Goal: Transaction & Acquisition: Download file/media

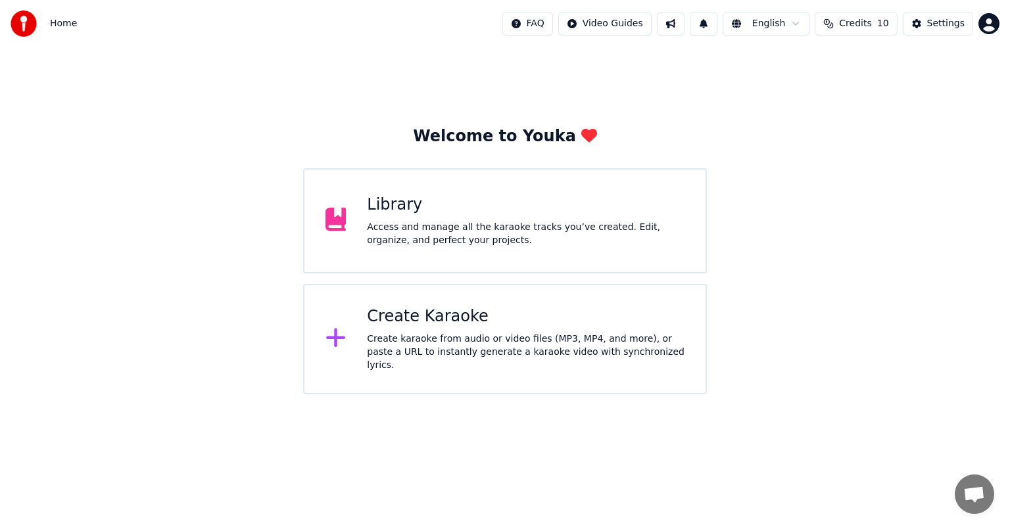
click at [480, 324] on div "Create Karaoke" at bounding box center [526, 316] width 318 height 21
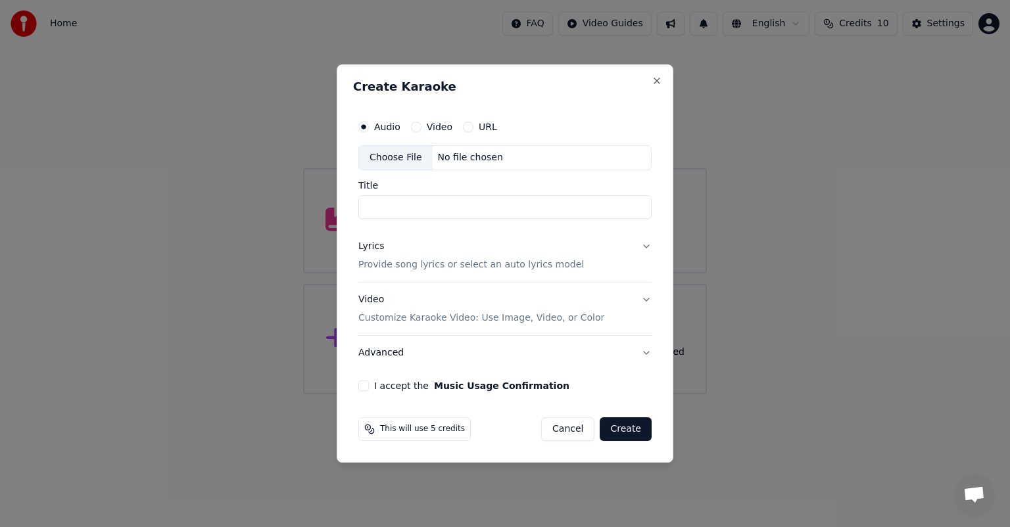
click at [399, 156] on div "Choose File" at bounding box center [396, 158] width 74 height 24
click at [400, 162] on div "Choose File" at bounding box center [396, 158] width 74 height 24
drag, startPoint x: 492, startPoint y: 210, endPoint x: 432, endPoint y: 203, distance: 60.4
click at [432, 203] on input "**********" at bounding box center [504, 207] width 293 height 24
type input "**********"
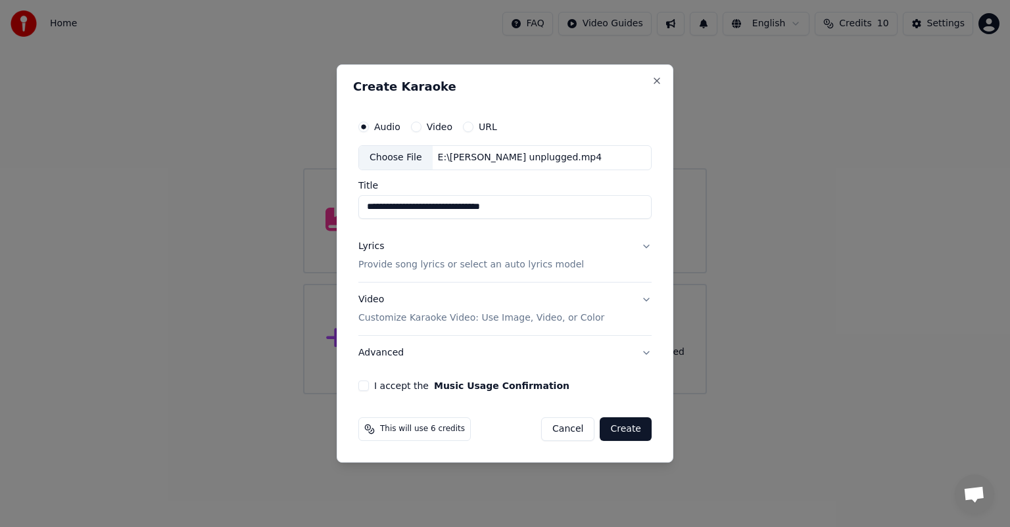
click at [644, 243] on button "Lyrics Provide song lyrics or select an auto lyrics model" at bounding box center [504, 255] width 293 height 53
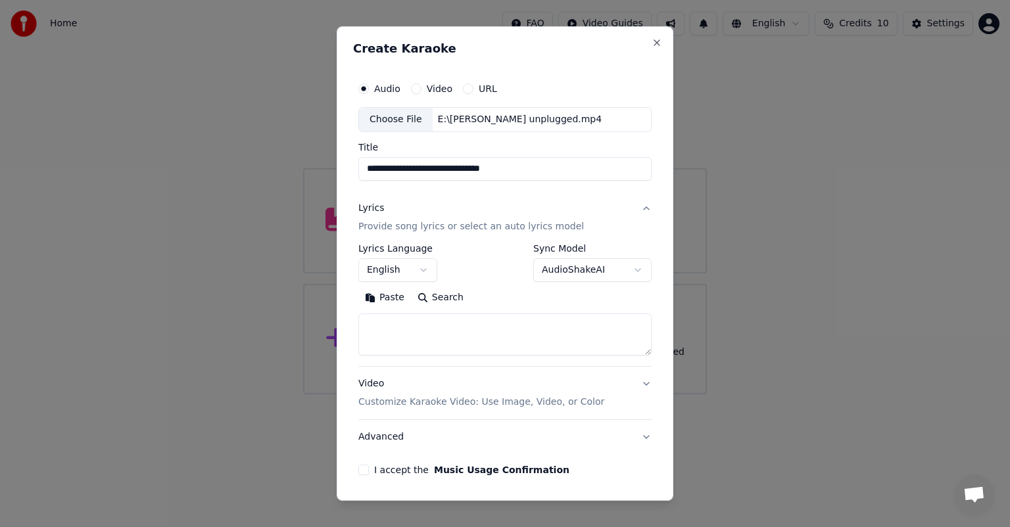
click at [504, 325] on textarea at bounding box center [504, 335] width 293 height 42
click at [477, 45] on h2 "Create Karaoke" at bounding box center [505, 49] width 304 height 12
click at [446, 321] on textarea at bounding box center [504, 335] width 293 height 42
paste textarea "**********"
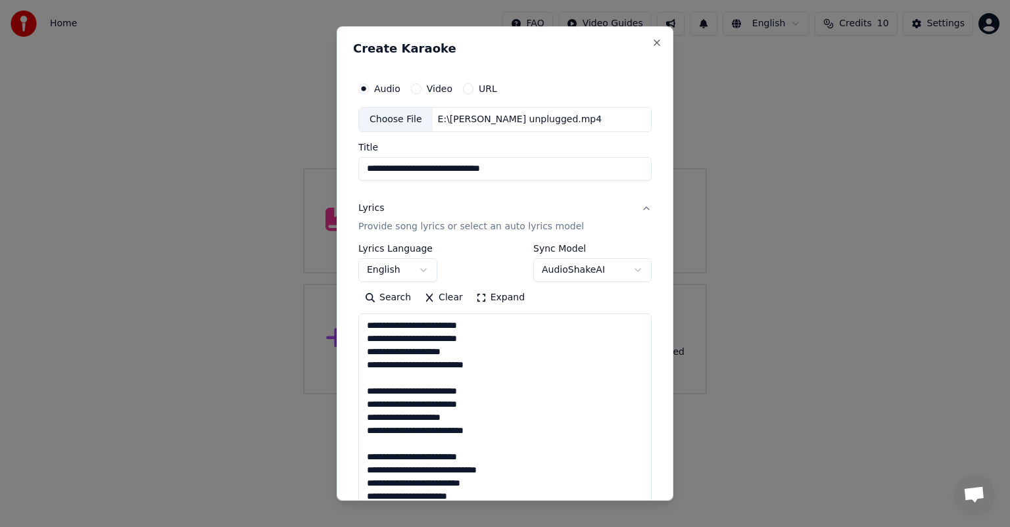
scroll to position [1054, 0]
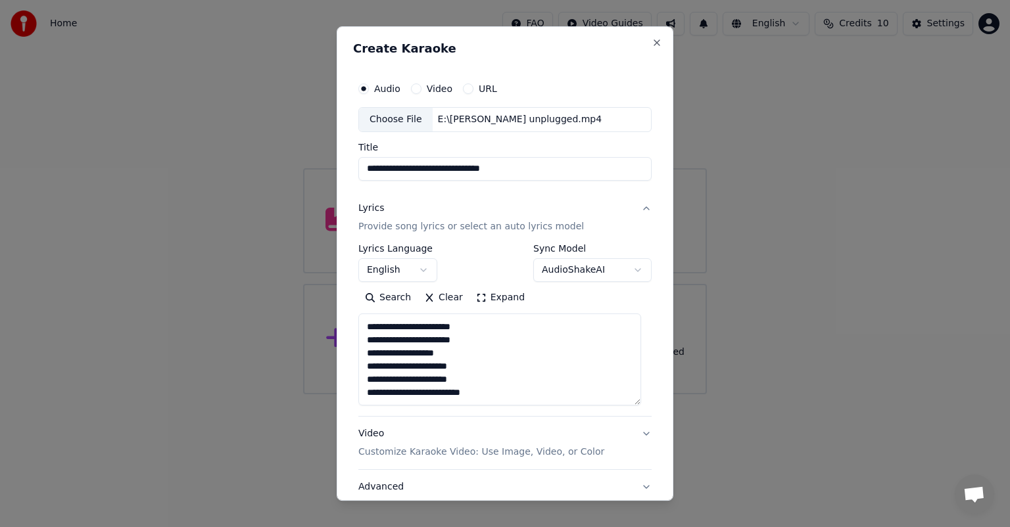
drag, startPoint x: 634, startPoint y: 354, endPoint x: 639, endPoint y: 389, distance: 35.2
click at [639, 402] on textarea at bounding box center [499, 360] width 283 height 92
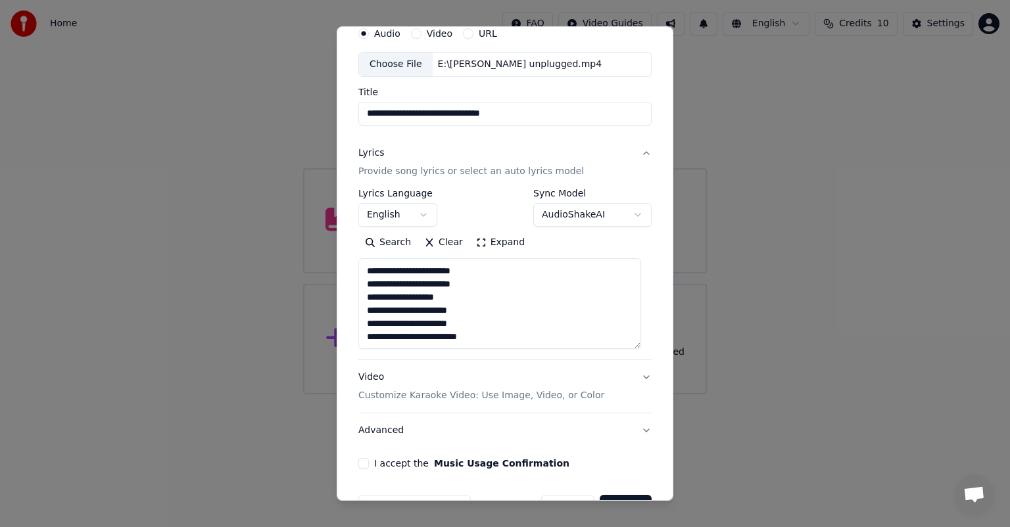
scroll to position [94, 0]
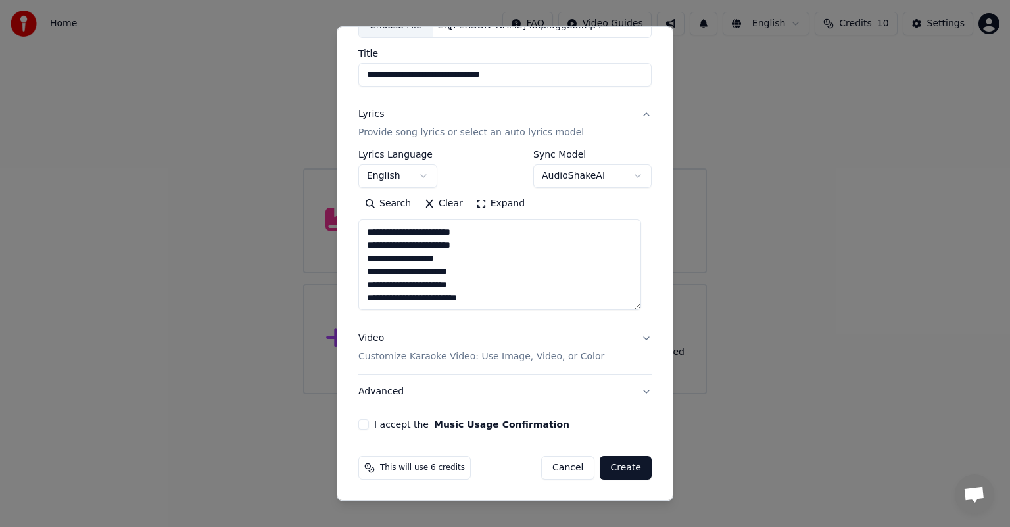
type textarea "**********"
click at [634, 339] on button "Video Customize Karaoke Video: Use Image, Video, or Color" at bounding box center [504, 348] width 293 height 53
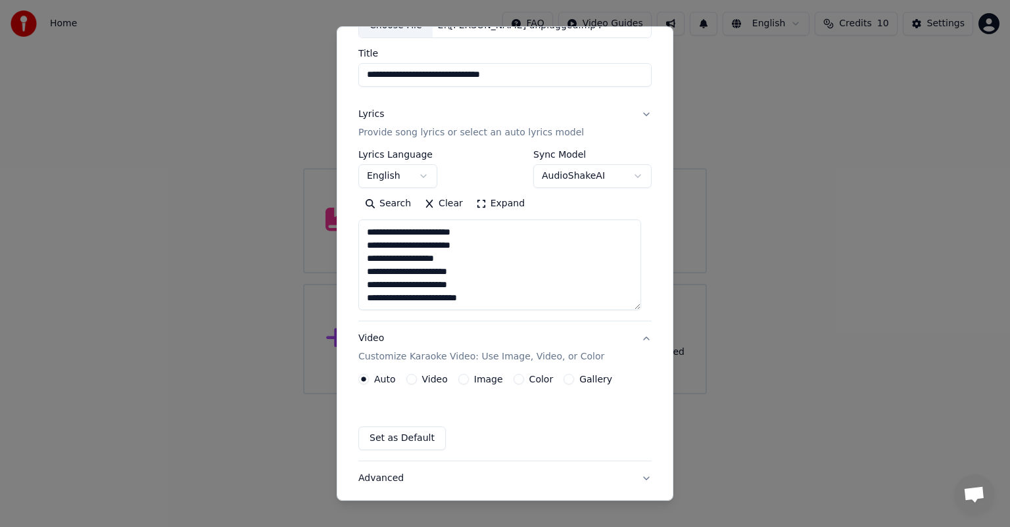
scroll to position [10, 0]
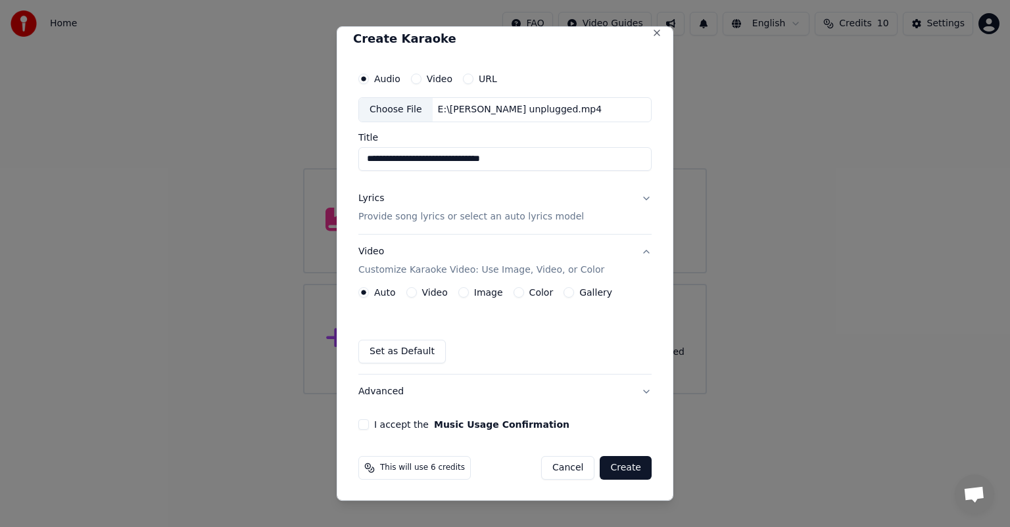
click at [469, 291] on div "Image" at bounding box center [480, 292] width 45 height 11
click at [460, 291] on button "Image" at bounding box center [463, 292] width 11 height 11
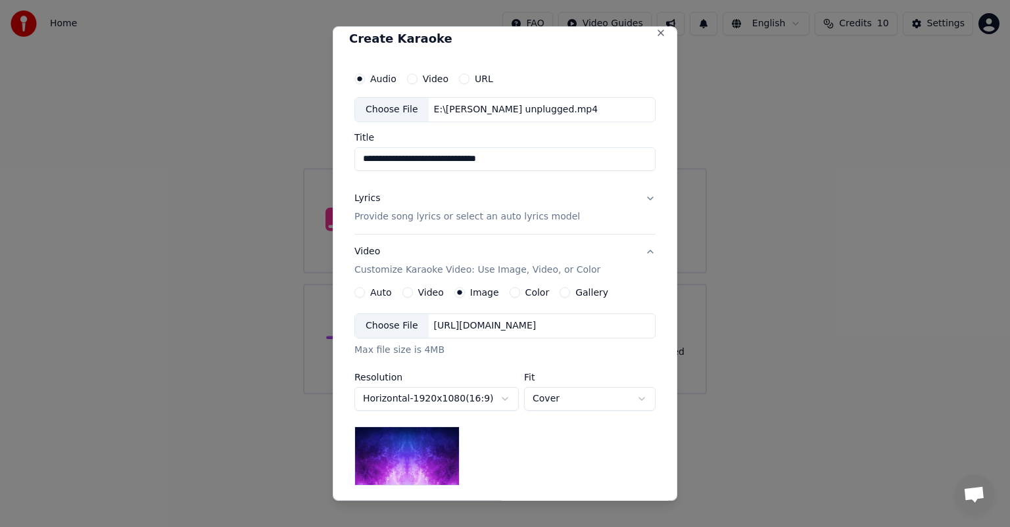
click at [396, 322] on div "Choose File" at bounding box center [392, 326] width 74 height 24
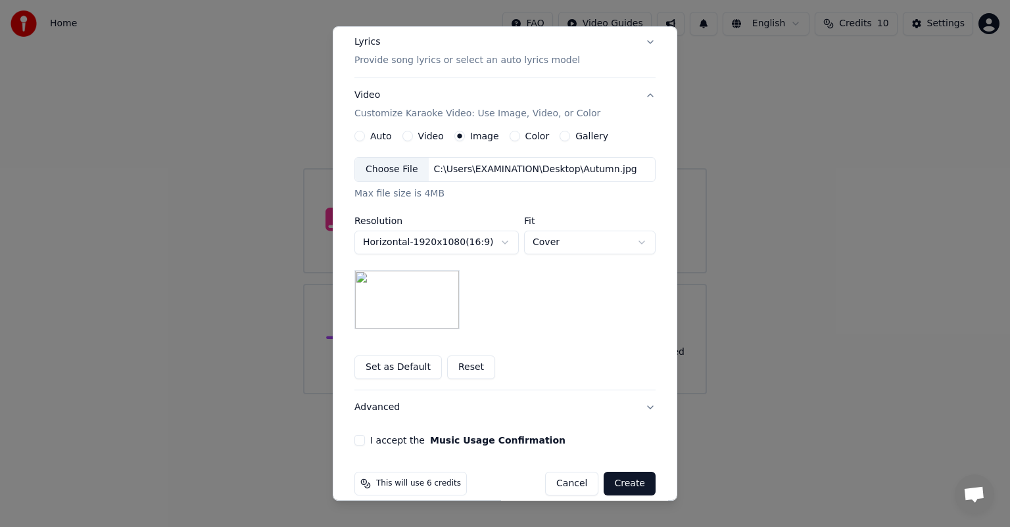
scroll to position [181, 0]
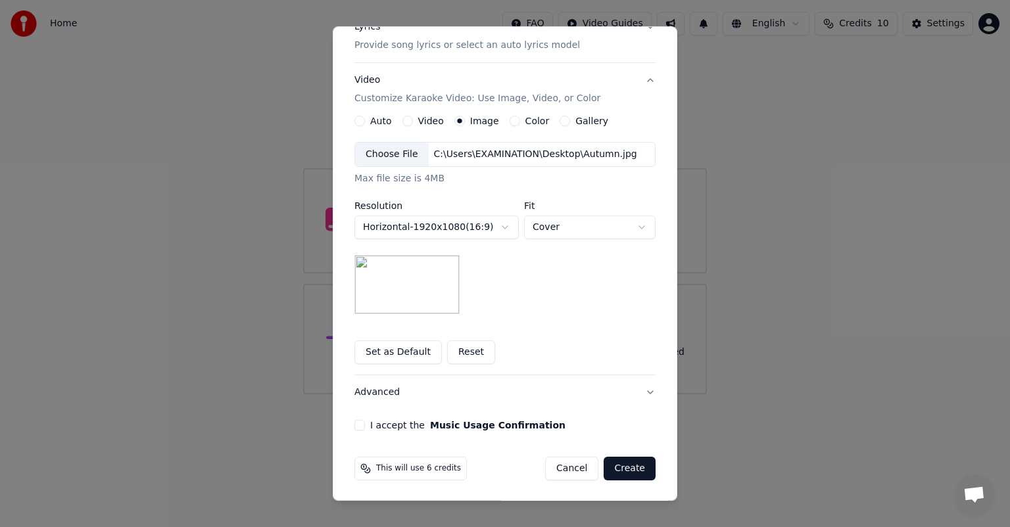
click at [355, 421] on button "I accept the Music Usage Confirmation" at bounding box center [359, 425] width 11 height 11
click at [623, 464] on button "Create" at bounding box center [630, 469] width 52 height 24
click at [627, 467] on button "Create" at bounding box center [630, 469] width 52 height 24
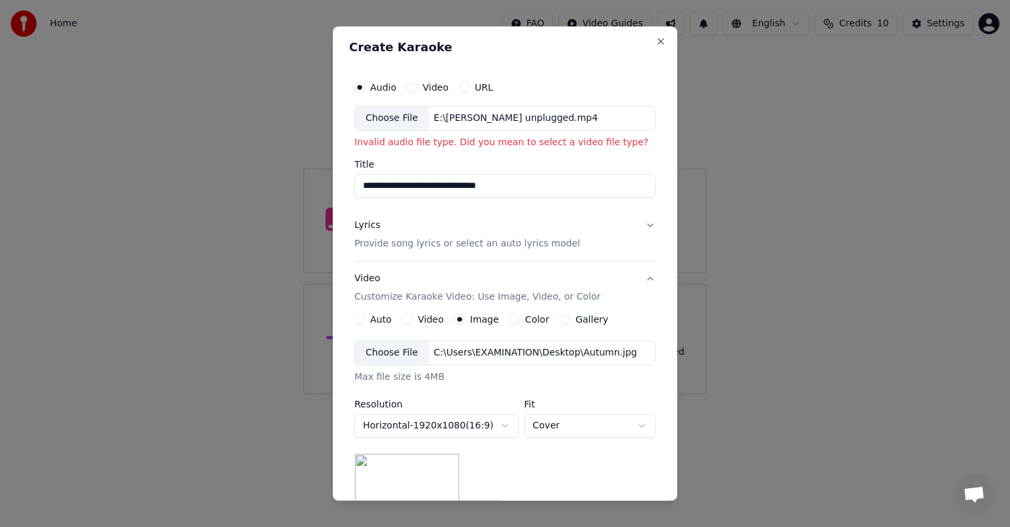
scroll to position [0, 0]
click at [407, 84] on div "Video" at bounding box center [427, 89] width 41 height 11
click at [407, 84] on button "Video" at bounding box center [412, 89] width 11 height 11
click at [387, 120] on div "Choose File" at bounding box center [392, 120] width 74 height 24
type input "**********"
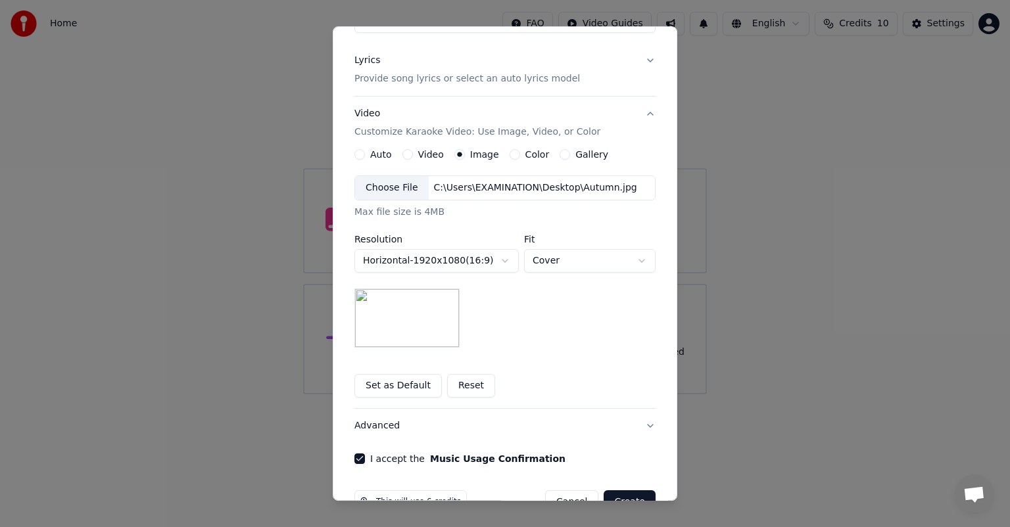
scroll to position [181, 0]
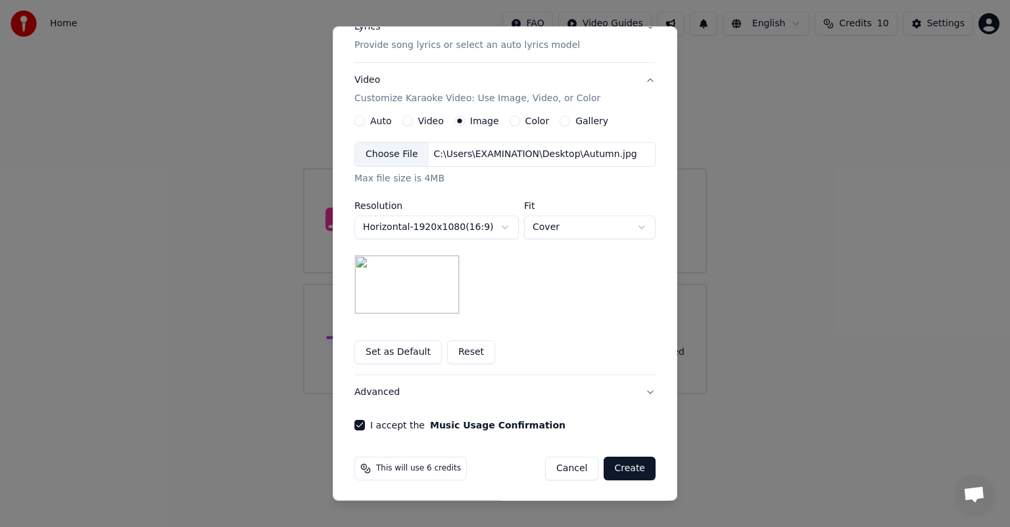
click at [623, 468] on button "Create" at bounding box center [630, 469] width 52 height 24
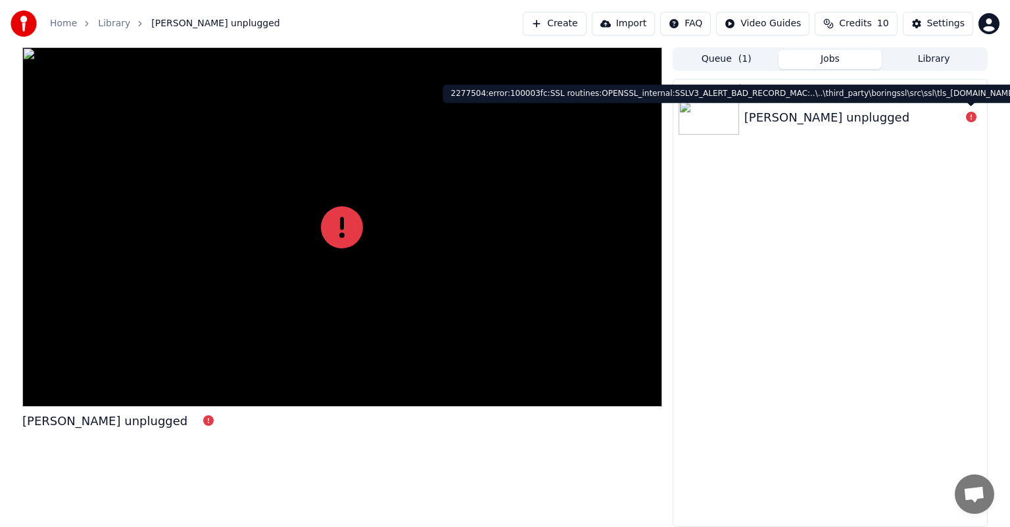
click at [969, 113] on icon at bounding box center [971, 117] width 11 height 11
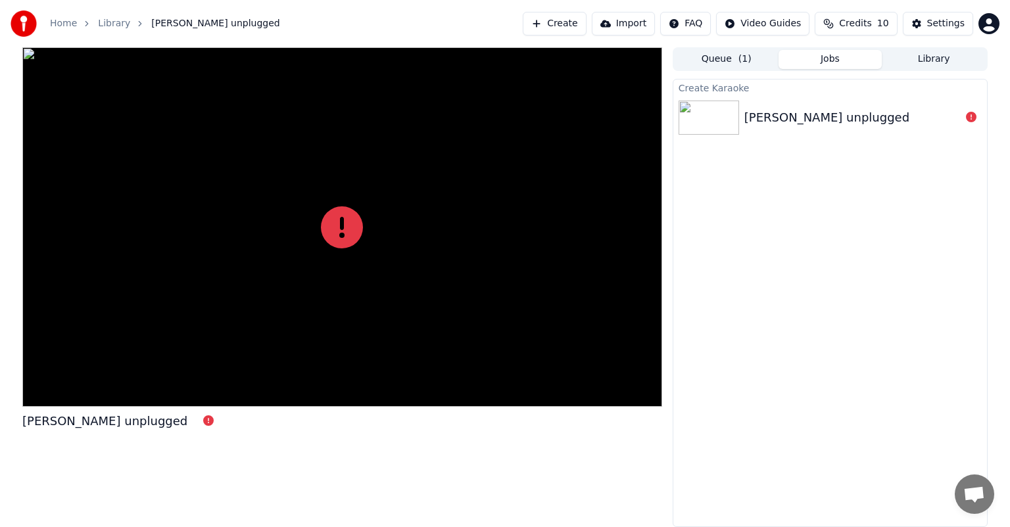
click at [795, 112] on div "[PERSON_NAME] unplugged" at bounding box center [826, 117] width 165 height 18
click at [951, 119] on div "[PERSON_NAME] unplugged" at bounding box center [852, 117] width 216 height 18
click at [584, 22] on button "Create" at bounding box center [555, 24] width 64 height 24
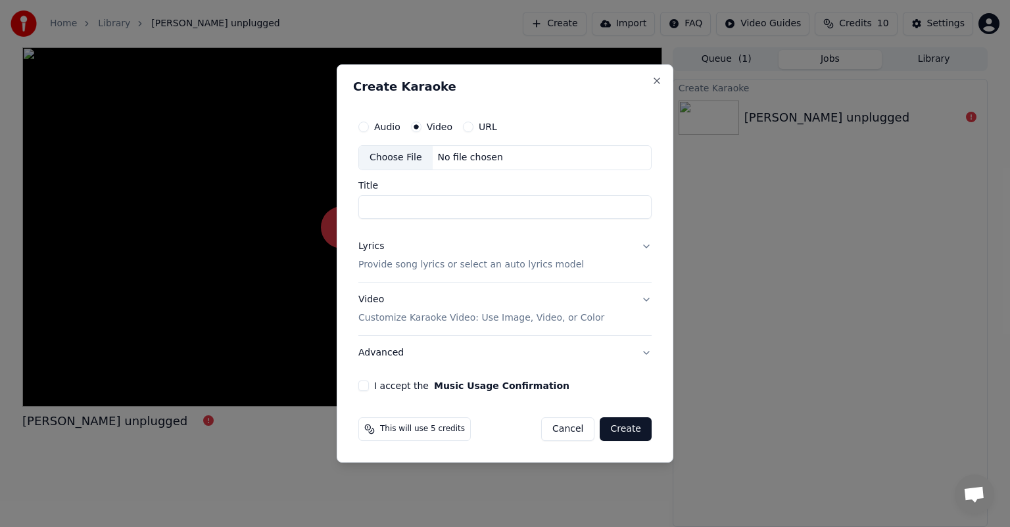
click at [375, 125] on label "Audio" at bounding box center [387, 126] width 26 height 9
click at [369, 125] on button "Audio" at bounding box center [363, 127] width 11 height 11
click at [393, 153] on div "Choose File" at bounding box center [396, 158] width 74 height 24
type input "**********"
click at [643, 247] on button "Lyrics Provide song lyrics or select an auto lyrics model" at bounding box center [504, 255] width 293 height 53
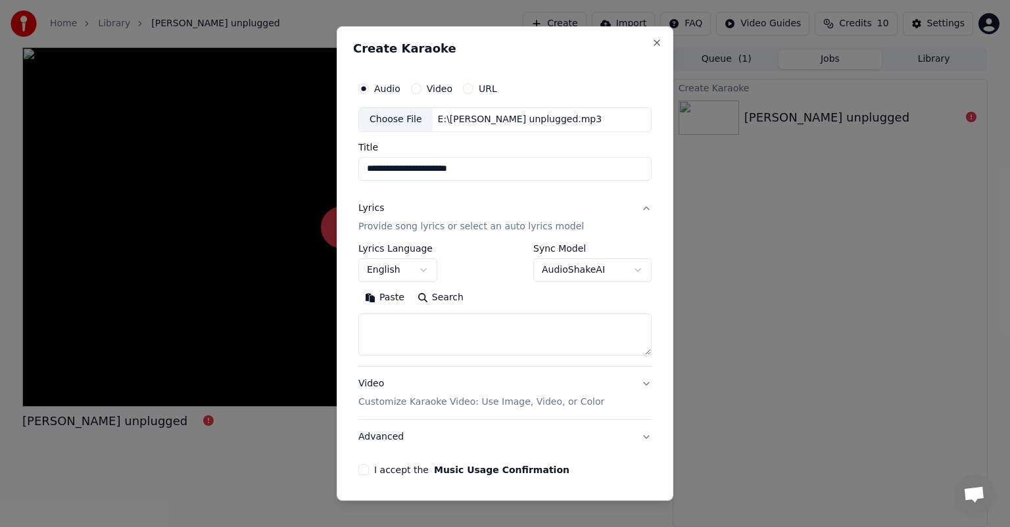
click at [439, 332] on textarea at bounding box center [504, 335] width 293 height 42
paste textarea "**********"
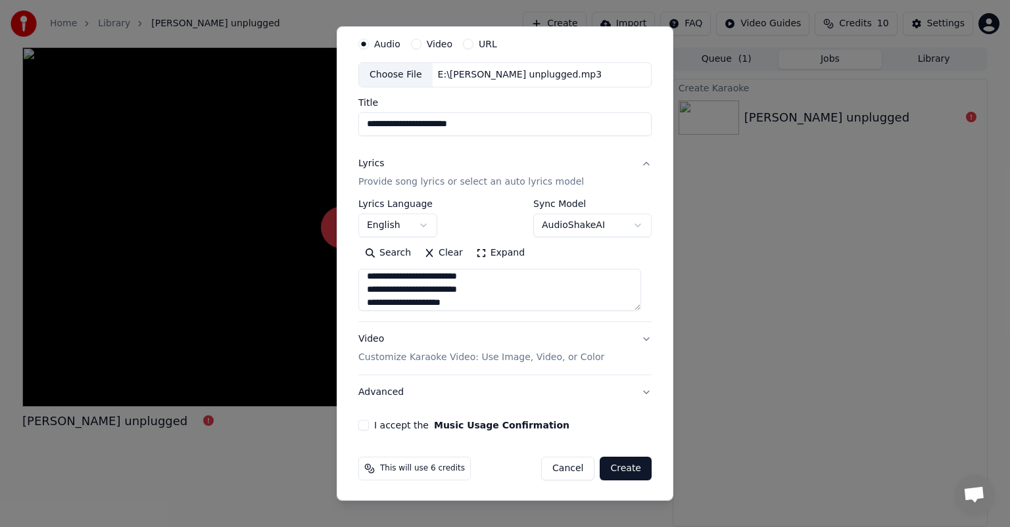
type textarea "**********"
click at [369, 339] on div "Video Customize Karaoke Video: Use Image, Video, or Color" at bounding box center [481, 349] width 246 height 32
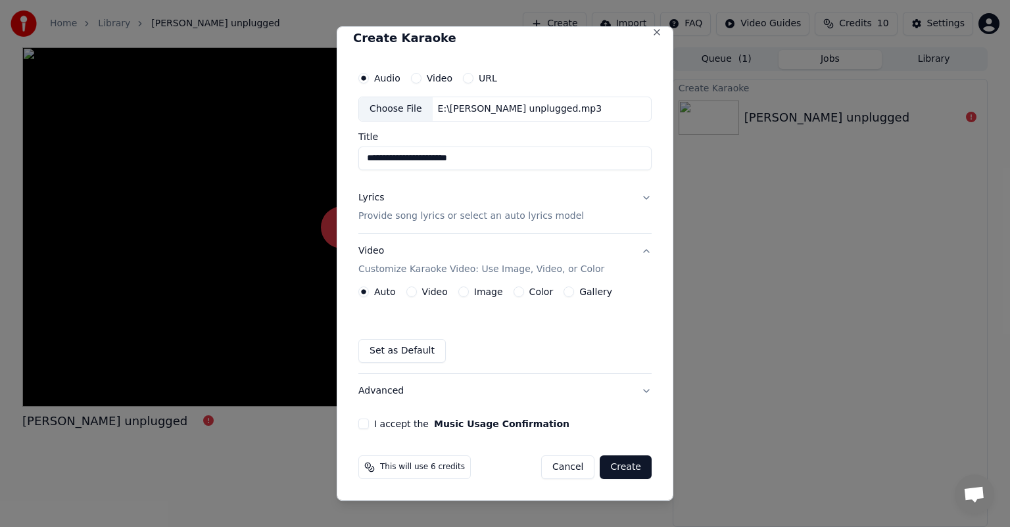
scroll to position [10, 0]
click at [468, 290] on div "Image" at bounding box center [480, 292] width 45 height 11
click at [460, 295] on button "Image" at bounding box center [463, 292] width 11 height 11
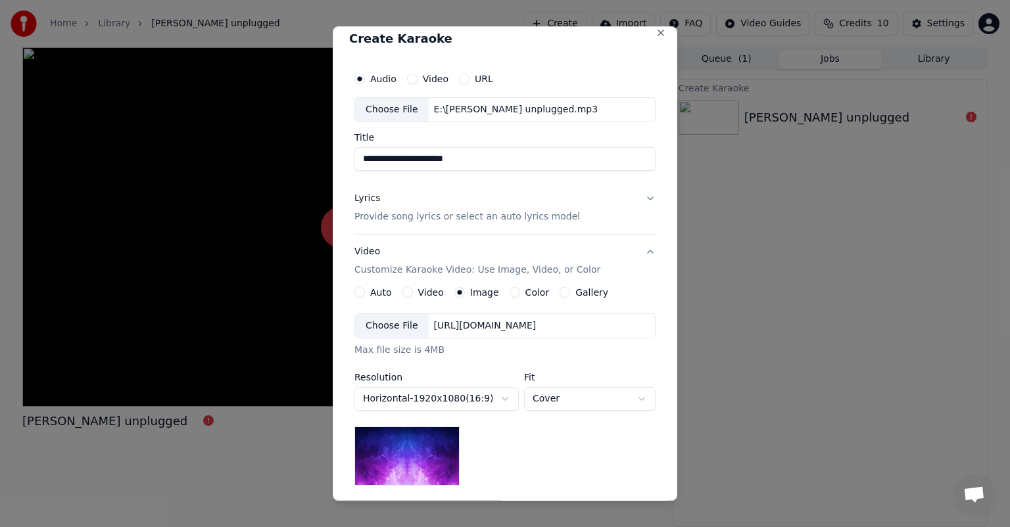
click at [391, 331] on div "Choose File" at bounding box center [392, 326] width 74 height 24
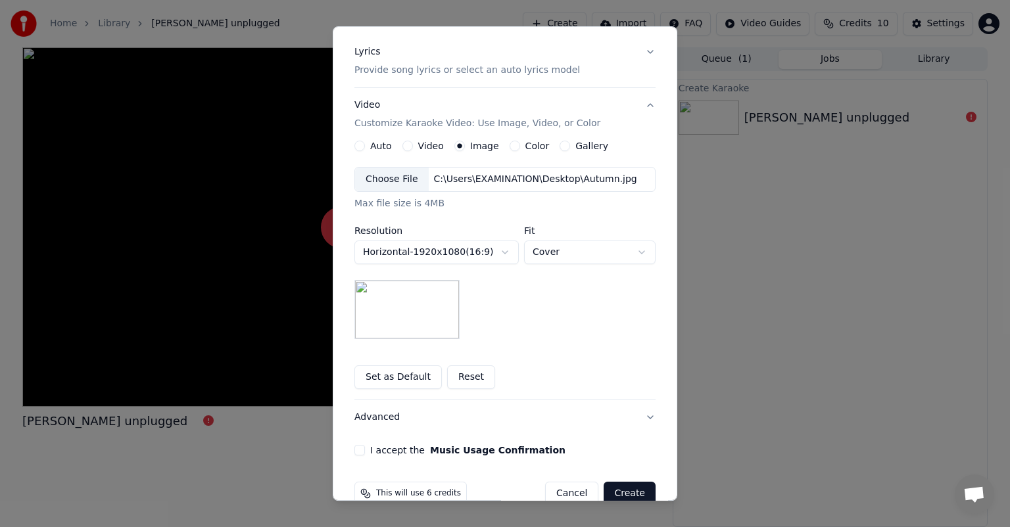
scroll to position [181, 0]
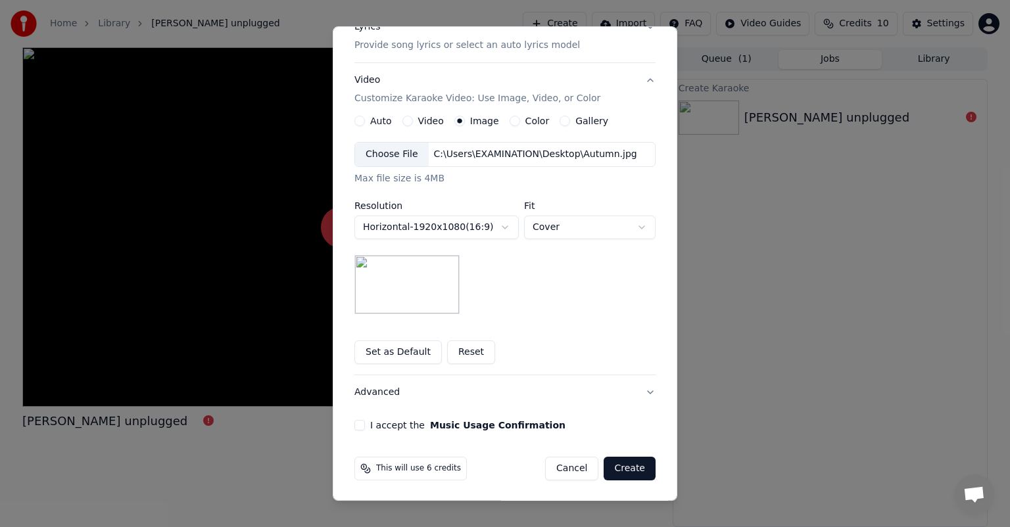
click at [354, 424] on button "I accept the Music Usage Confirmation" at bounding box center [359, 425] width 11 height 11
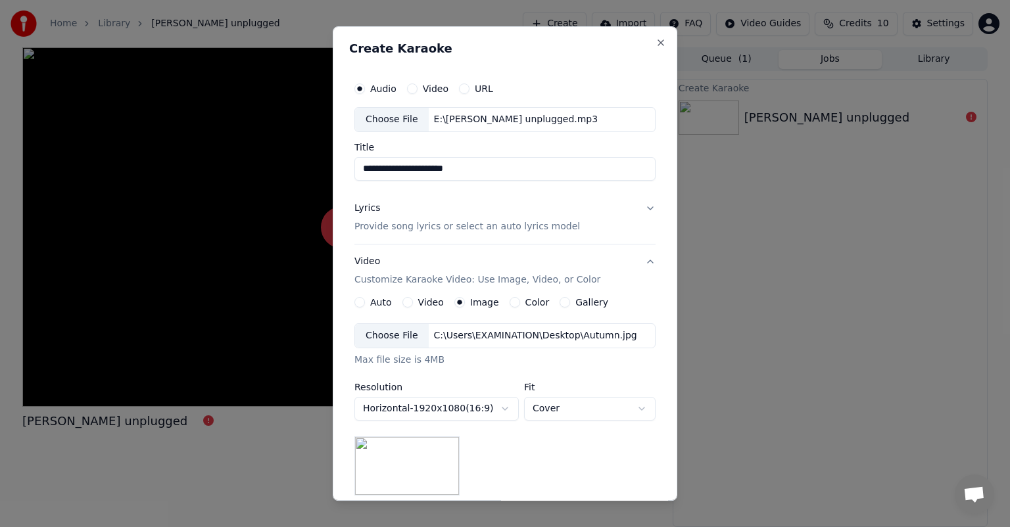
click at [644, 205] on button "Lyrics Provide song lyrics or select an auto lyrics model" at bounding box center [504, 217] width 301 height 53
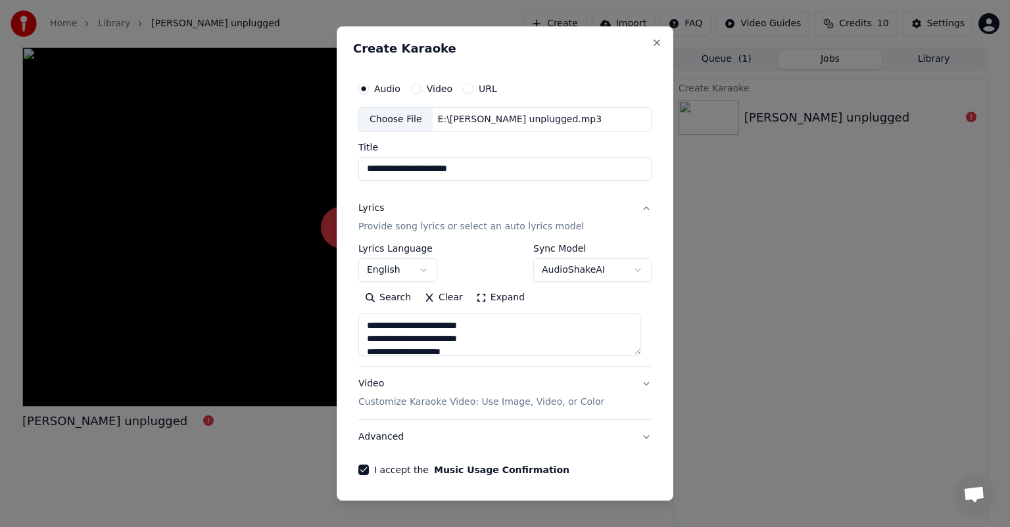
click at [636, 207] on button "Lyrics Provide song lyrics or select an auto lyrics model" at bounding box center [504, 217] width 293 height 53
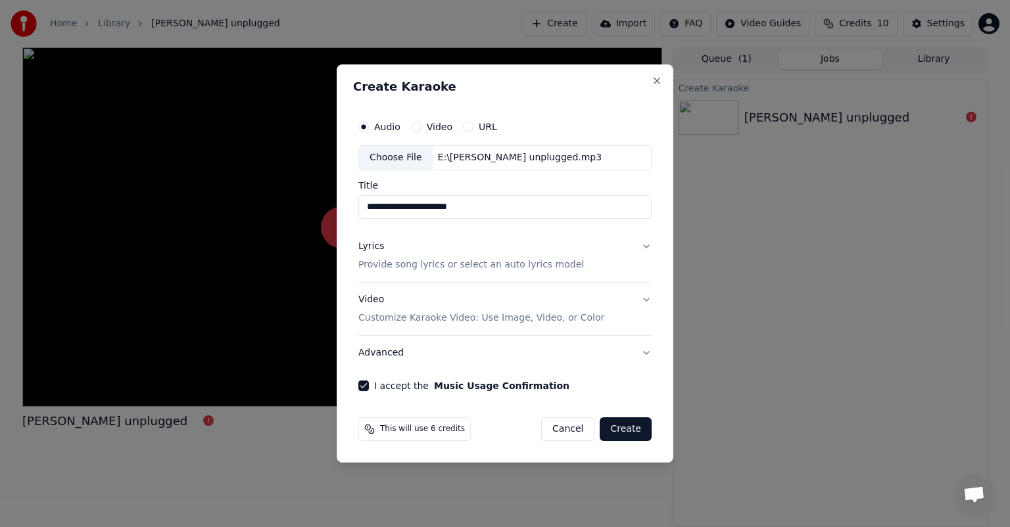
click at [644, 299] on button "Video Customize Karaoke Video: Use Image, Video, or Color" at bounding box center [504, 309] width 293 height 53
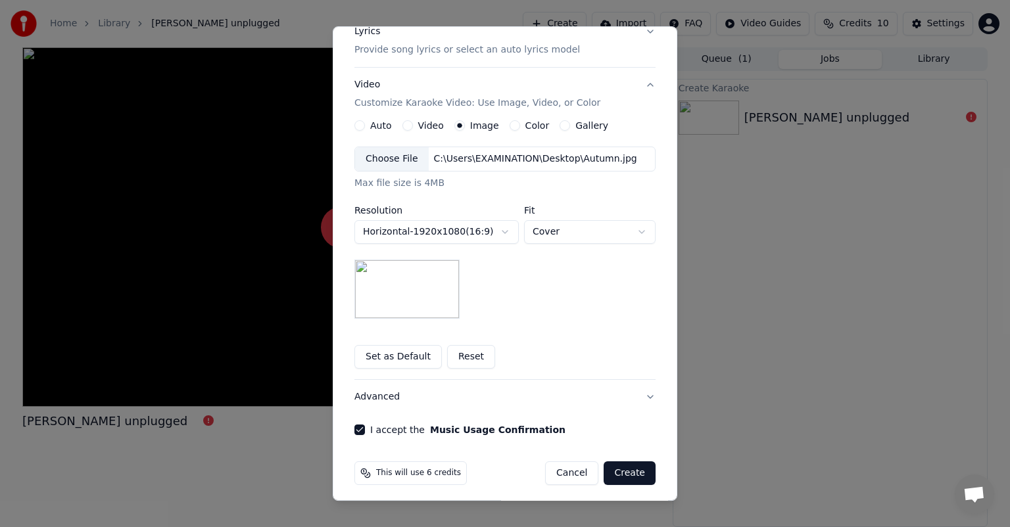
scroll to position [181, 0]
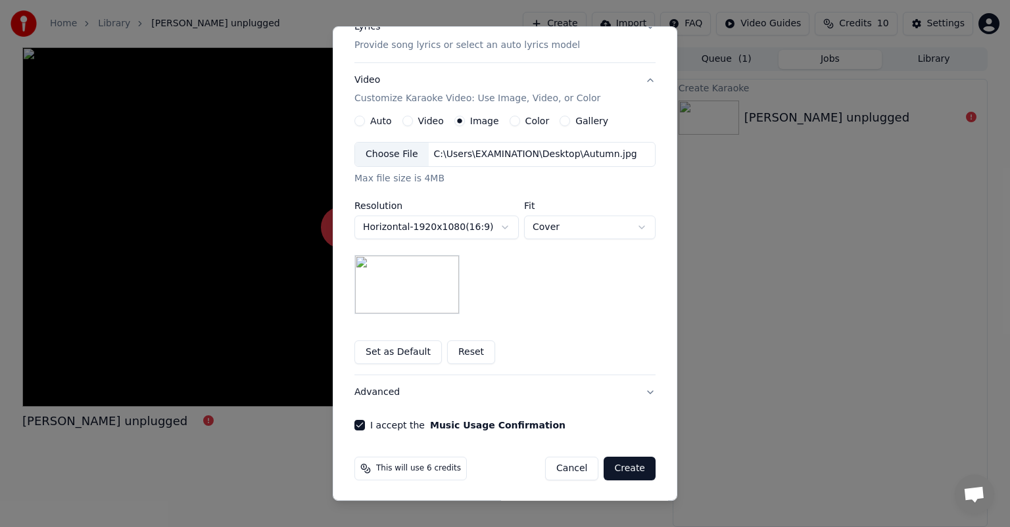
click at [623, 465] on button "Create" at bounding box center [630, 469] width 52 height 24
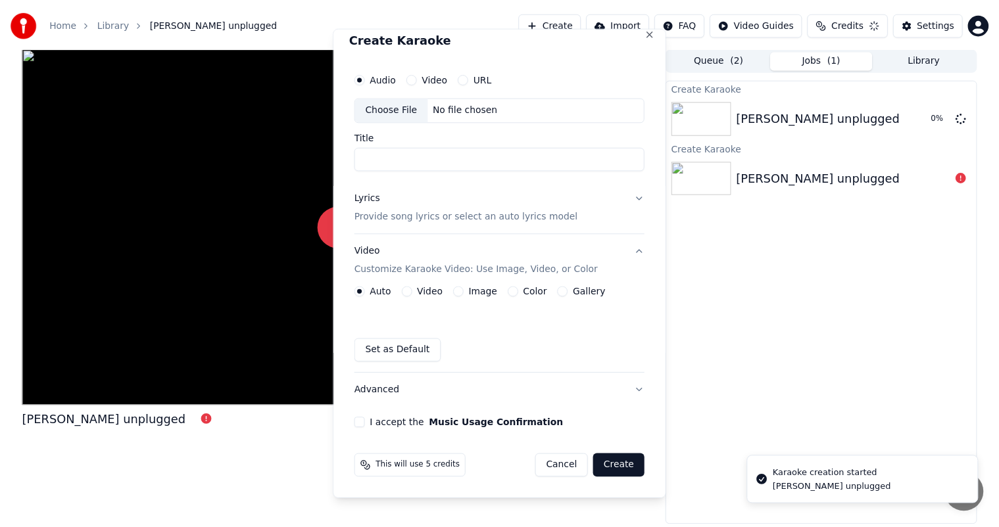
scroll to position [10, 0]
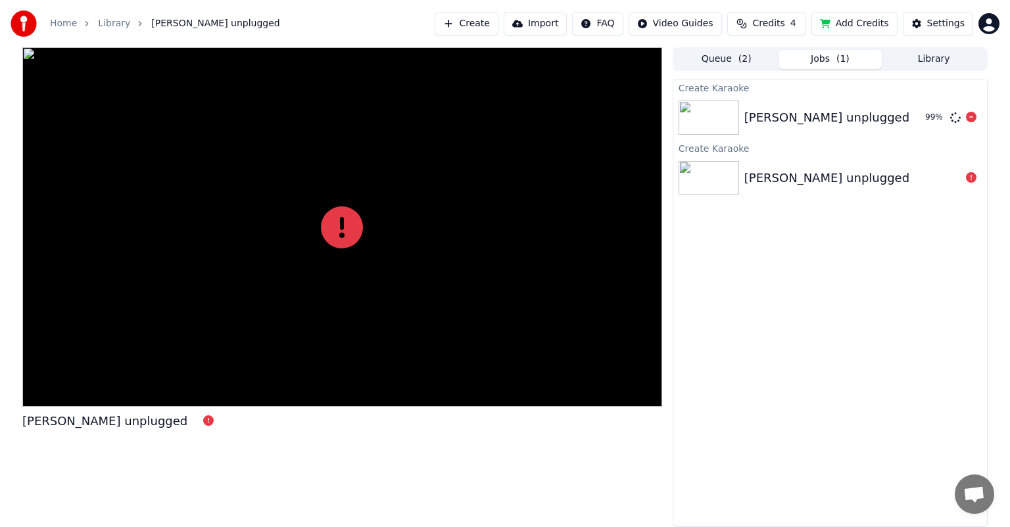
click at [700, 114] on img at bounding box center [709, 118] width 60 height 34
click at [705, 178] on img at bounding box center [709, 178] width 60 height 34
click at [384, 224] on div at bounding box center [342, 227] width 640 height 360
click at [950, 109] on button "Play" at bounding box center [939, 118] width 41 height 24
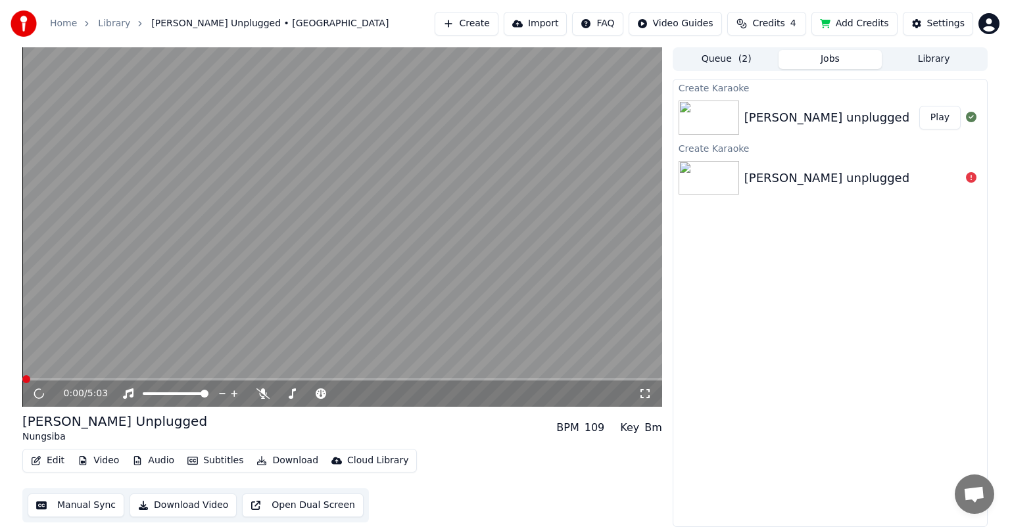
click at [937, 116] on button "Play" at bounding box center [939, 118] width 41 height 24
click at [262, 395] on icon at bounding box center [262, 394] width 13 height 11
click at [42, 393] on icon at bounding box center [48, 394] width 31 height 11
click at [24, 377] on span at bounding box center [28, 379] width 8 height 8
click at [24, 380] on span at bounding box center [25, 379] width 7 height 3
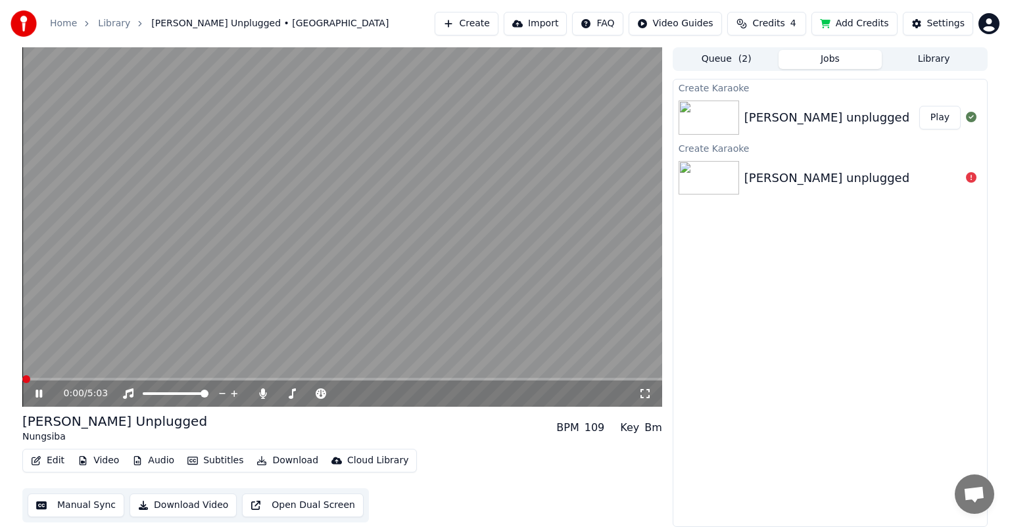
click at [22, 378] on span at bounding box center [22, 379] width 0 height 3
click at [624, 379] on span at bounding box center [342, 379] width 640 height 3
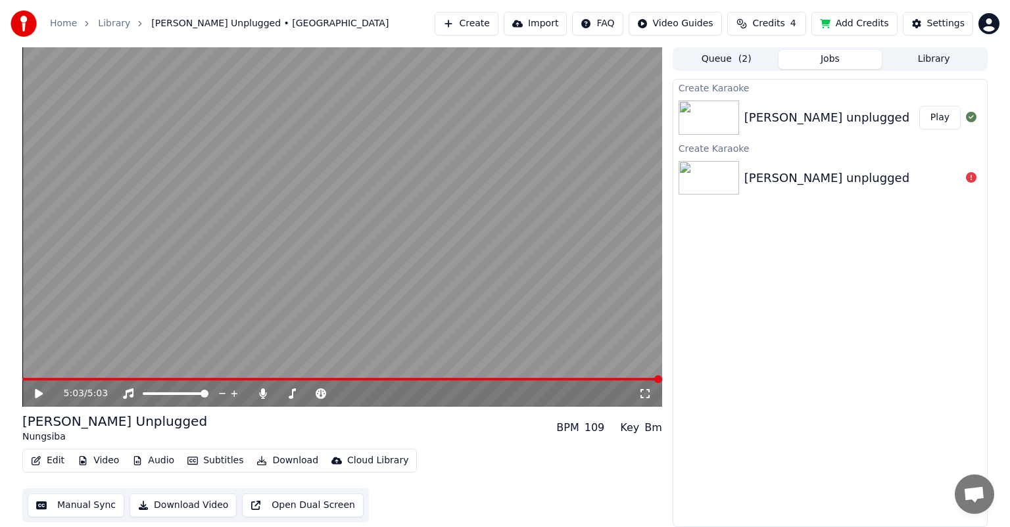
click at [50, 464] on button "Edit" at bounding box center [48, 461] width 44 height 18
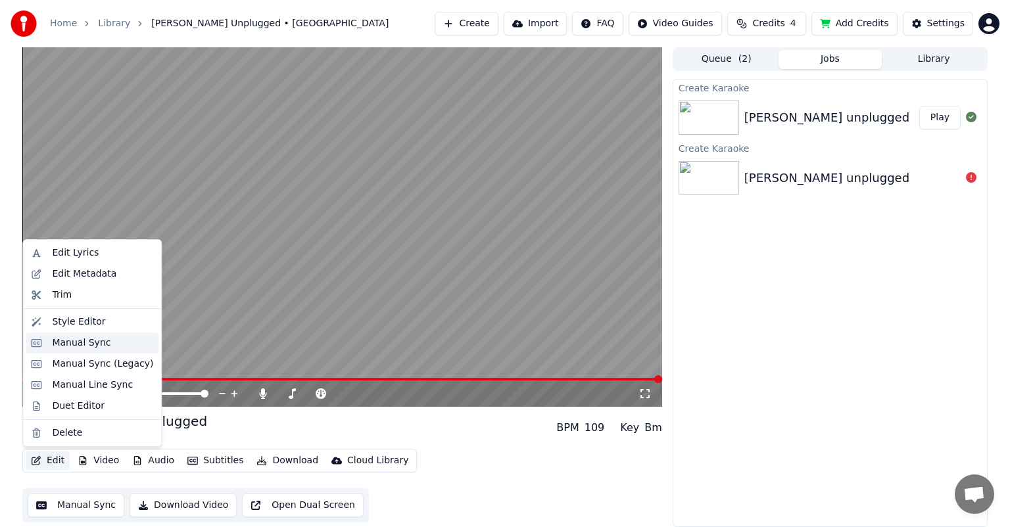
click at [85, 346] on div "Manual Sync" at bounding box center [81, 343] width 59 height 13
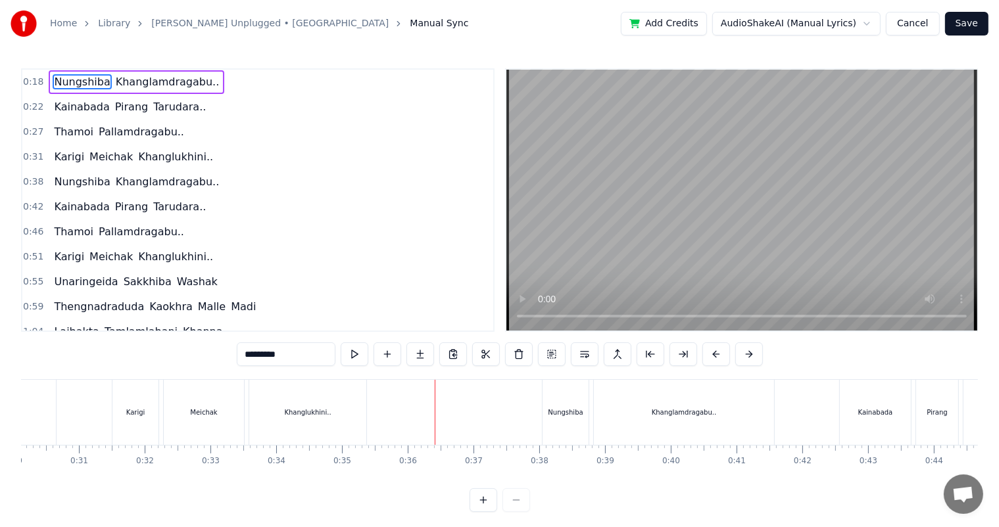
scroll to position [17, 0]
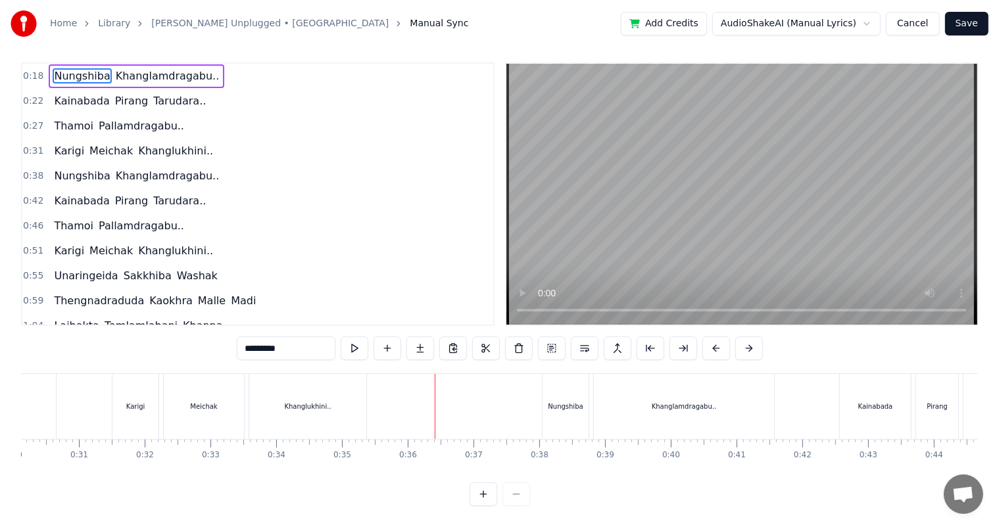
click at [314, 405] on div "Khanglukhini.." at bounding box center [307, 406] width 117 height 65
type input "**********"
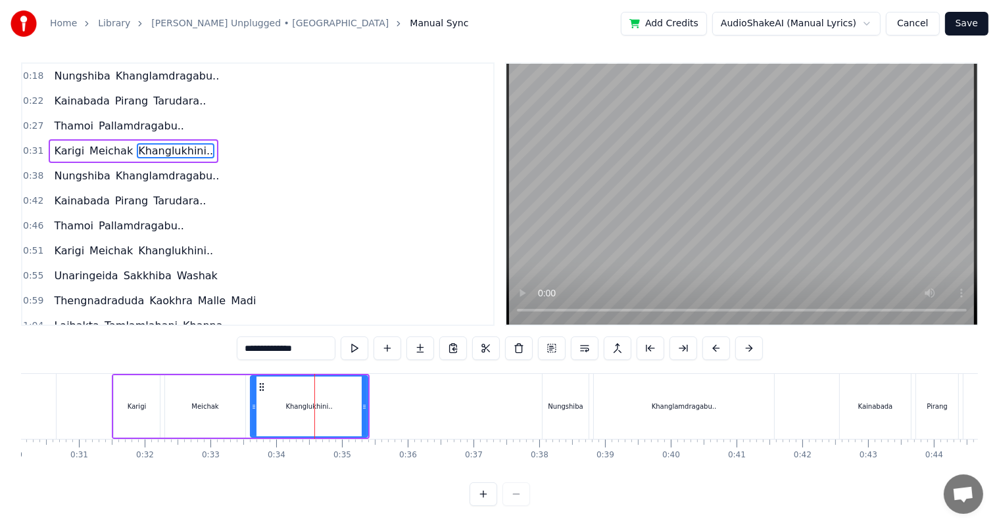
scroll to position [0, 0]
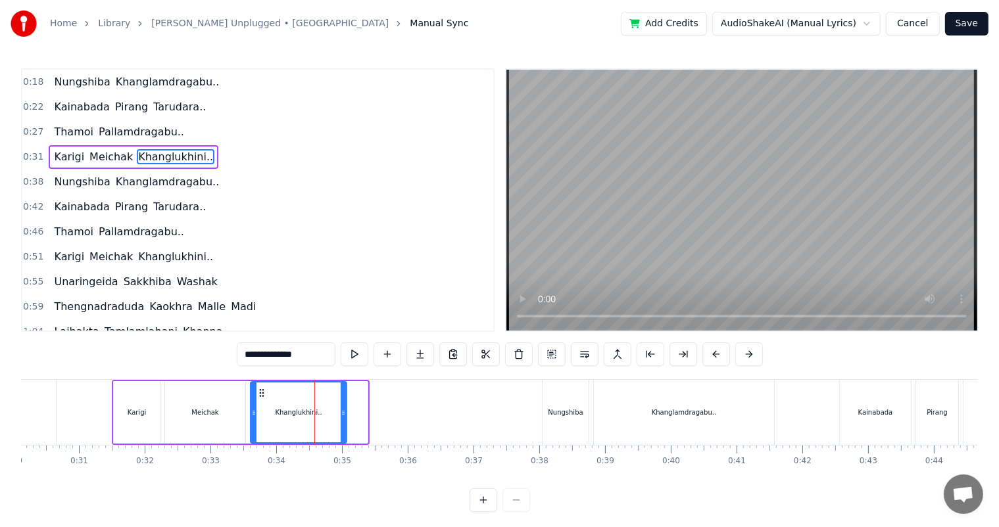
drag, startPoint x: 363, startPoint y: 413, endPoint x: 342, endPoint y: 413, distance: 21.0
click at [342, 413] on icon at bounding box center [343, 413] width 5 height 11
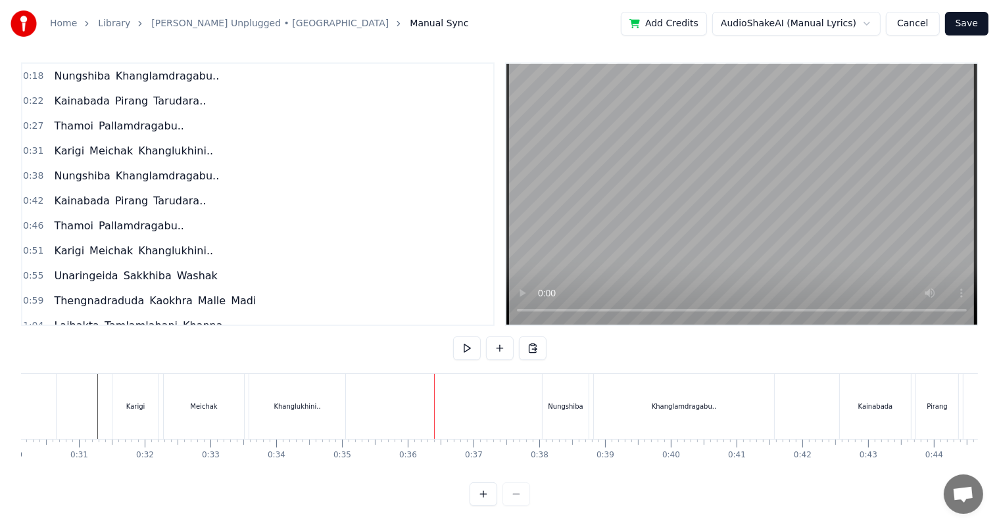
scroll to position [17, 0]
click at [293, 402] on div "Khanglukhini.." at bounding box center [297, 407] width 47 height 10
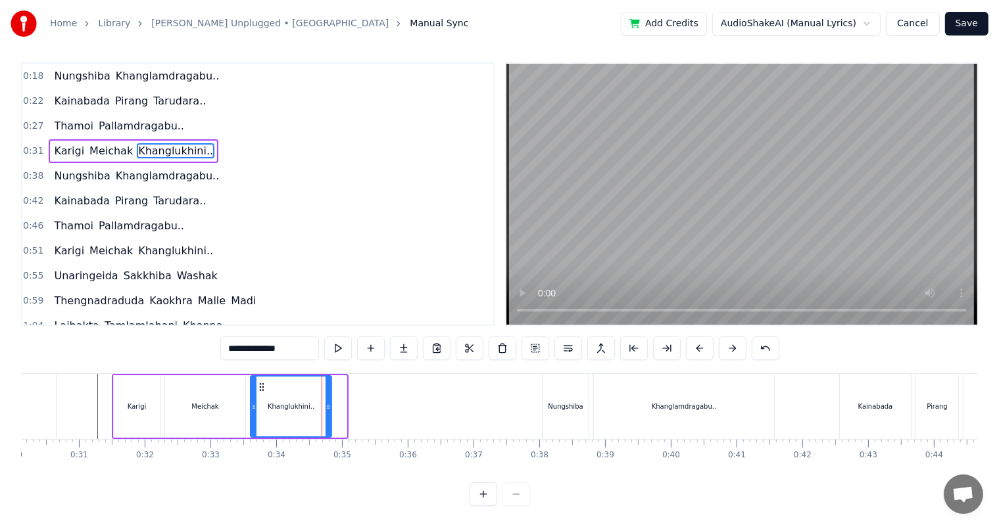
drag, startPoint x: 345, startPoint y: 401, endPoint x: 329, endPoint y: 398, distance: 15.5
click at [329, 398] on div at bounding box center [327, 407] width 5 height 60
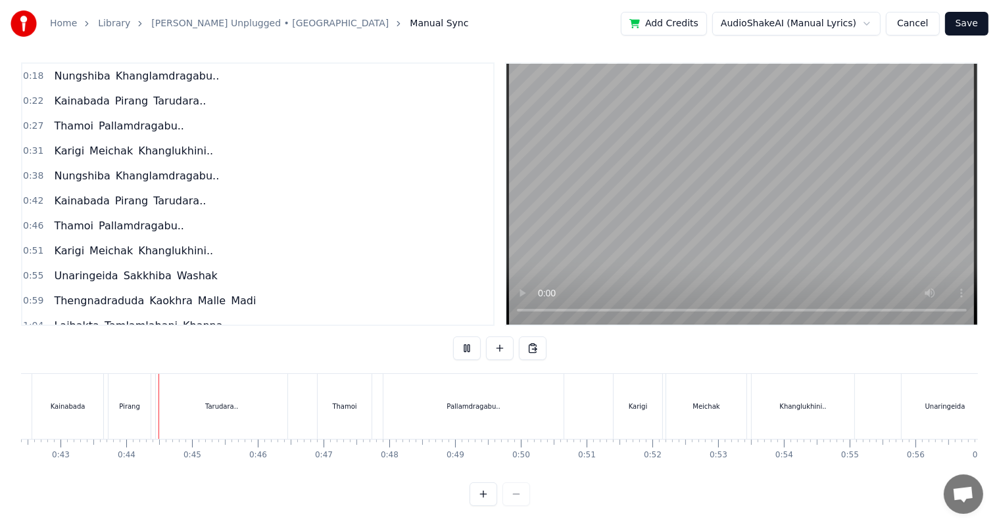
scroll to position [0, 2812]
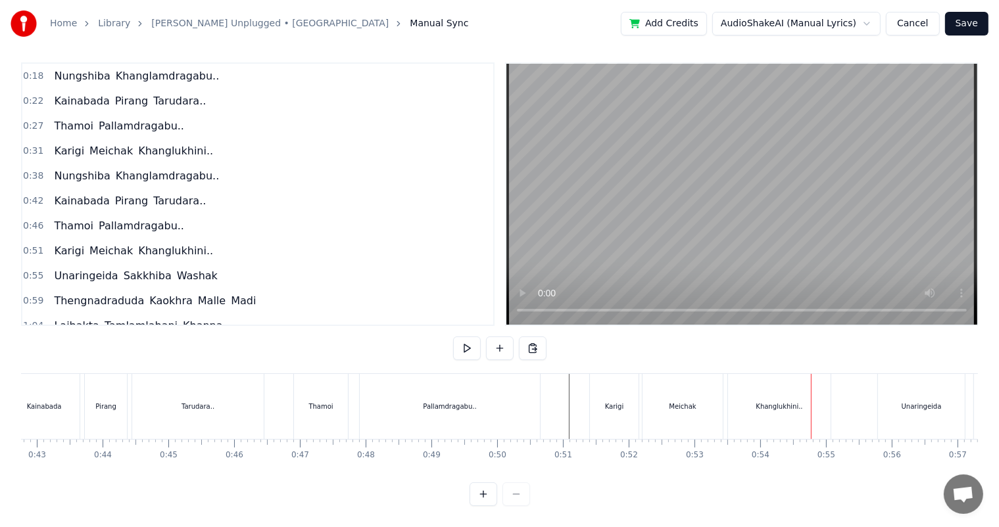
click at [758, 400] on div "Khanglukhini.." at bounding box center [779, 406] width 103 height 65
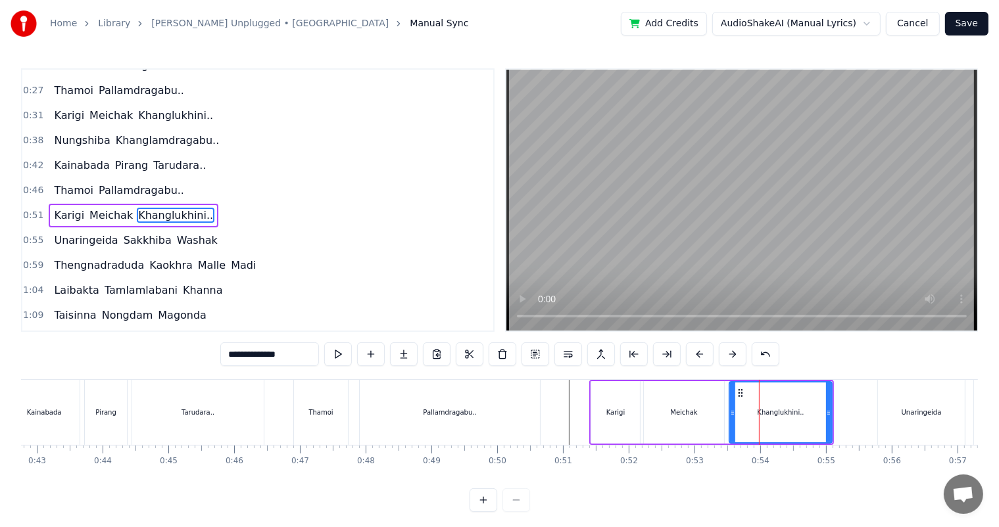
scroll to position [50, 0]
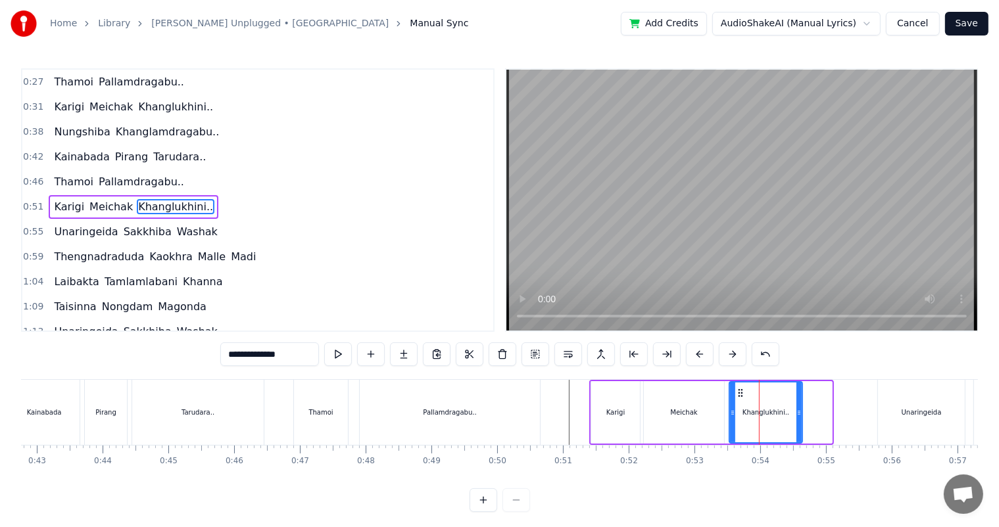
drag, startPoint x: 827, startPoint y: 415, endPoint x: 798, endPoint y: 410, distance: 30.1
click at [798, 410] on icon at bounding box center [798, 413] width 5 height 11
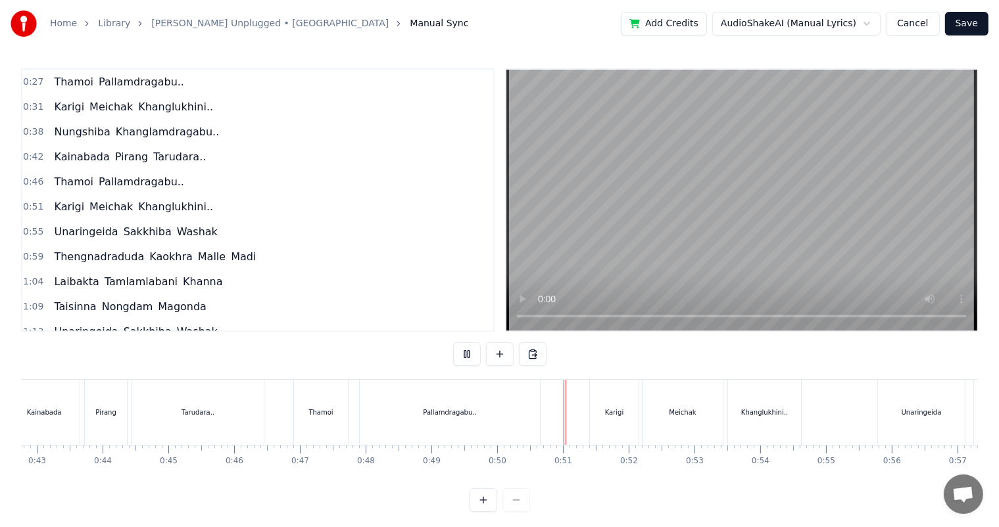
scroll to position [17, 0]
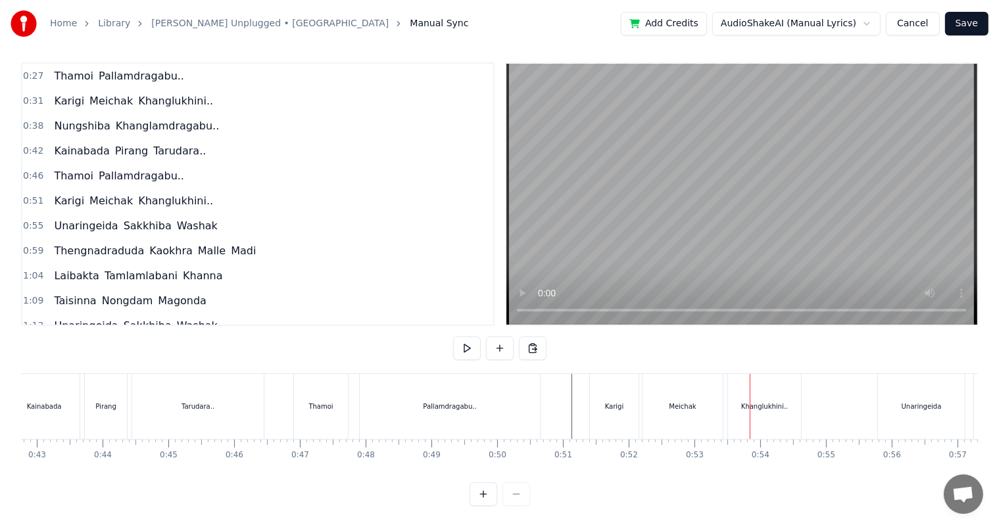
click at [752, 400] on div "Khanglukhini.." at bounding box center [764, 406] width 73 height 65
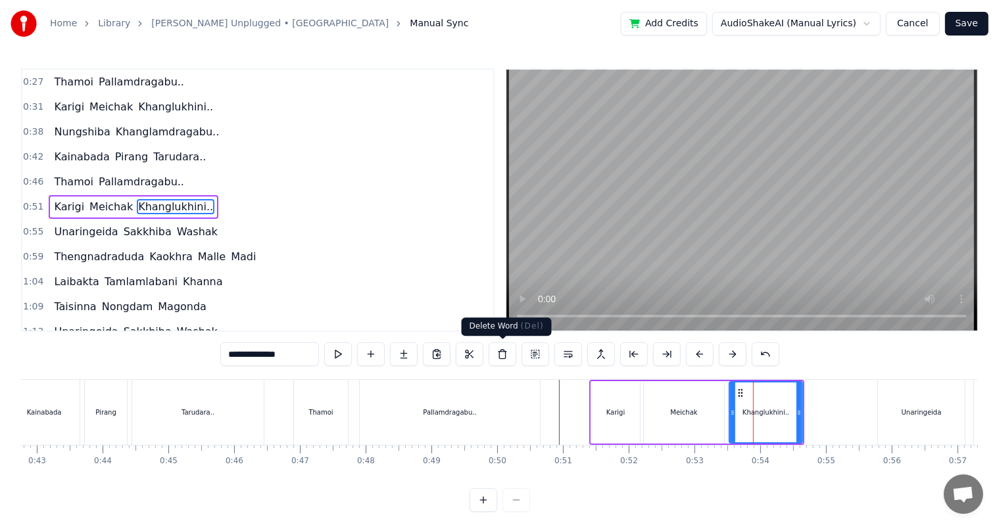
click at [501, 355] on button at bounding box center [503, 355] width 28 height 24
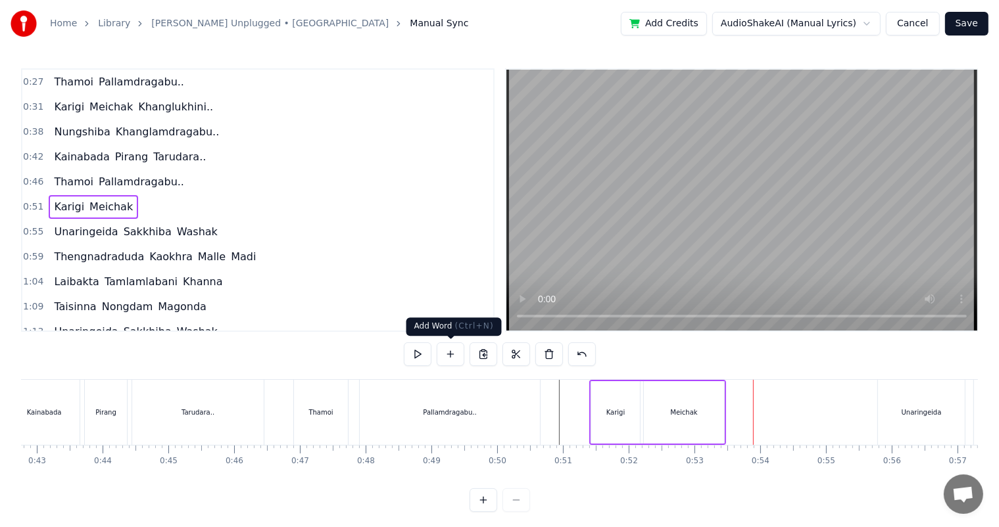
click at [453, 355] on button at bounding box center [451, 355] width 28 height 24
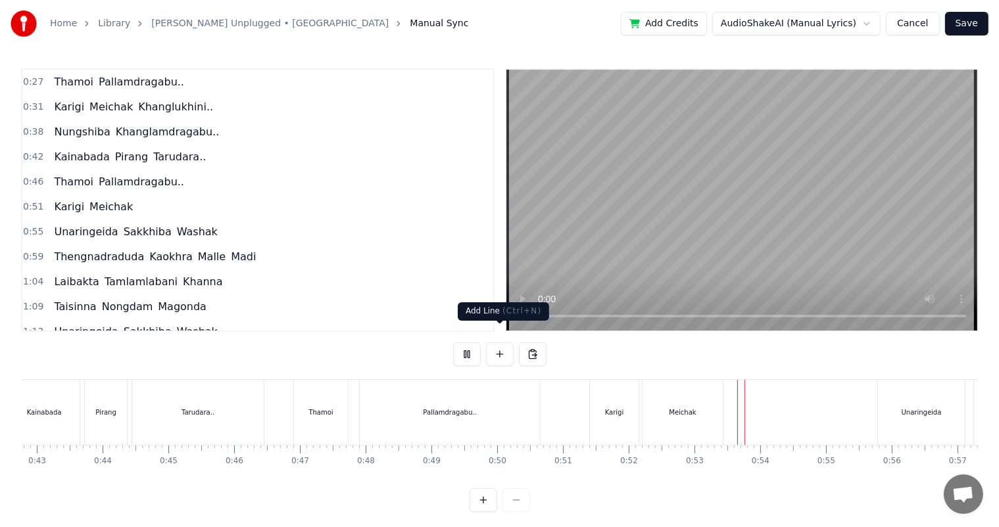
scroll to position [17, 0]
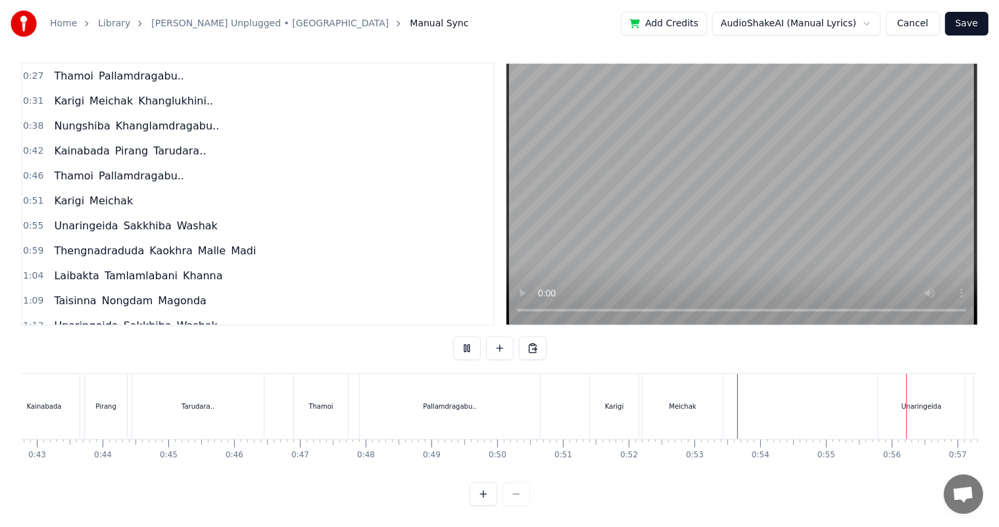
click at [723, 382] on div "Meichak" at bounding box center [683, 406] width 82 height 65
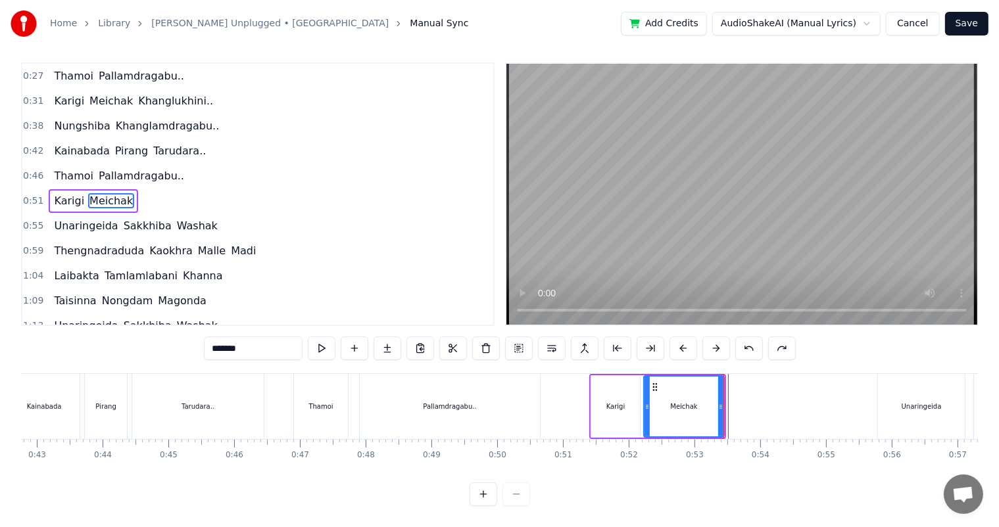
scroll to position [0, 0]
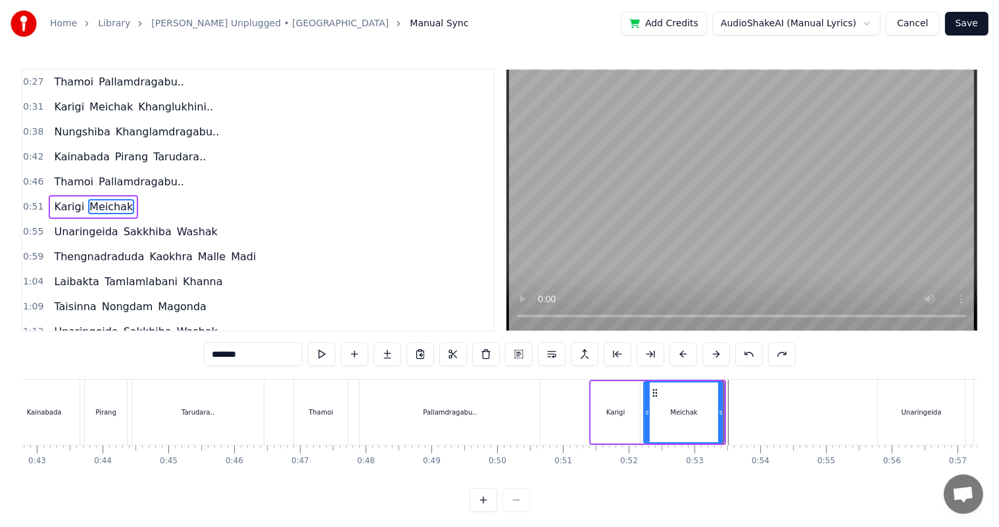
click at [709, 399] on div "Meichak" at bounding box center [683, 413] width 79 height 60
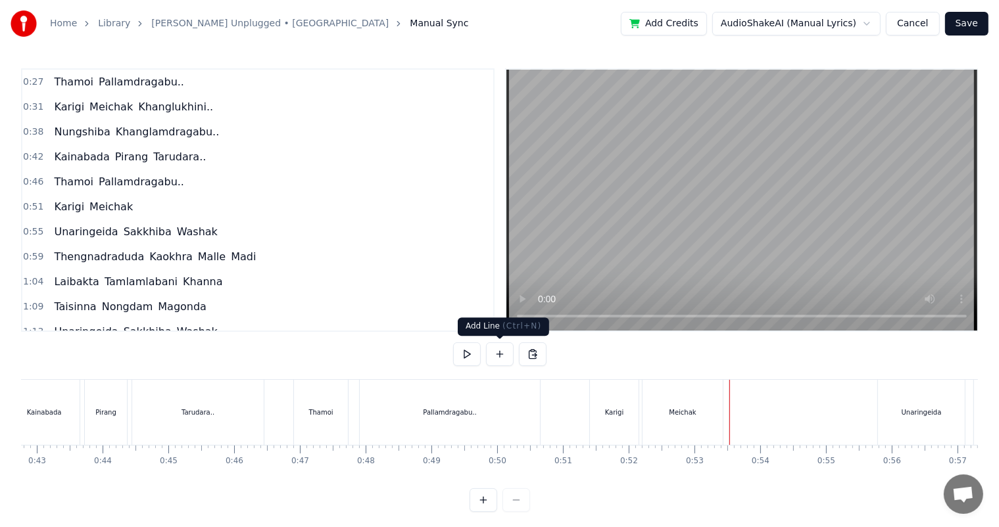
click at [495, 358] on button at bounding box center [500, 355] width 28 height 24
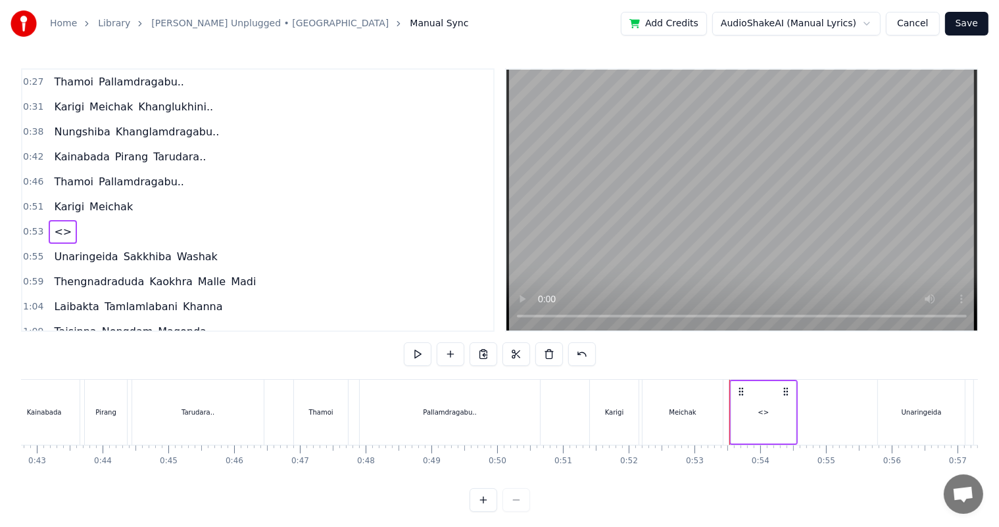
click at [774, 412] on div "<>" at bounding box center [763, 412] width 64 height 62
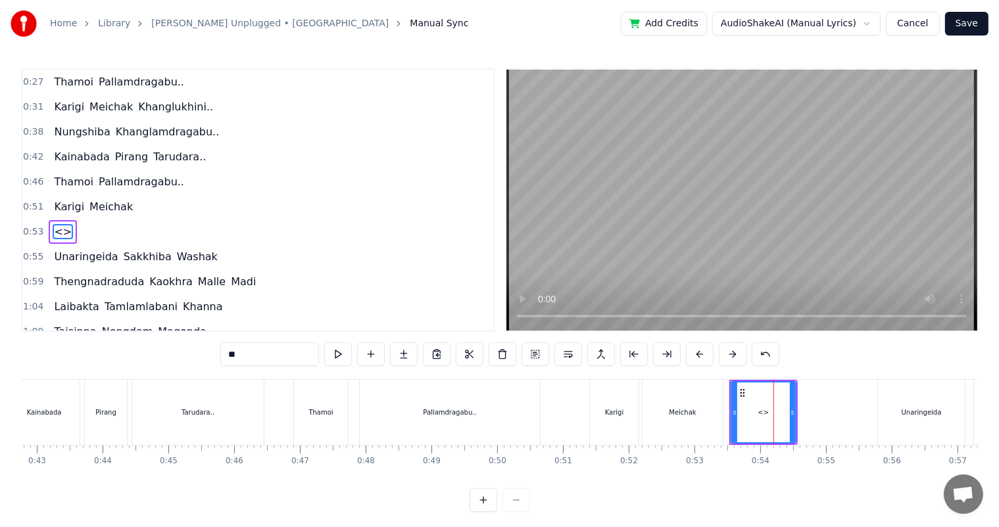
scroll to position [74, 0]
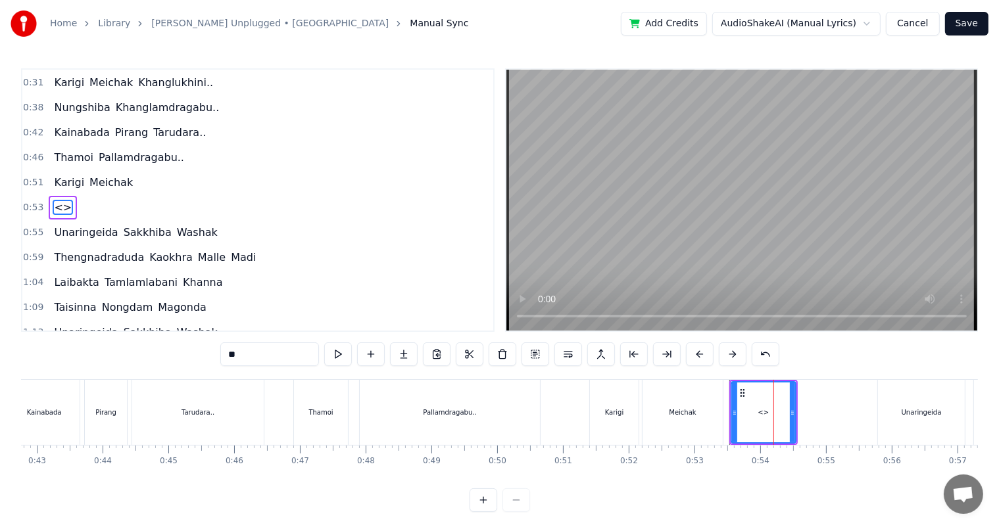
drag, startPoint x: 257, startPoint y: 356, endPoint x: 168, endPoint y: 360, distance: 89.5
click at [168, 360] on div "0:18 Nungshiba Khanglamdragabu.. 0:22 Kainabada Pirang Tarudara.. 0:27 Thamoi P…" at bounding box center [499, 290] width 957 height 444
type input "**********"
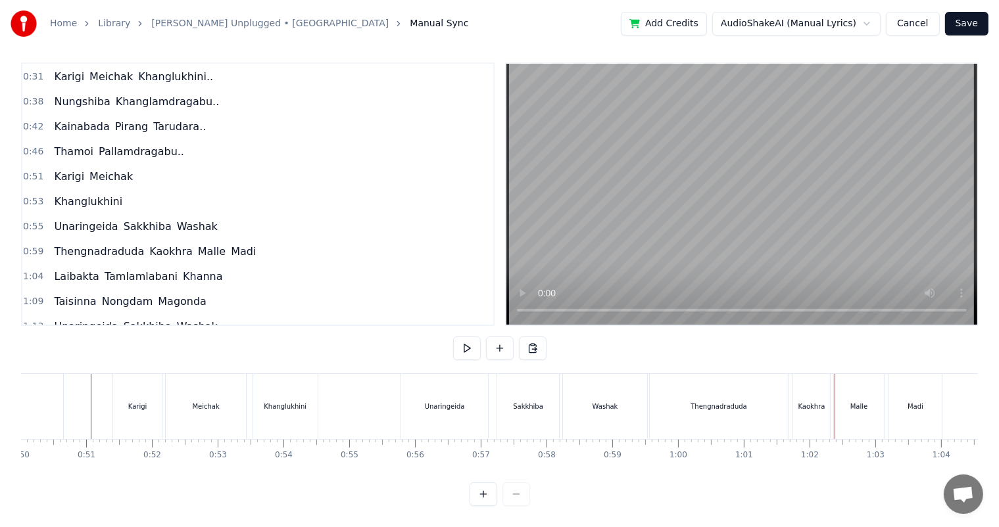
scroll to position [0, 3243]
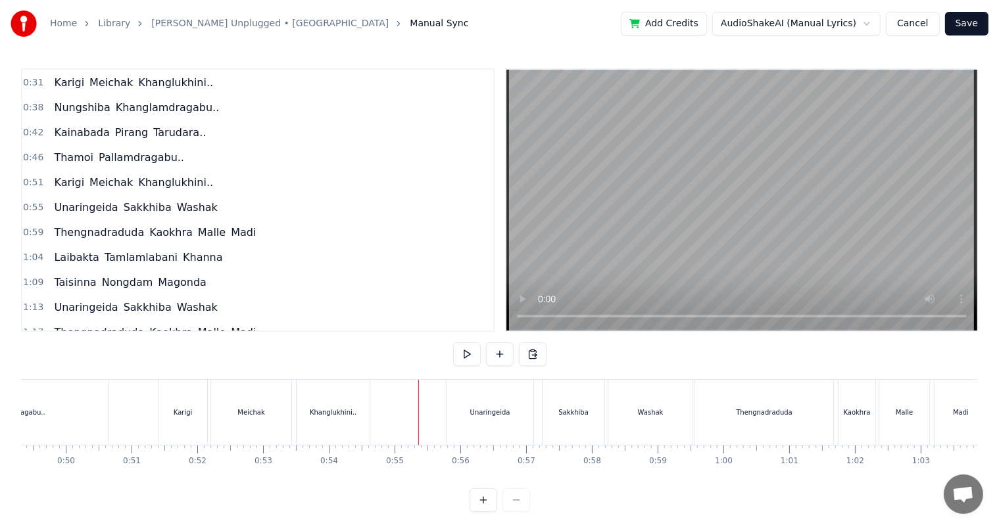
scroll to position [17, 0]
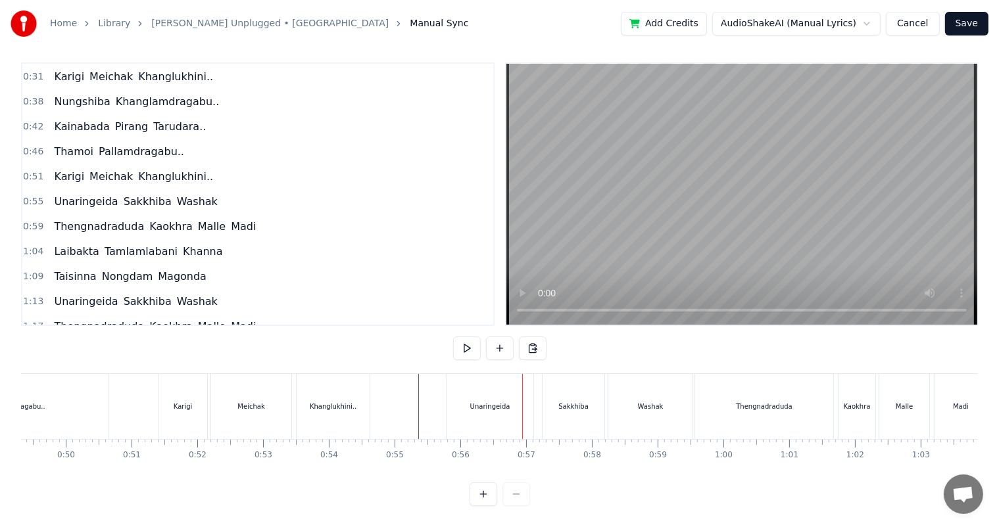
click at [500, 402] on div "Unaringeida" at bounding box center [489, 406] width 87 height 65
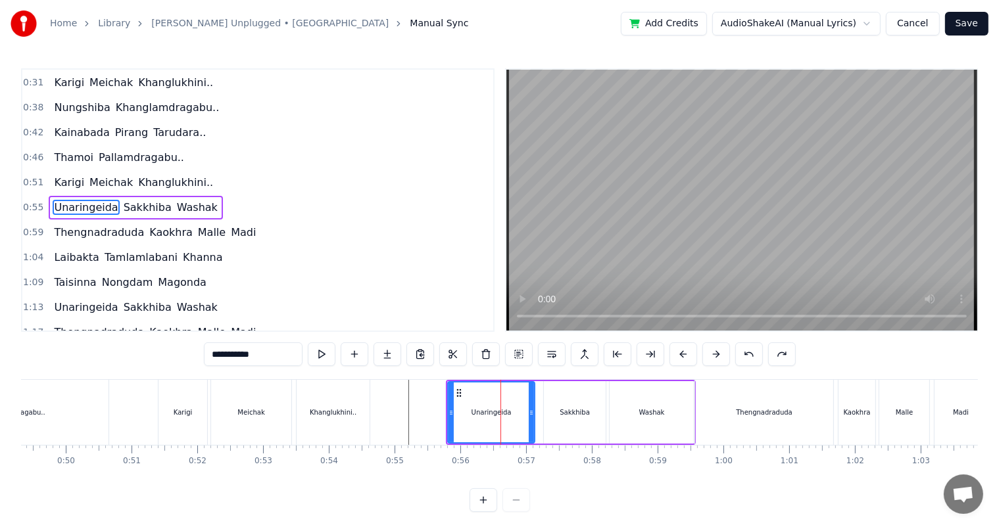
scroll to position [0, 0]
drag, startPoint x: 529, startPoint y: 413, endPoint x: 521, endPoint y: 410, distance: 9.2
click at [521, 410] on icon at bounding box center [522, 413] width 5 height 11
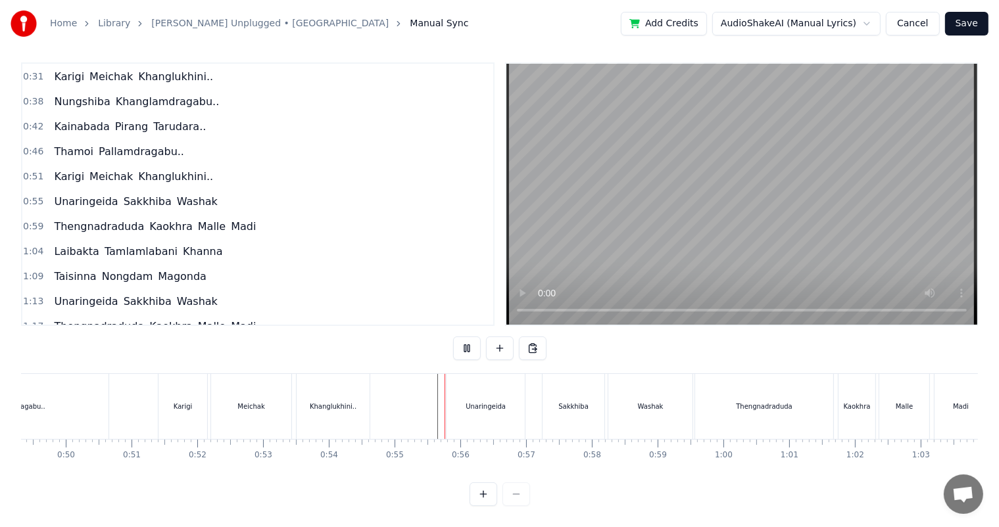
scroll to position [17, 0]
click at [578, 402] on div "Sakkhiba" at bounding box center [573, 407] width 30 height 10
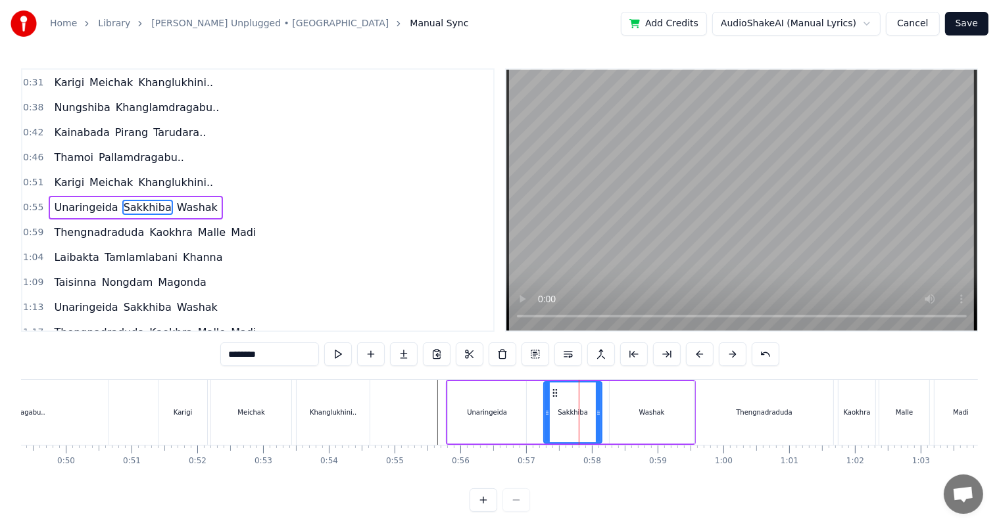
click at [596, 410] on icon at bounding box center [598, 413] width 5 height 11
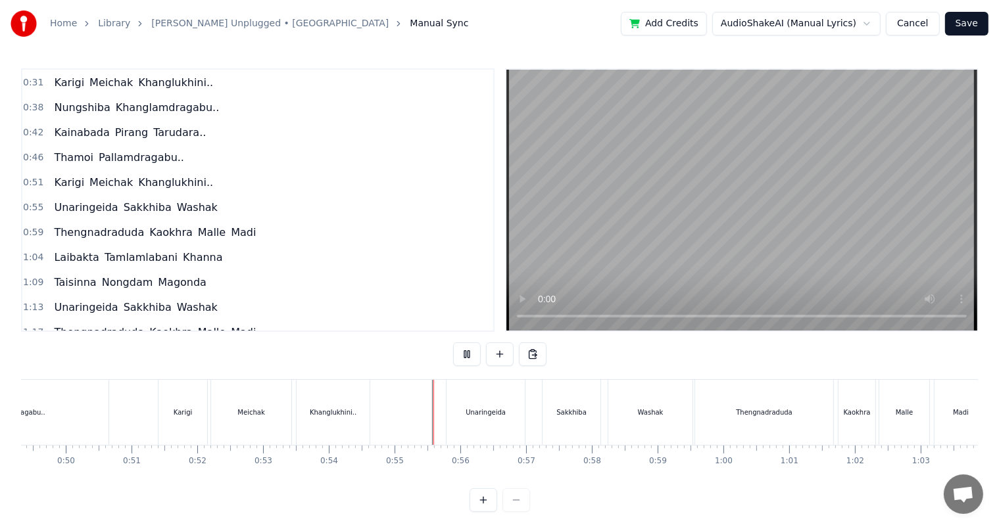
scroll to position [17, 0]
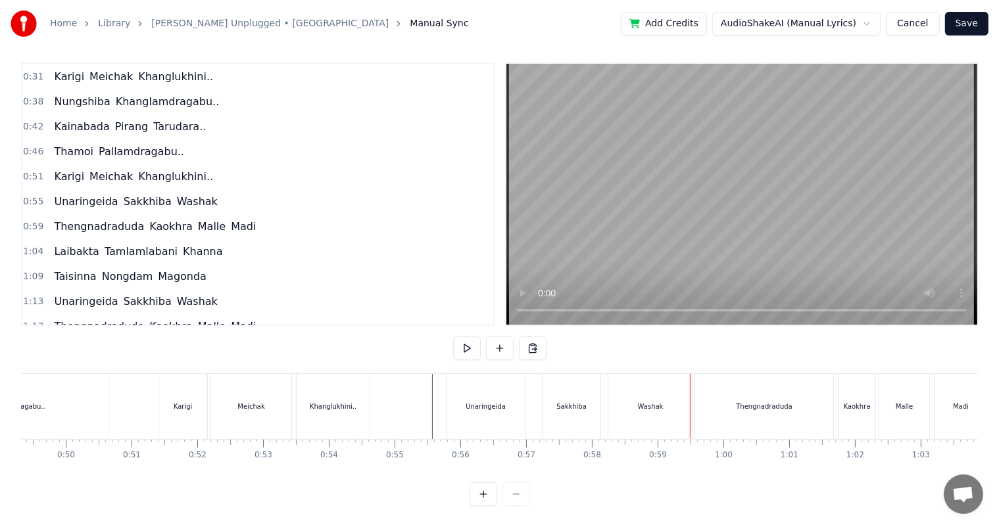
click at [479, 402] on div "Unaringeida" at bounding box center [486, 407] width 40 height 10
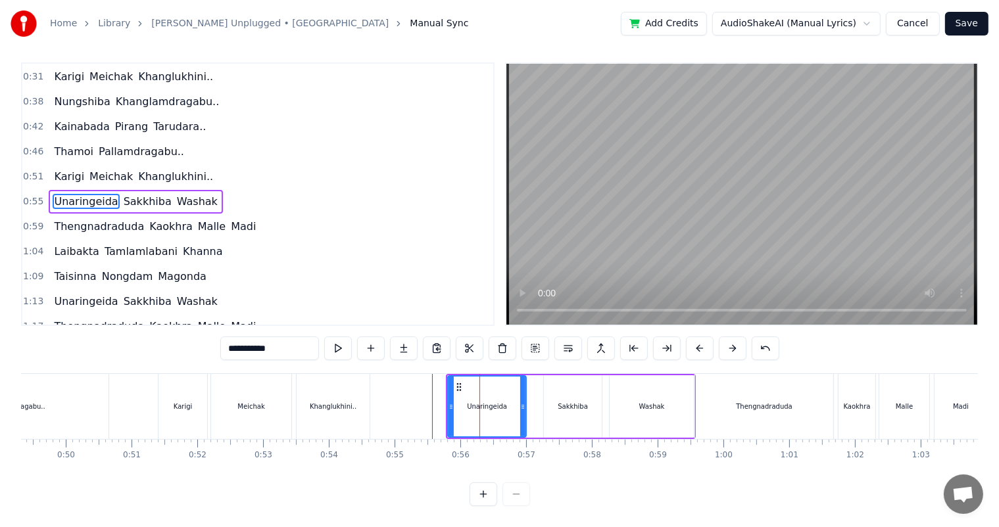
scroll to position [0, 0]
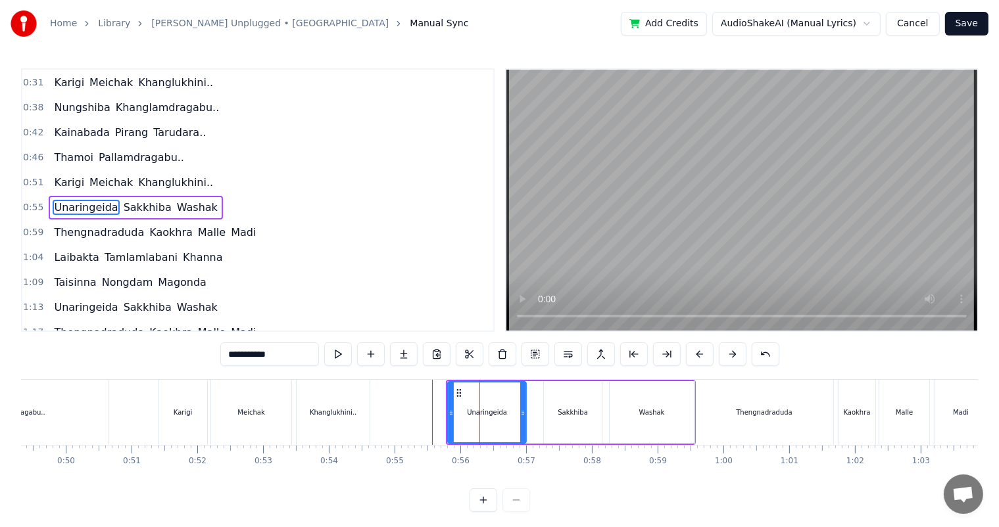
click at [643, 412] on div "Washak" at bounding box center [652, 413] width 26 height 10
type input "******"
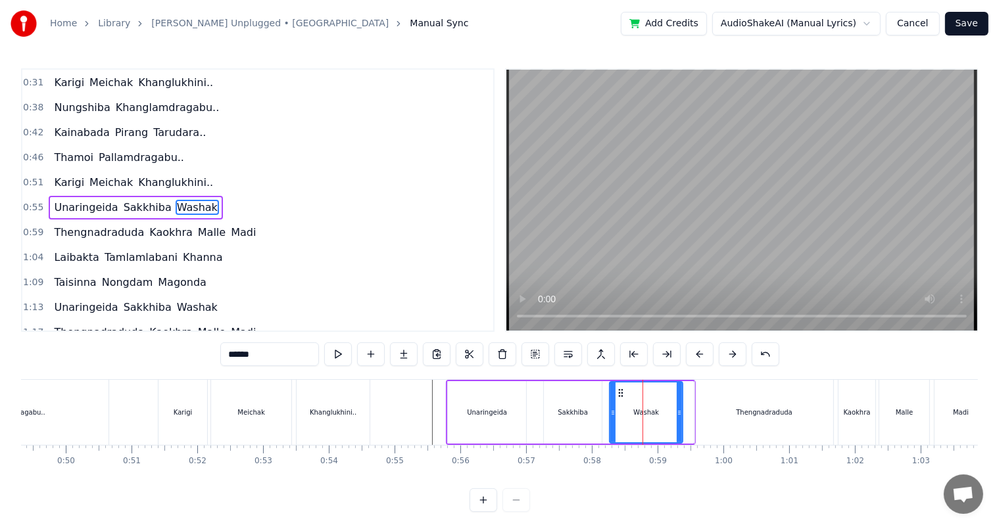
drag, startPoint x: 690, startPoint y: 412, endPoint x: 679, endPoint y: 410, distance: 11.3
click at [679, 410] on icon at bounding box center [679, 413] width 5 height 11
click at [604, 410] on icon at bounding box center [606, 413] width 5 height 11
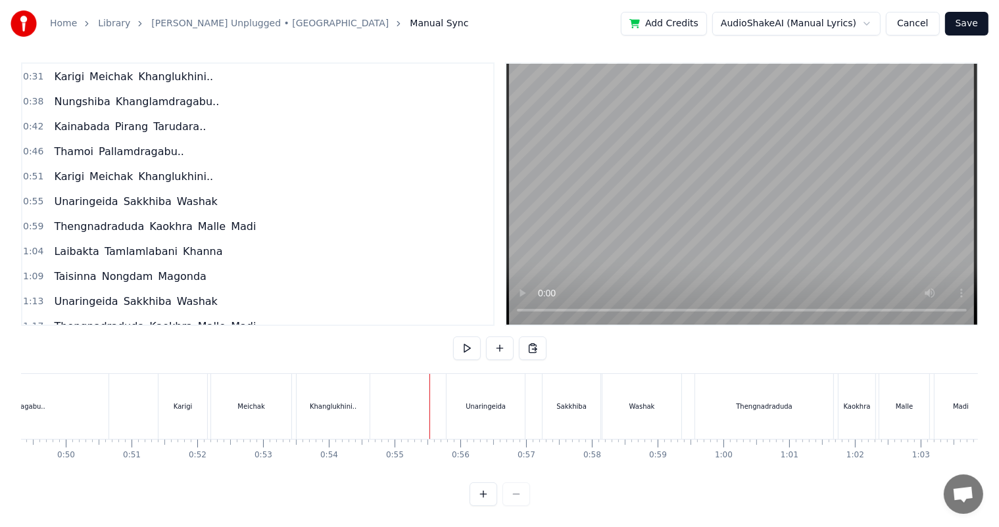
scroll to position [17, 0]
click at [477, 407] on div "Unaringeida" at bounding box center [485, 406] width 78 height 65
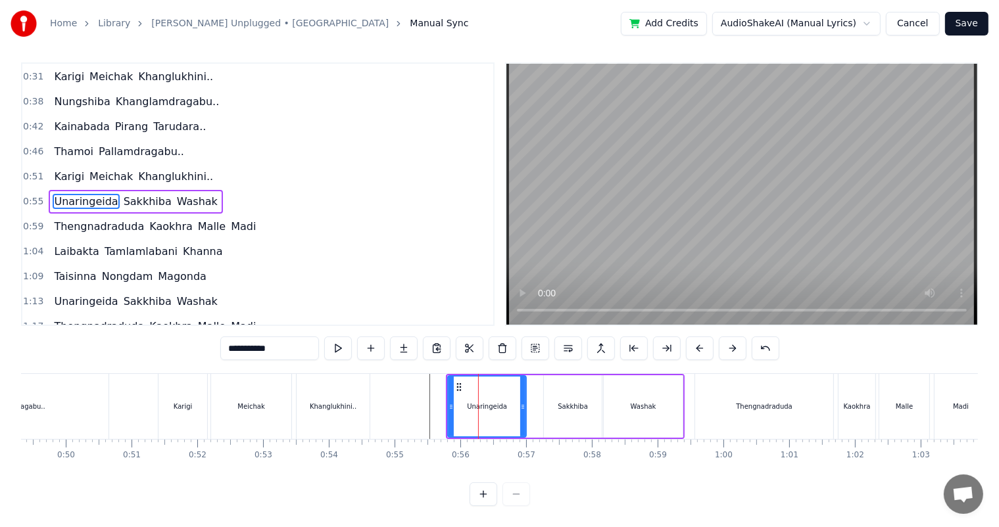
scroll to position [0, 0]
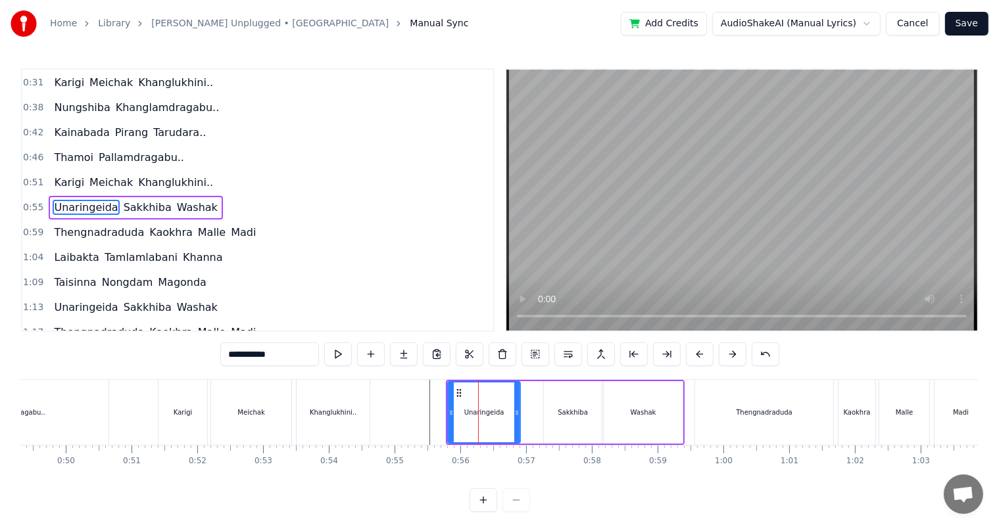
drag, startPoint x: 521, startPoint y: 413, endPoint x: 514, endPoint y: 412, distance: 6.7
click at [514, 412] on icon at bounding box center [516, 413] width 5 height 11
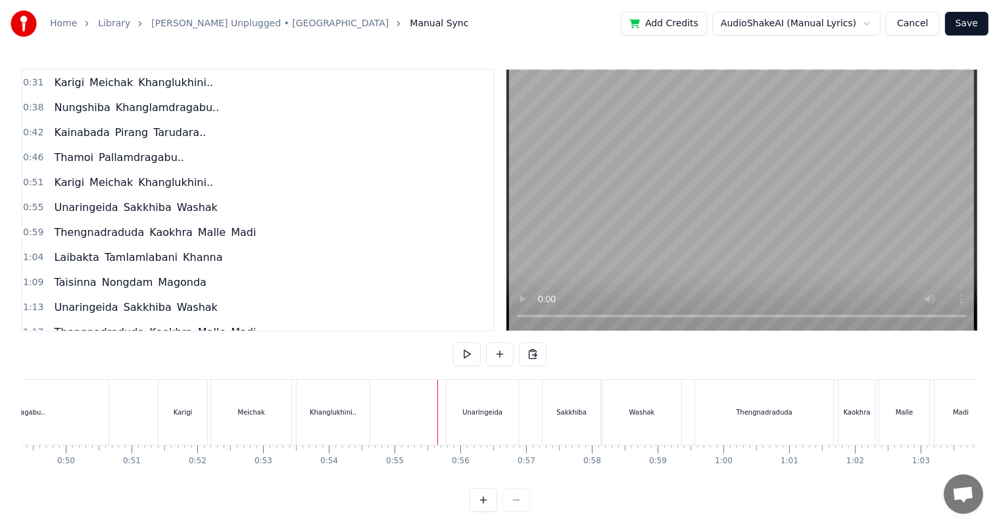
scroll to position [17, 0]
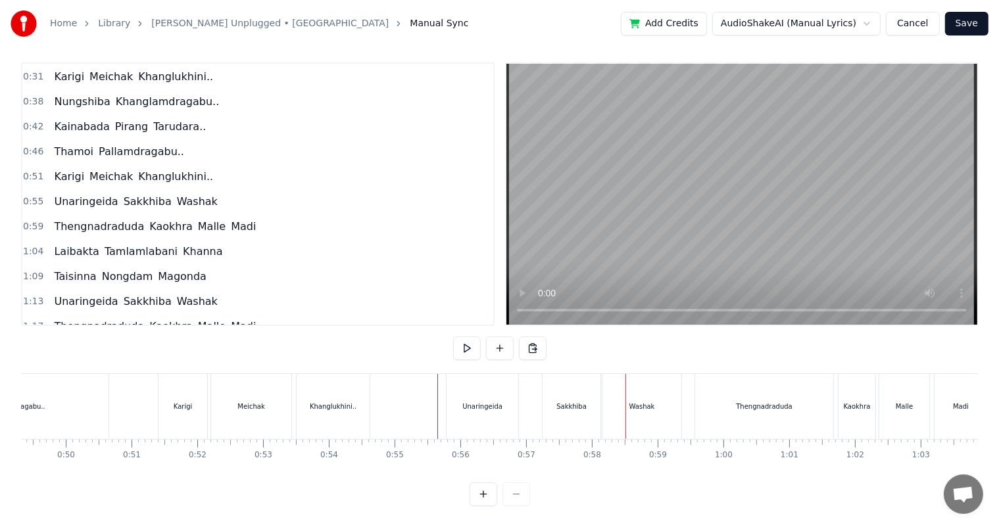
click at [582, 402] on div "Sakkhiba" at bounding box center [571, 407] width 30 height 10
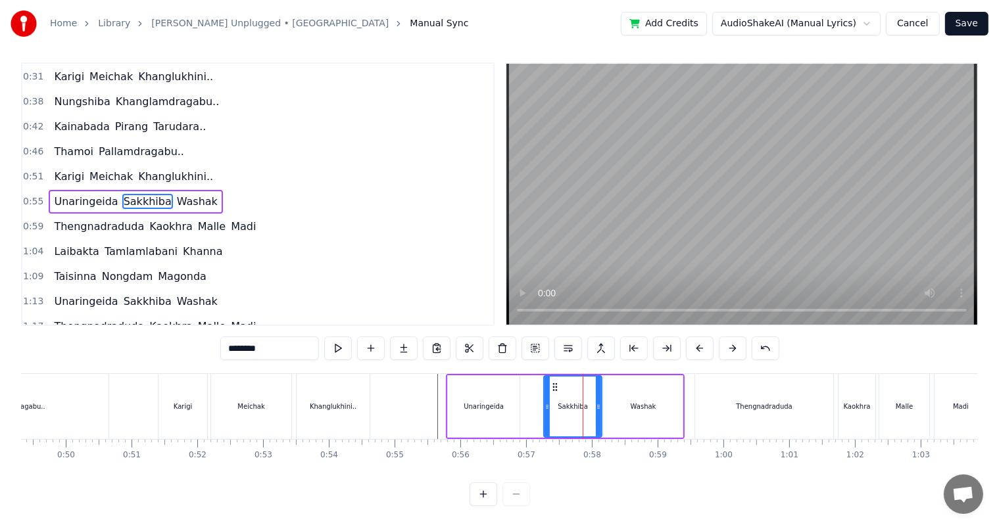
scroll to position [0, 0]
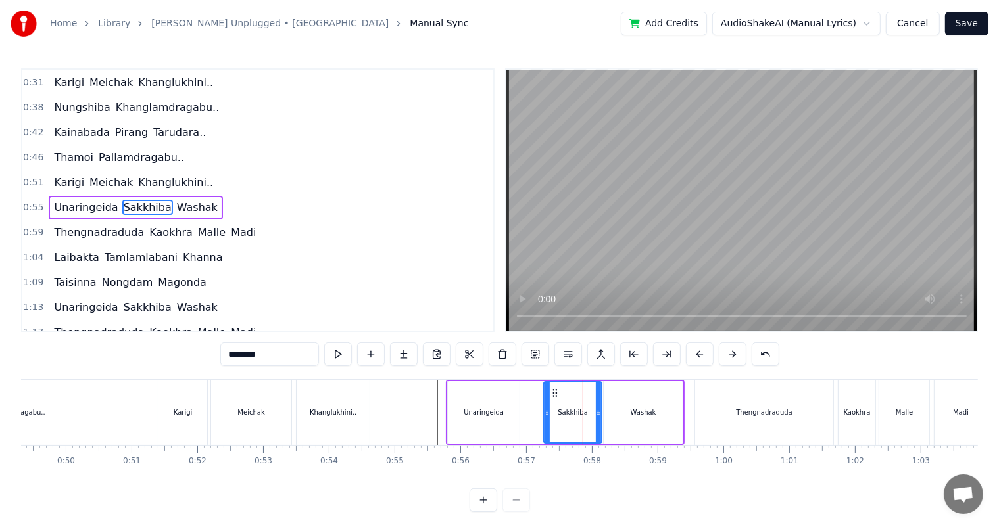
click at [634, 411] on div "Washak" at bounding box center [644, 413] width 26 height 10
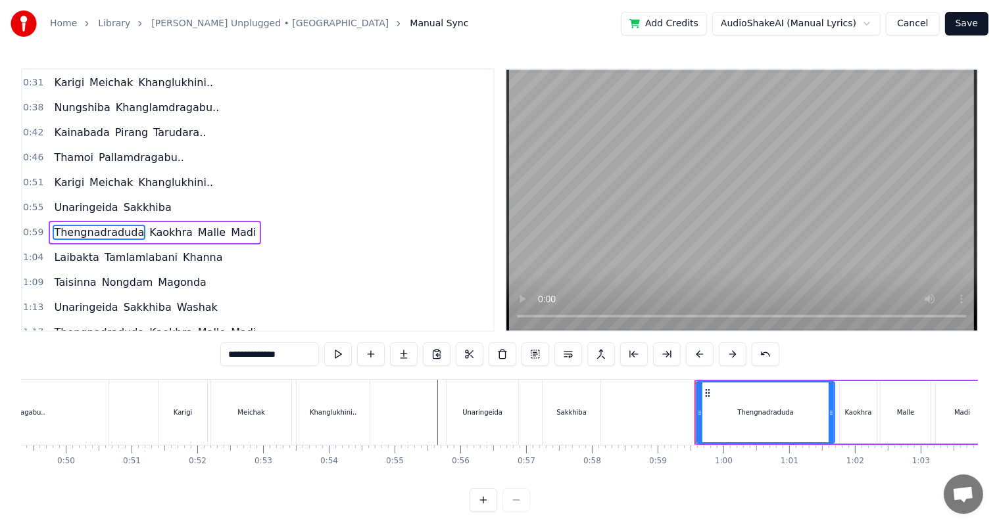
scroll to position [99, 0]
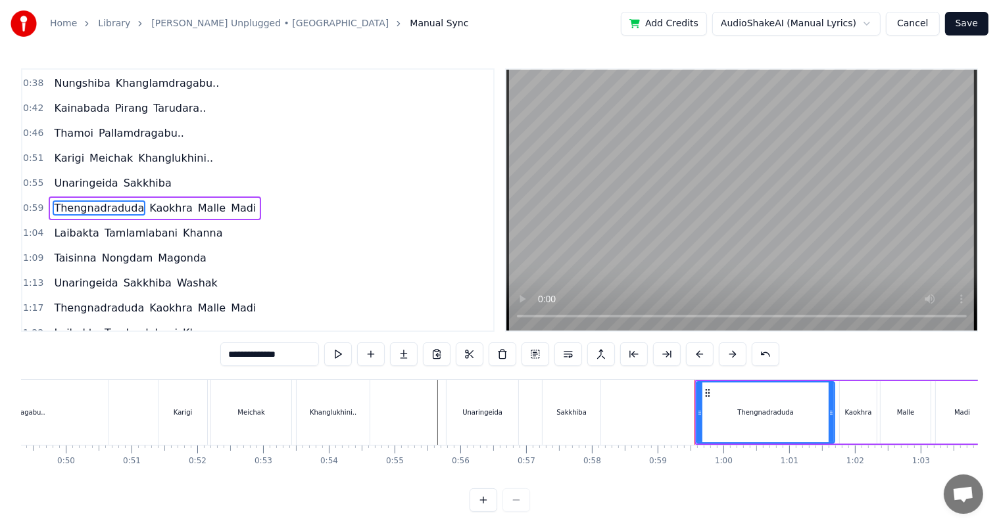
click at [571, 413] on div "Sakkhiba" at bounding box center [571, 413] width 30 height 10
type input "********"
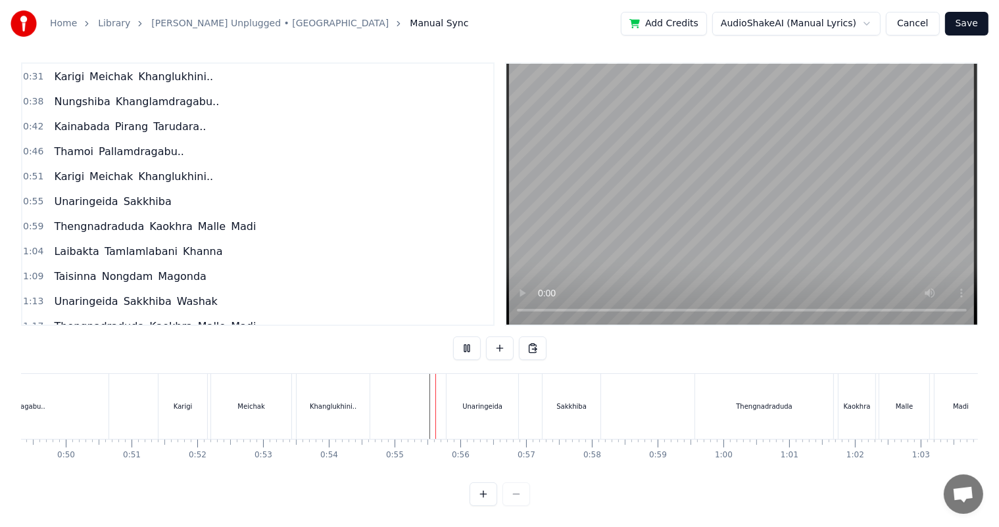
scroll to position [17, 0]
click at [575, 402] on div "Sakkhiba" at bounding box center [571, 407] width 30 height 10
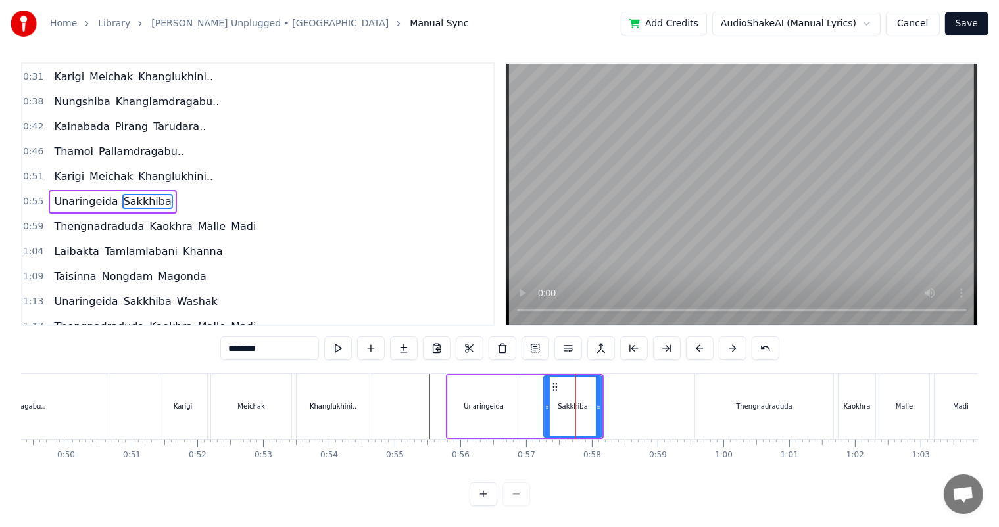
scroll to position [0, 0]
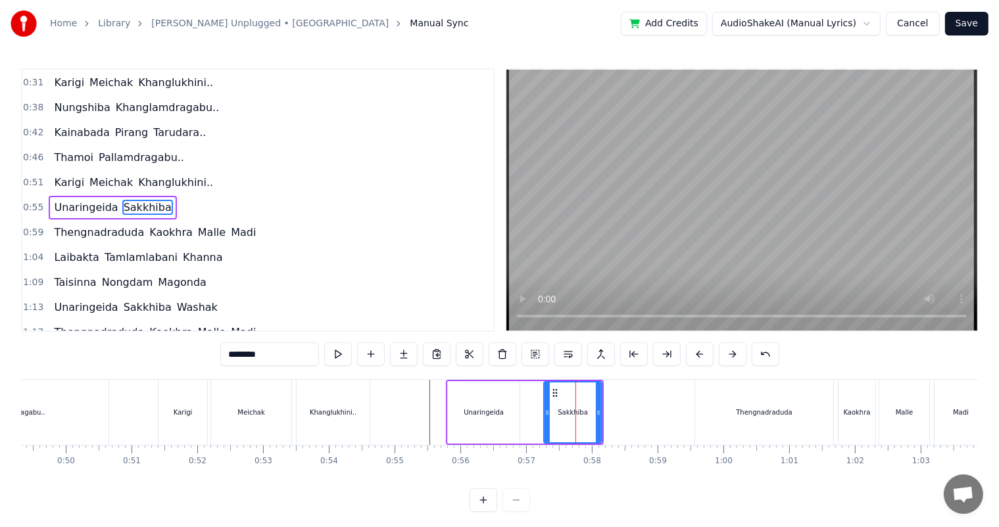
click at [279, 358] on input "********" at bounding box center [269, 355] width 99 height 24
type input "**********"
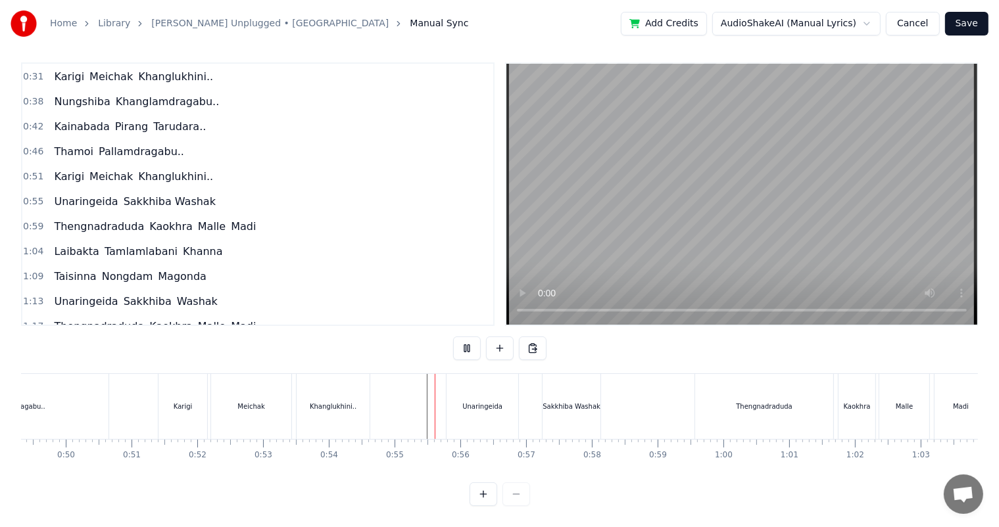
scroll to position [17, 0]
click at [587, 401] on div "Sakkhiba Washak" at bounding box center [571, 406] width 58 height 65
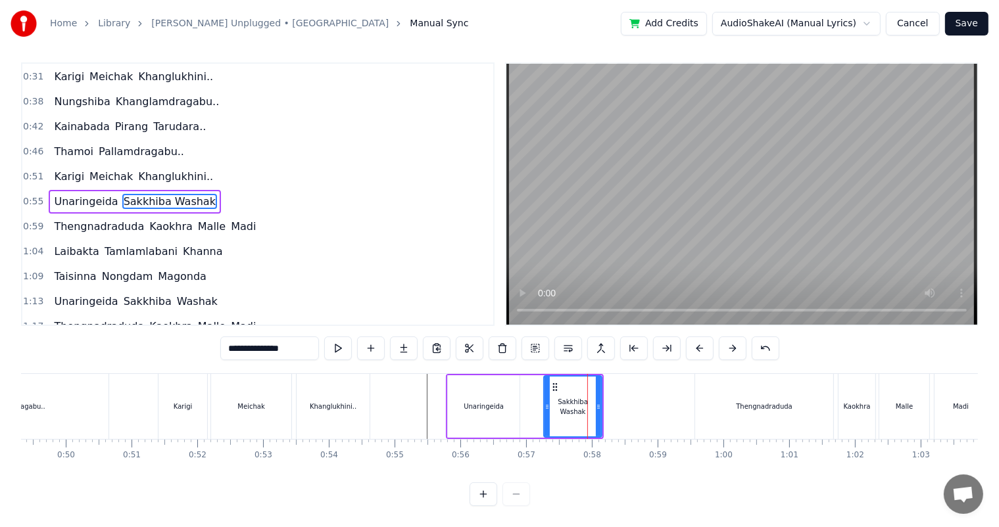
scroll to position [0, 0]
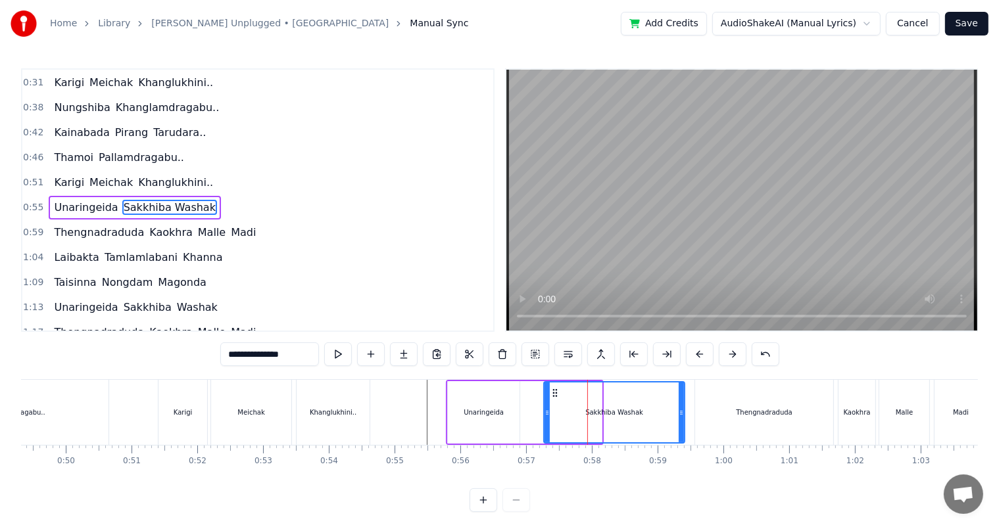
drag, startPoint x: 598, startPoint y: 411, endPoint x: 681, endPoint y: 421, distance: 83.5
click at [681, 421] on div at bounding box center [681, 413] width 5 height 60
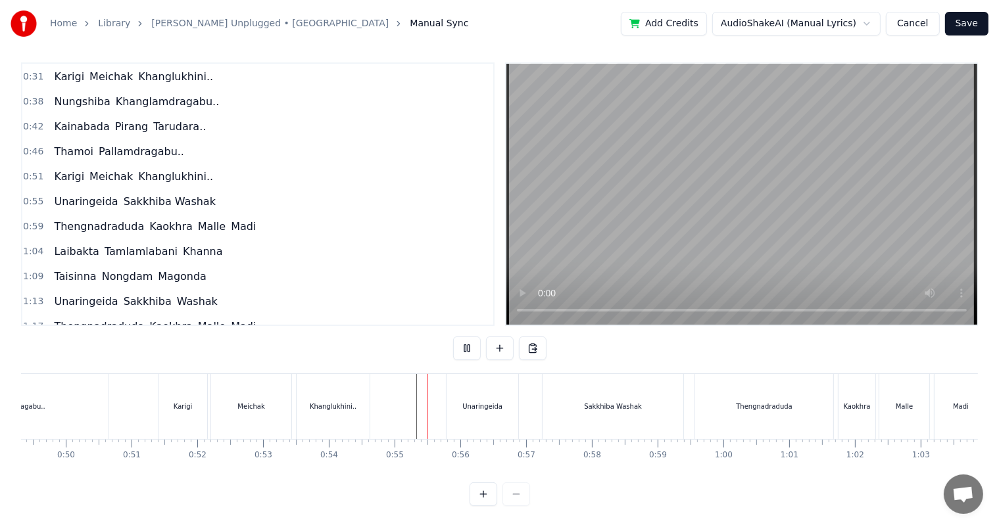
scroll to position [17, 0]
click at [766, 401] on div "Thengnadraduda" at bounding box center [764, 406] width 138 height 65
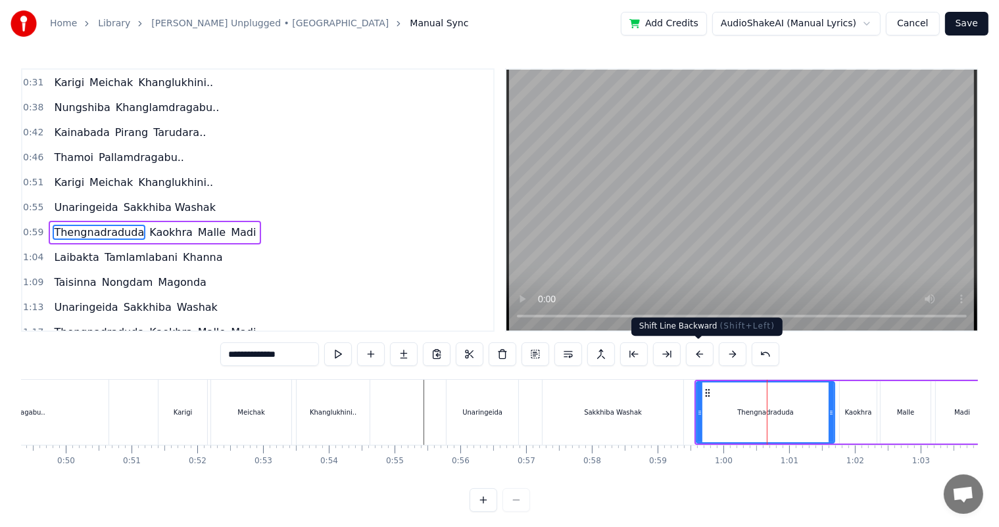
scroll to position [99, 0]
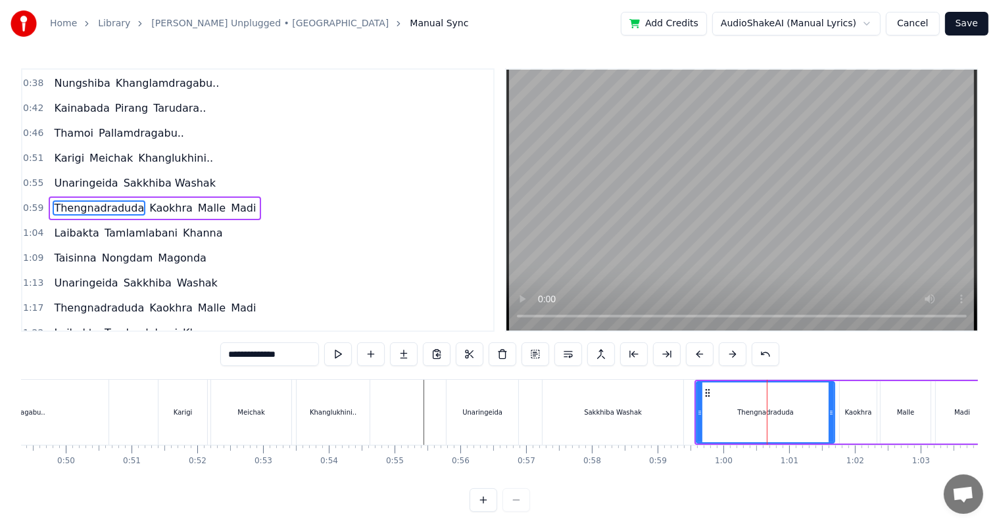
drag, startPoint x: 256, startPoint y: 353, endPoint x: 227, endPoint y: 353, distance: 28.9
click at [227, 353] on input "**********" at bounding box center [269, 355] width 99 height 24
type input "**********"
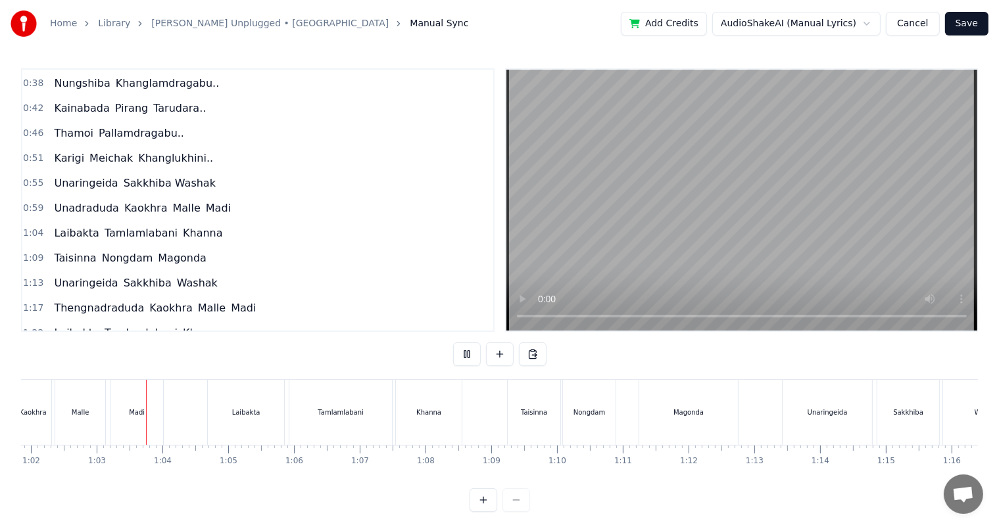
scroll to position [0, 4075]
click at [245, 421] on div "Laibakta" at bounding box center [238, 412] width 76 height 65
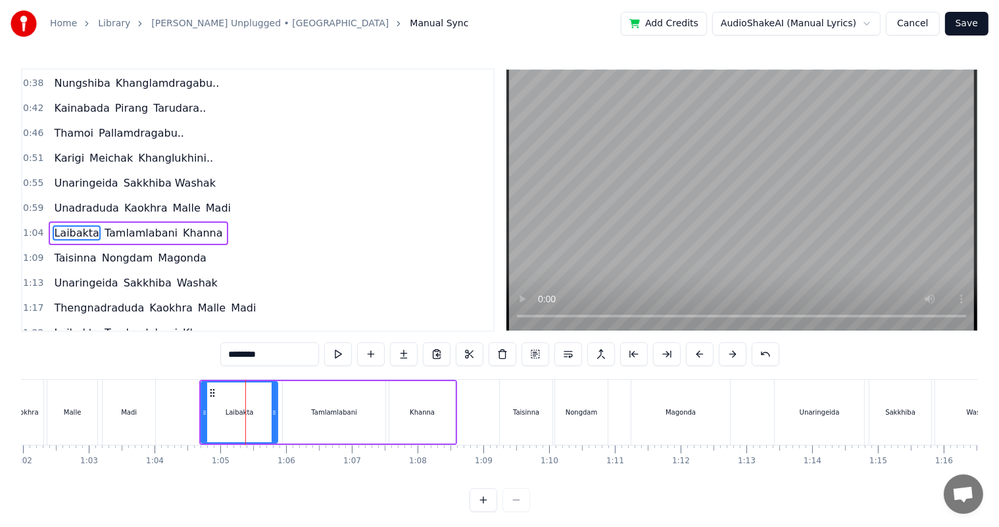
scroll to position [123, 0]
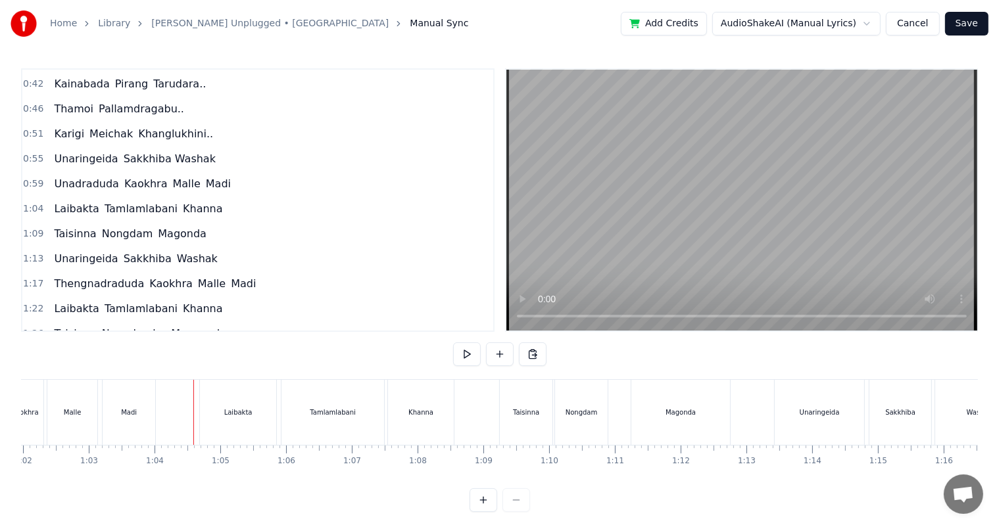
click at [226, 409] on div "Laibakta" at bounding box center [238, 413] width 28 height 10
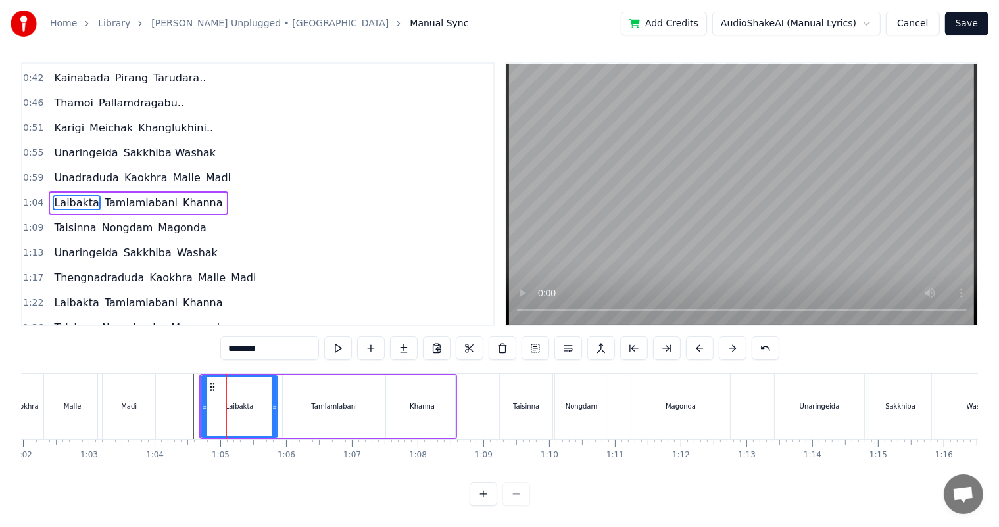
scroll to position [17, 0]
drag, startPoint x: 202, startPoint y: 395, endPoint x: 194, endPoint y: 395, distance: 7.9
click at [194, 402] on icon at bounding box center [196, 407] width 5 height 11
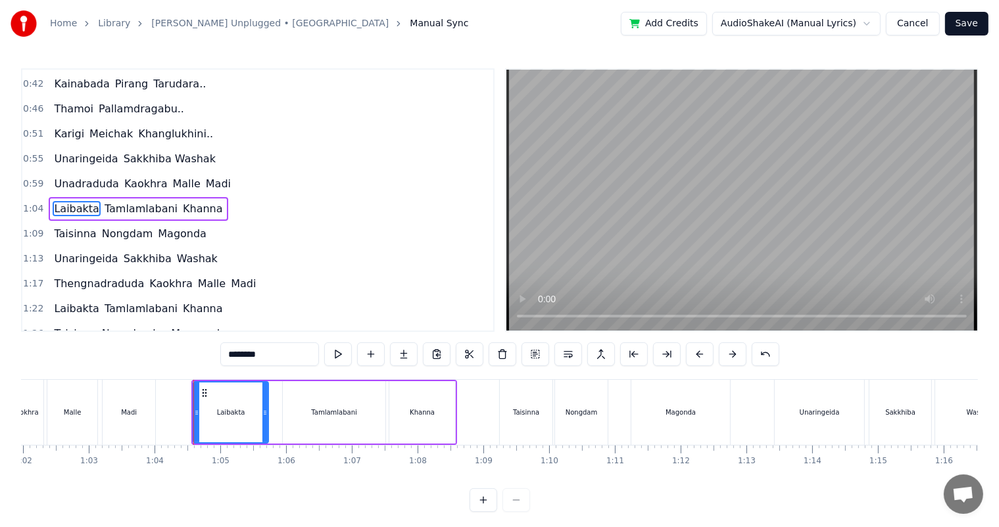
drag, startPoint x: 272, startPoint y: 408, endPoint x: 264, endPoint y: 408, distance: 7.9
click at [264, 408] on icon at bounding box center [264, 413] width 5 height 11
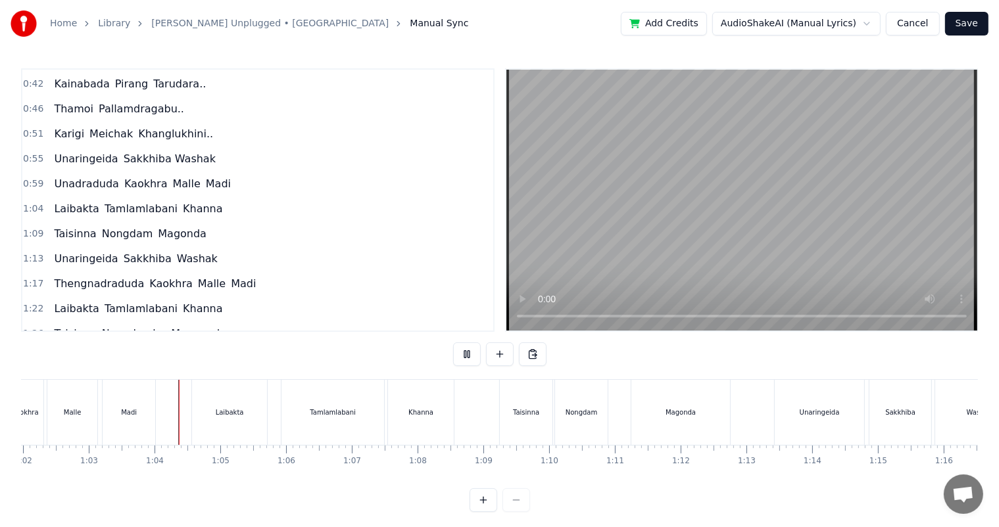
scroll to position [17, 0]
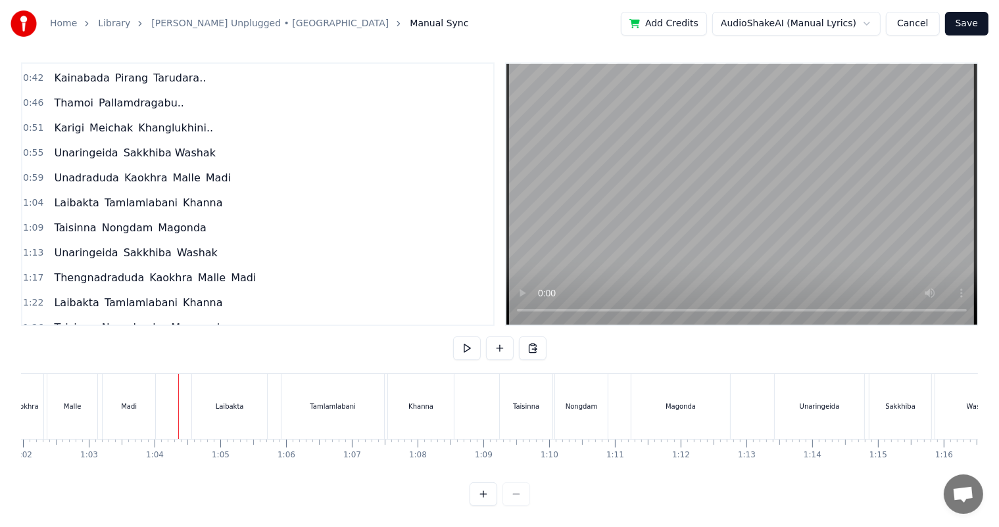
click at [350, 410] on div "Tamlamlabani" at bounding box center [332, 406] width 103 height 65
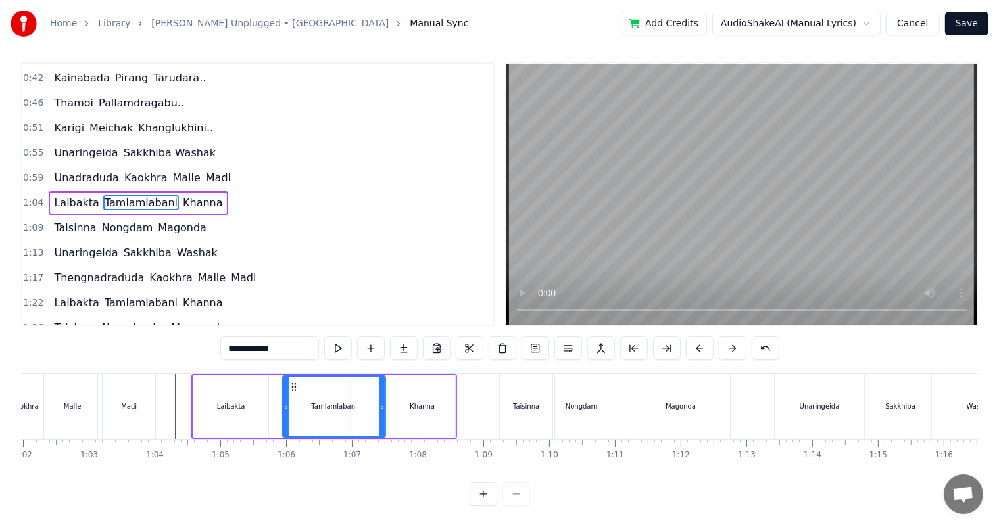
scroll to position [0, 0]
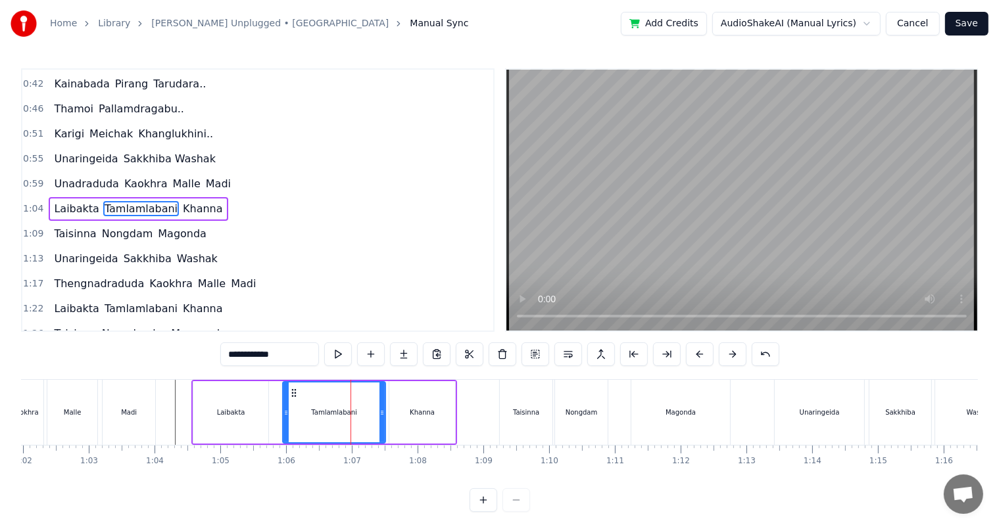
click at [420, 412] on div "Khanna" at bounding box center [422, 413] width 25 height 10
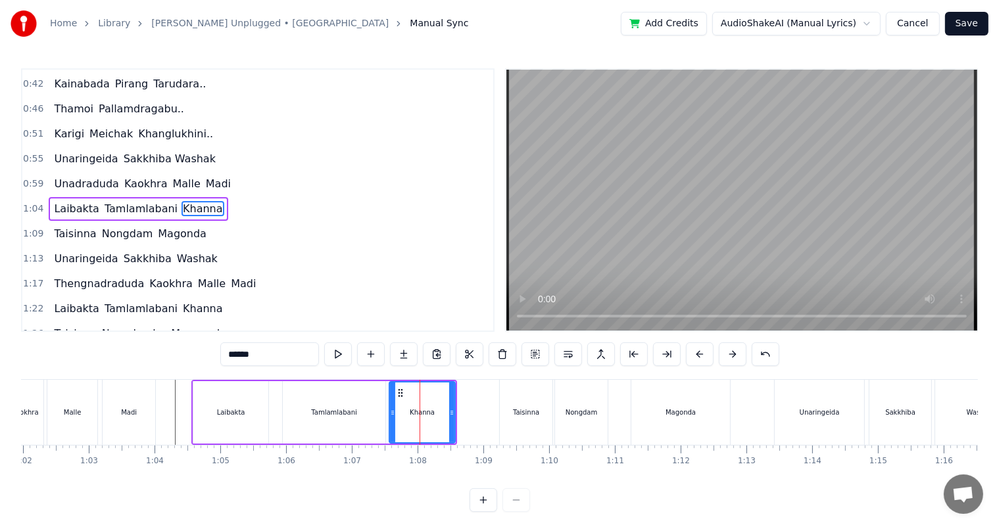
click at [310, 354] on input "******" at bounding box center [269, 355] width 99 height 24
type input "*****"
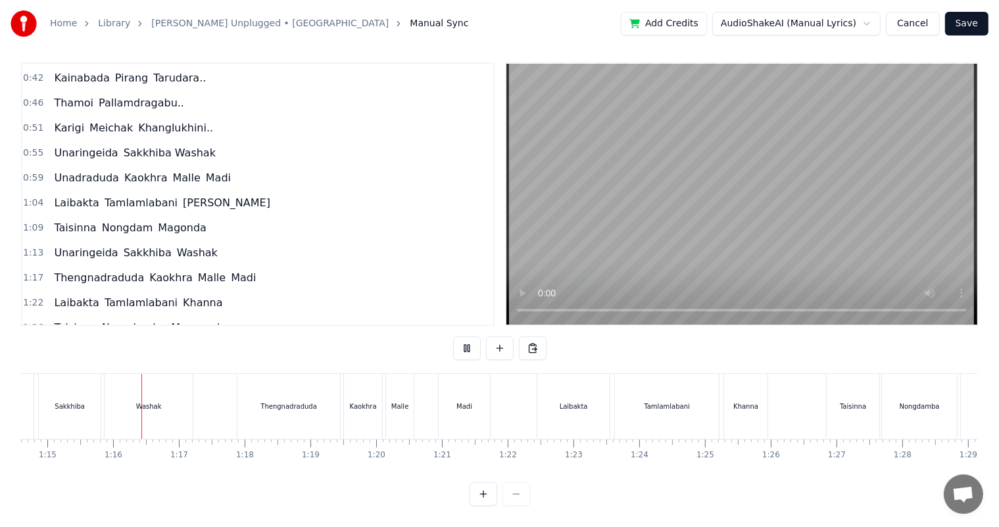
scroll to position [0, 4905]
click at [287, 406] on div "Thengnadraduda" at bounding box center [288, 406] width 103 height 65
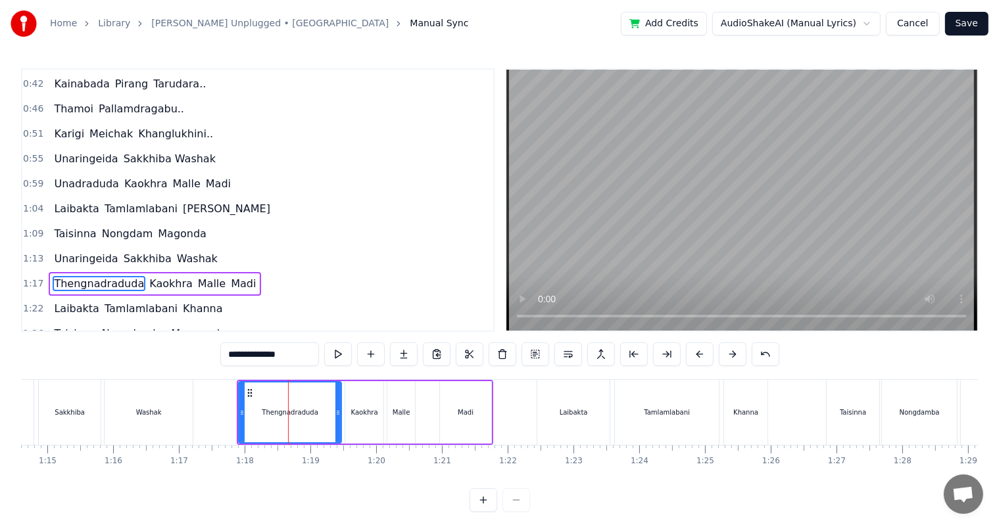
scroll to position [195, 0]
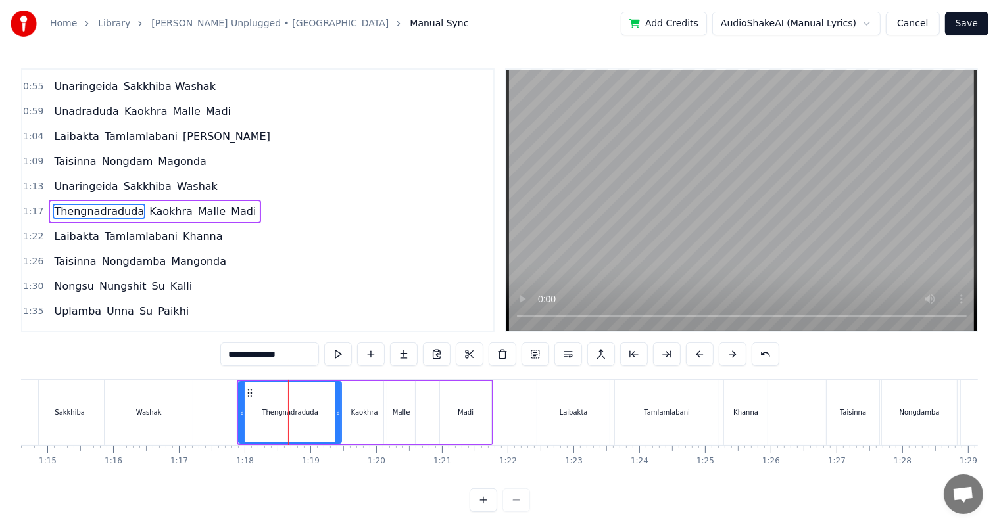
drag, startPoint x: 254, startPoint y: 356, endPoint x: 220, endPoint y: 356, distance: 34.2
click at [220, 356] on div "0:18 Nungshiba Khanglamdragabu.. 0:22 Kainabada Pirang Tarudara.. 0:27 Thamoi P…" at bounding box center [499, 290] width 957 height 444
type input "**********"
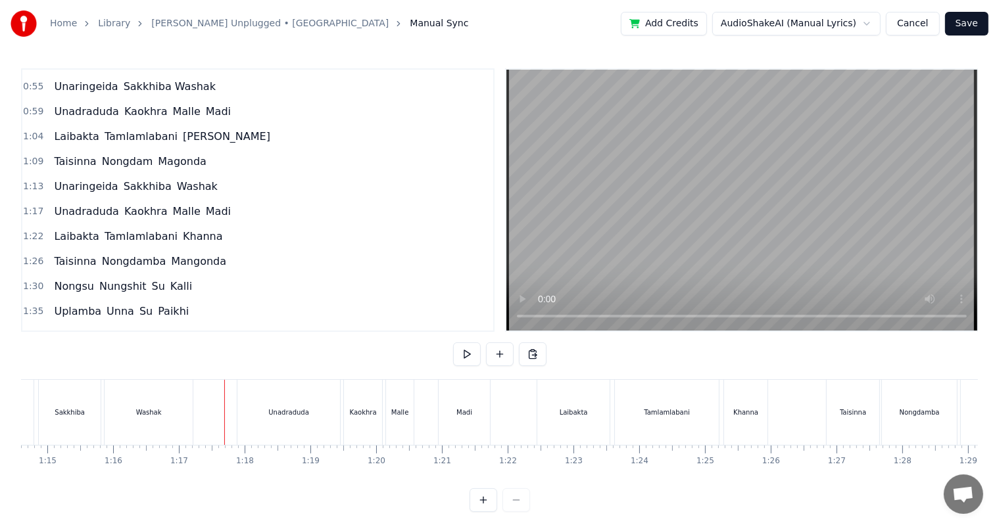
scroll to position [17, 0]
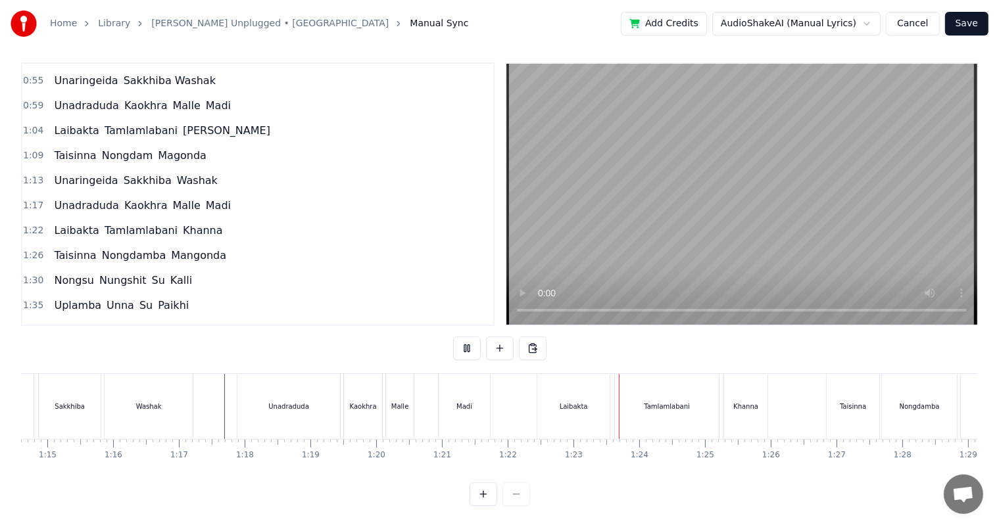
click at [420, 397] on div "Unadraduda Kaokhra Malle Madi" at bounding box center [365, 406] width 256 height 65
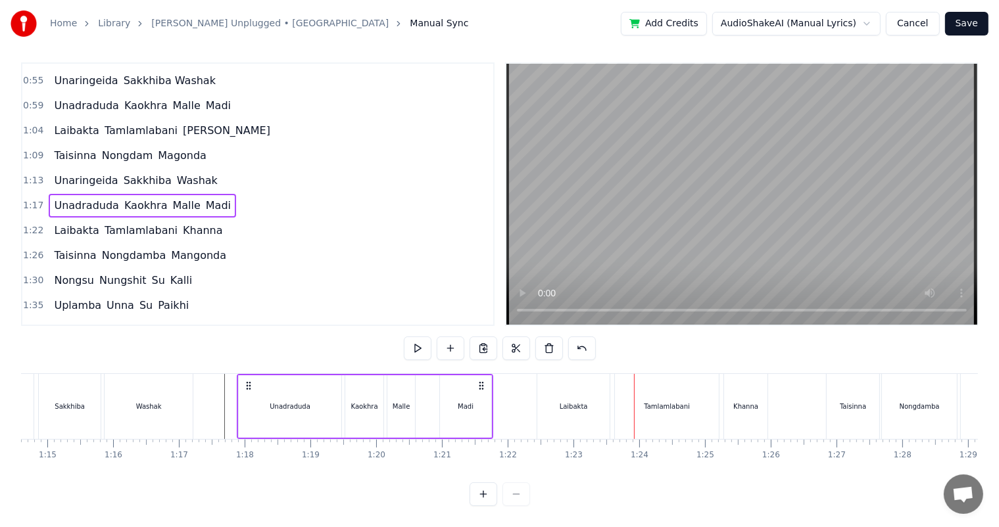
click at [259, 391] on div "Unadraduda" at bounding box center [290, 406] width 103 height 62
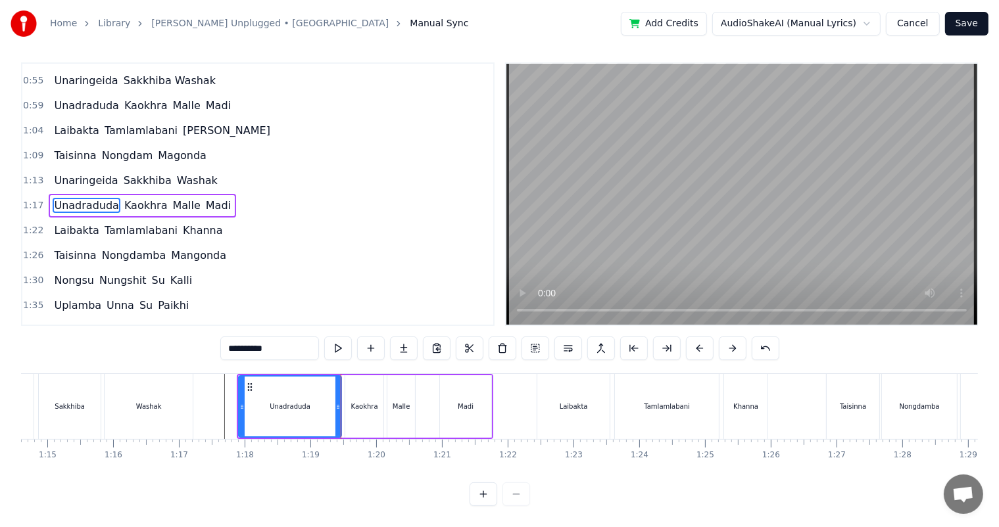
click at [347, 388] on div "Kaokhra" at bounding box center [364, 406] width 38 height 62
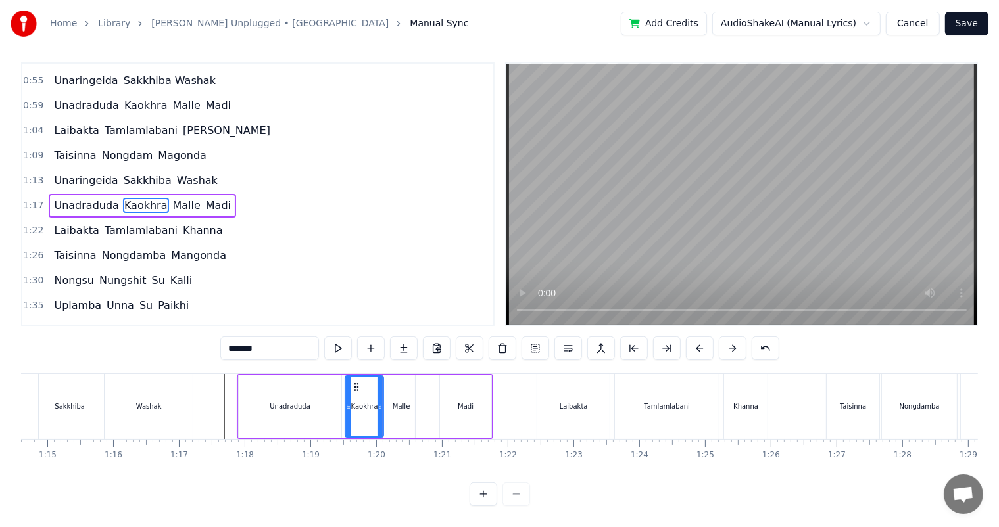
click at [387, 398] on div "Malle" at bounding box center [401, 406] width 29 height 62
type input "*****"
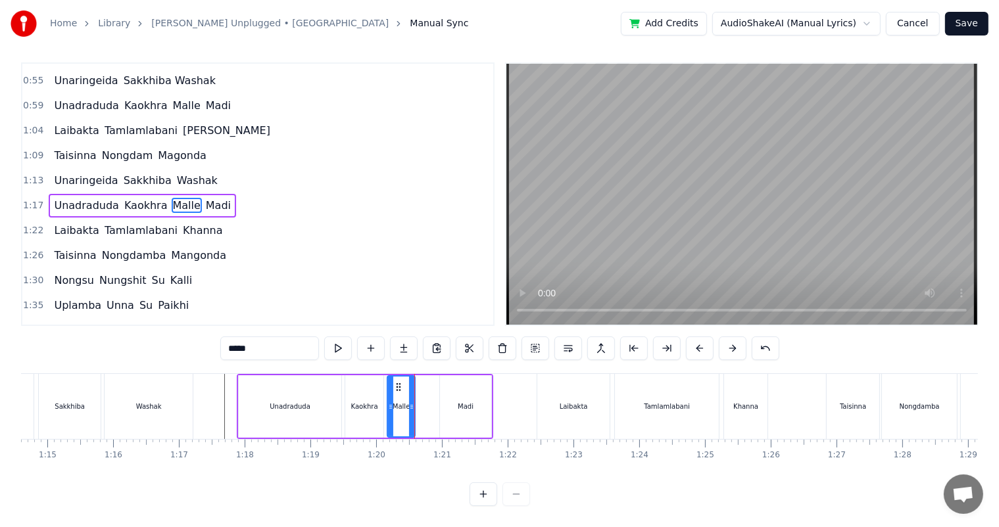
click at [418, 395] on div "Unadraduda Kaokhra Malle Madi" at bounding box center [365, 406] width 256 height 65
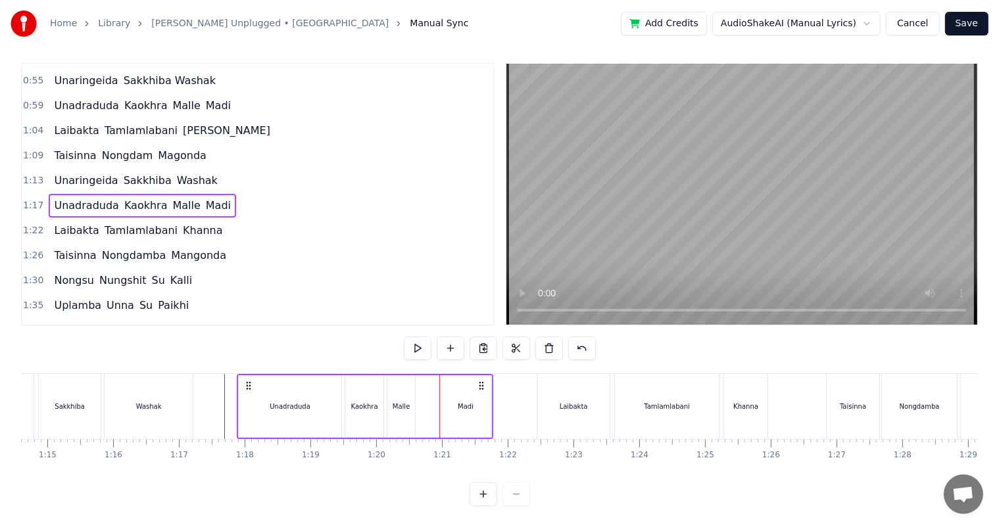
click at [450, 395] on div "Madi" at bounding box center [465, 406] width 51 height 62
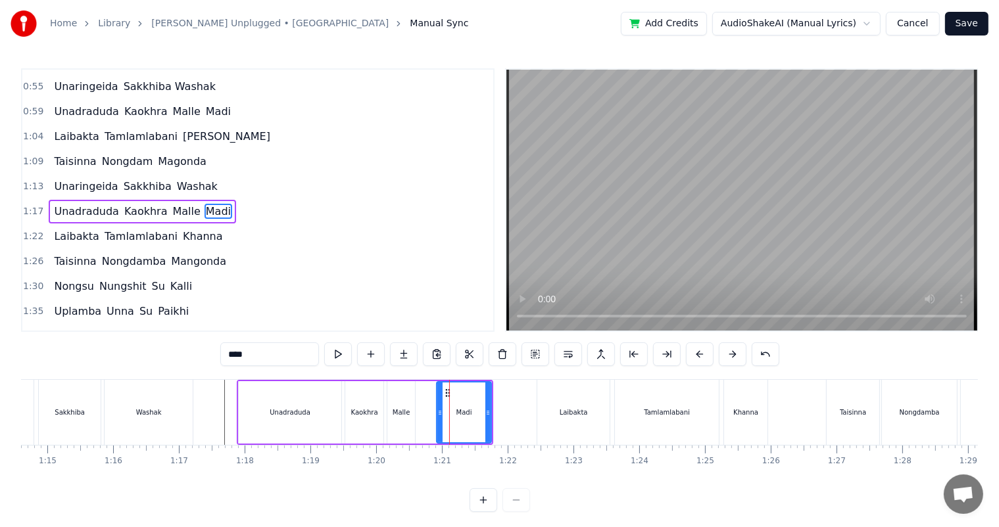
click at [439, 410] on icon at bounding box center [439, 413] width 5 height 11
click at [484, 405] on div at bounding box center [483, 413] width 5 height 60
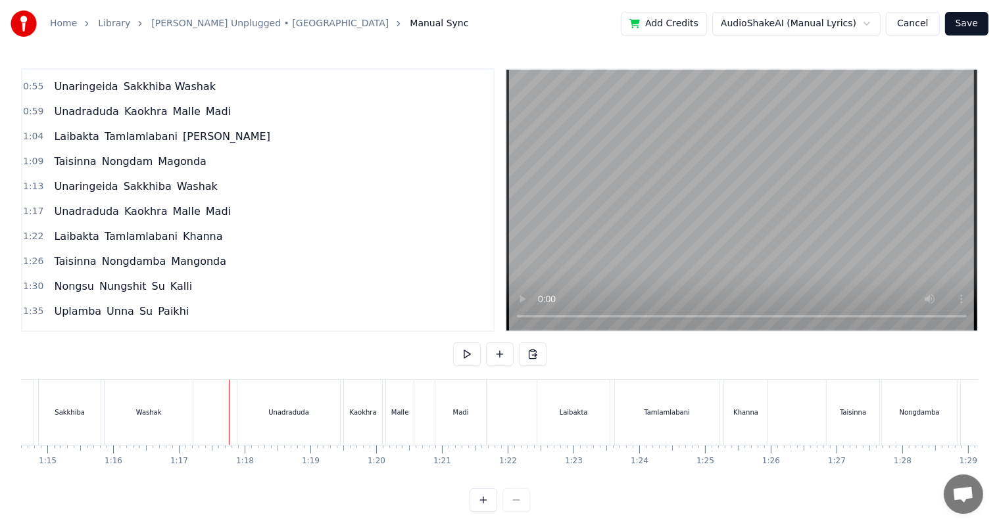
scroll to position [17, 0]
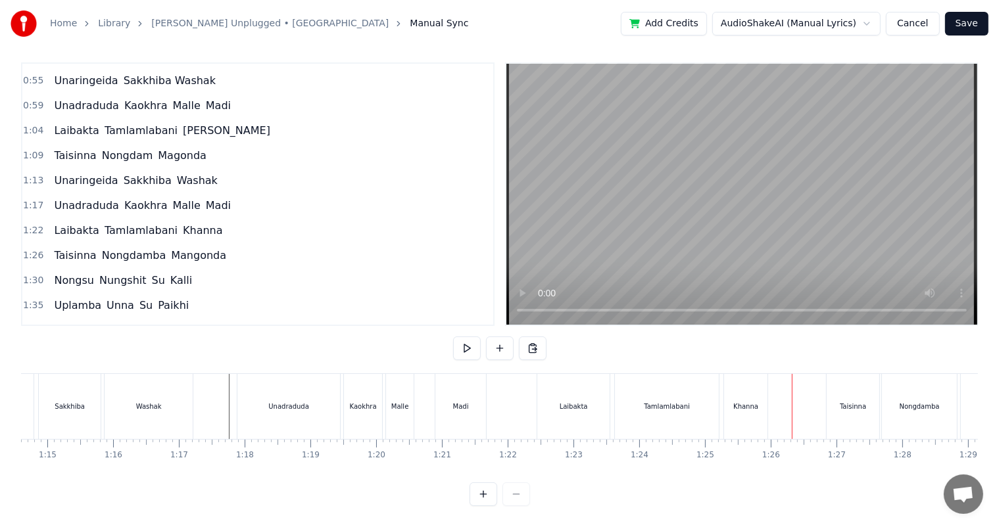
click at [756, 379] on div "Khanna" at bounding box center [745, 406] width 43 height 65
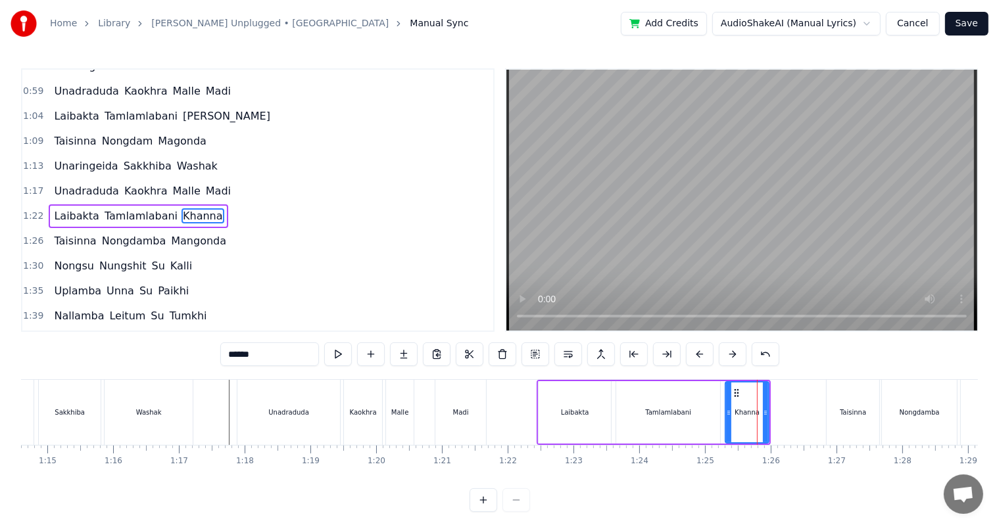
scroll to position [220, 0]
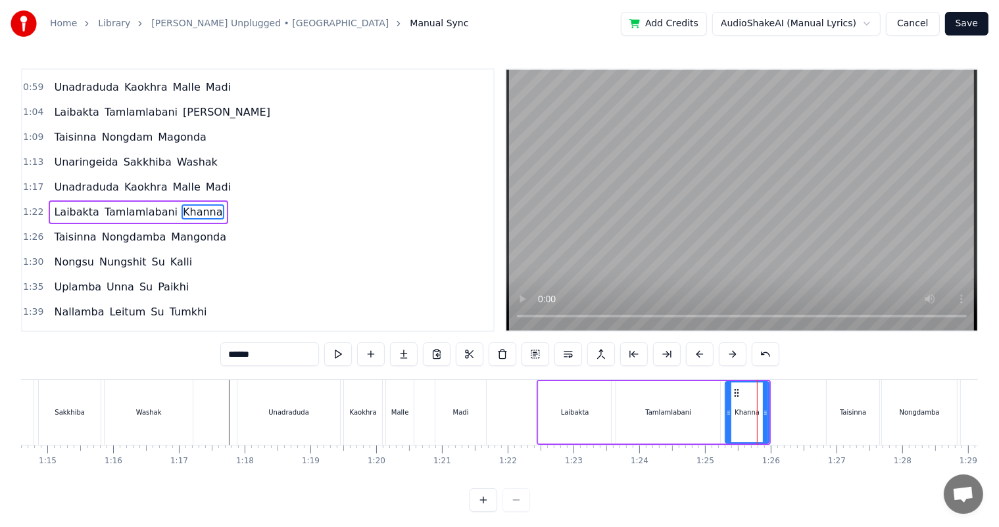
click at [273, 356] on input "******" at bounding box center [269, 355] width 99 height 24
type input "*****"
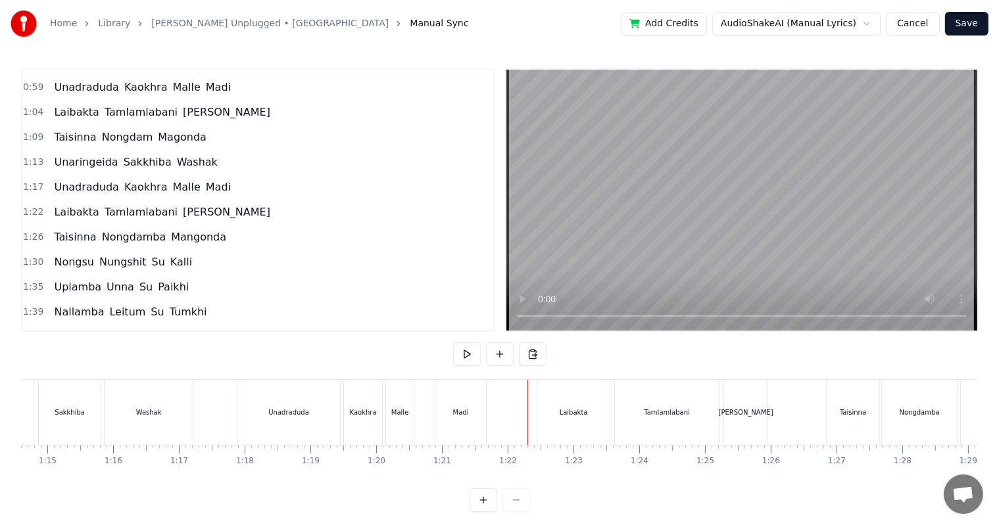
scroll to position [17, 0]
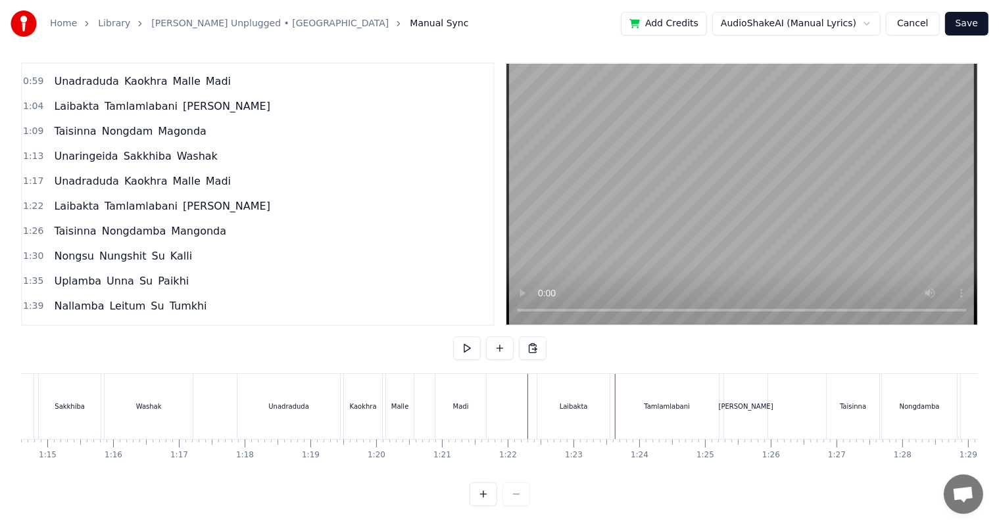
click at [540, 391] on div "Laibakta" at bounding box center [573, 406] width 72 height 65
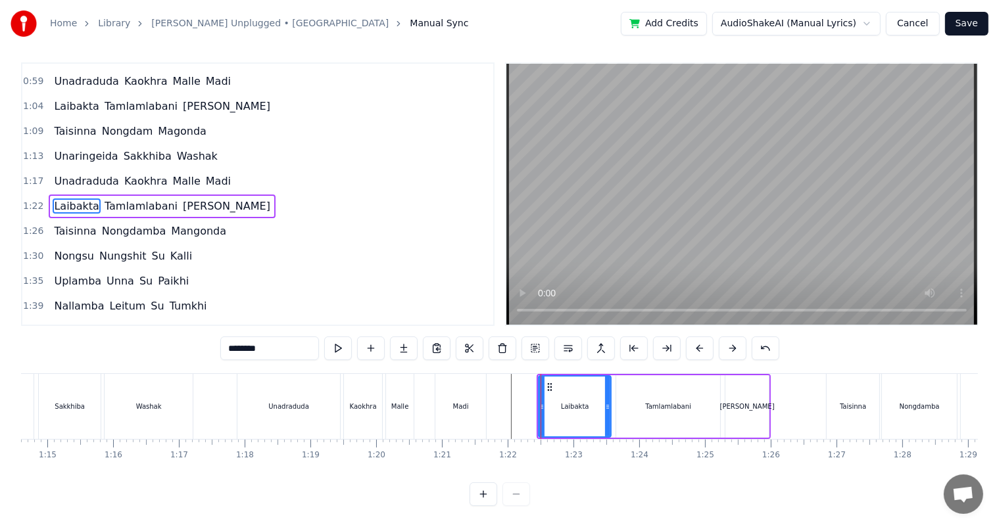
scroll to position [0, 0]
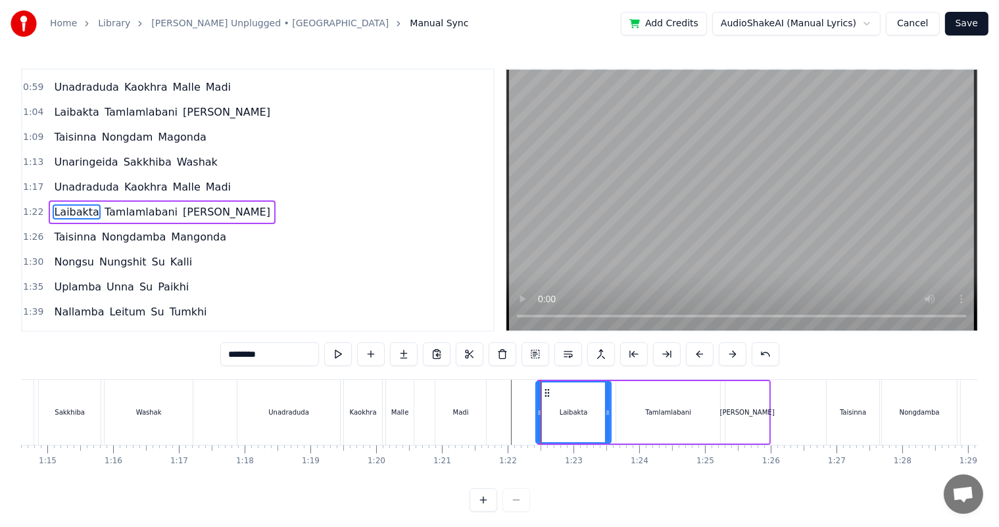
click at [537, 408] on icon at bounding box center [539, 413] width 5 height 11
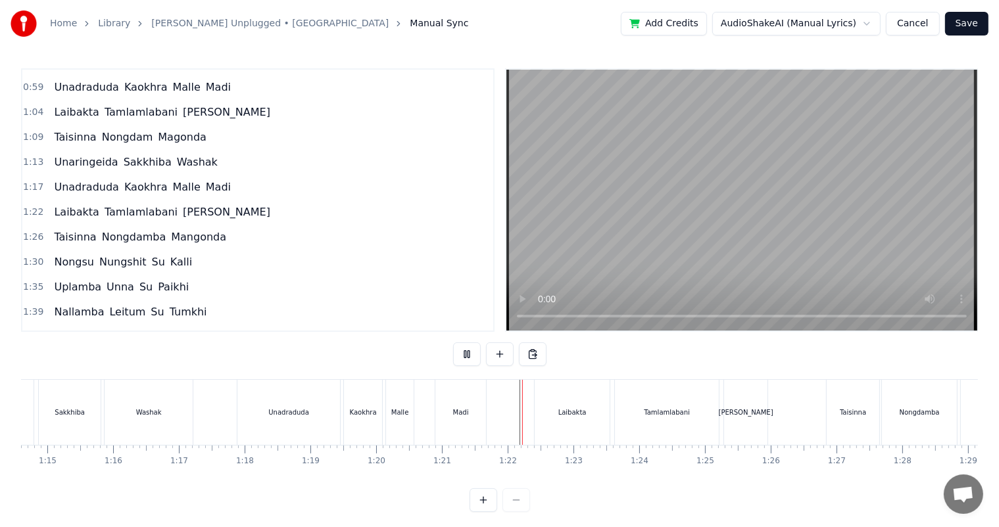
scroll to position [17, 0]
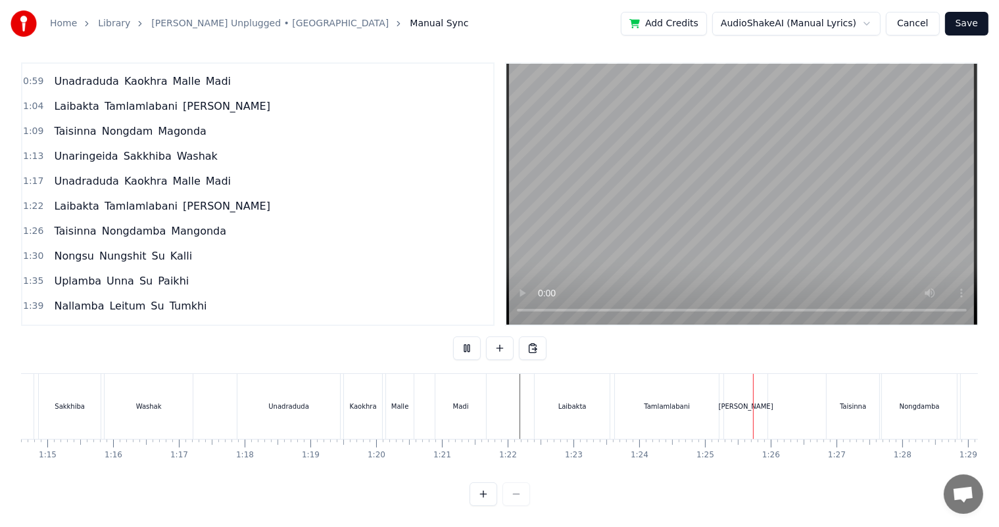
click at [558, 400] on div "Laibakta" at bounding box center [572, 406] width 75 height 65
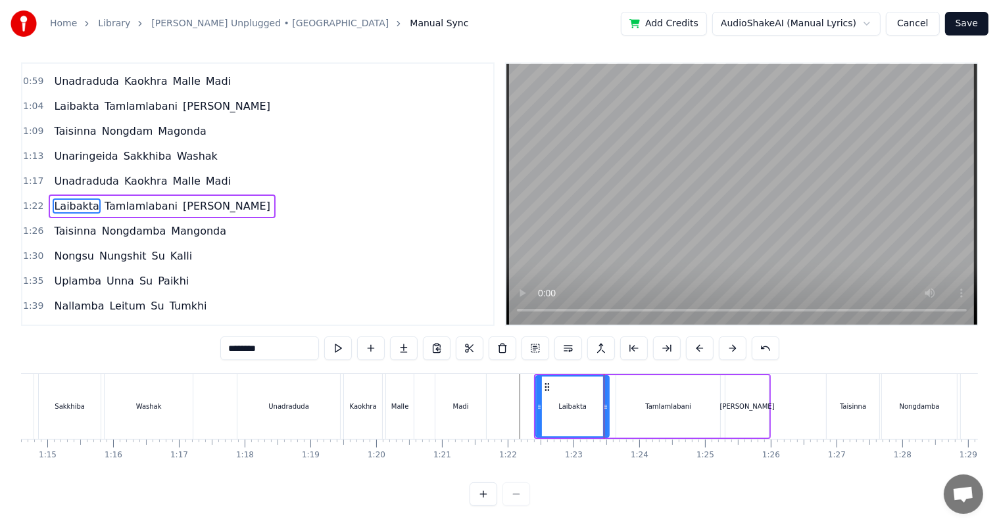
click at [606, 406] on circle at bounding box center [606, 406] width 1 height 1
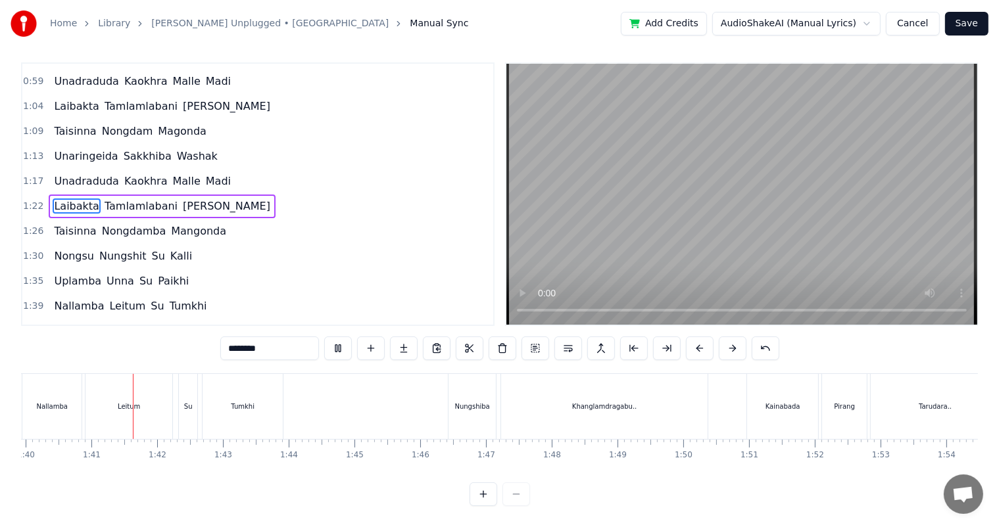
scroll to position [0, 6572]
click at [478, 405] on div "Nungshiba" at bounding box center [471, 406] width 47 height 65
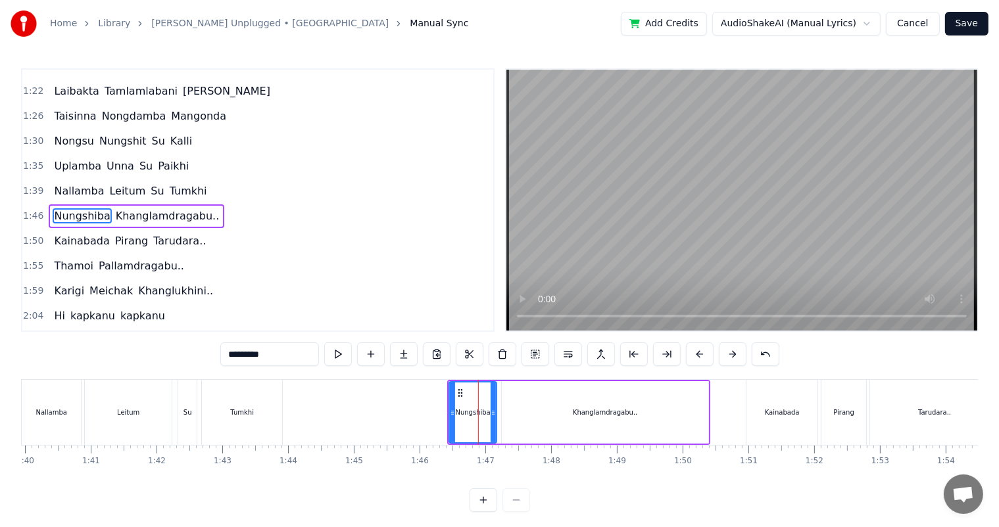
scroll to position [17, 0]
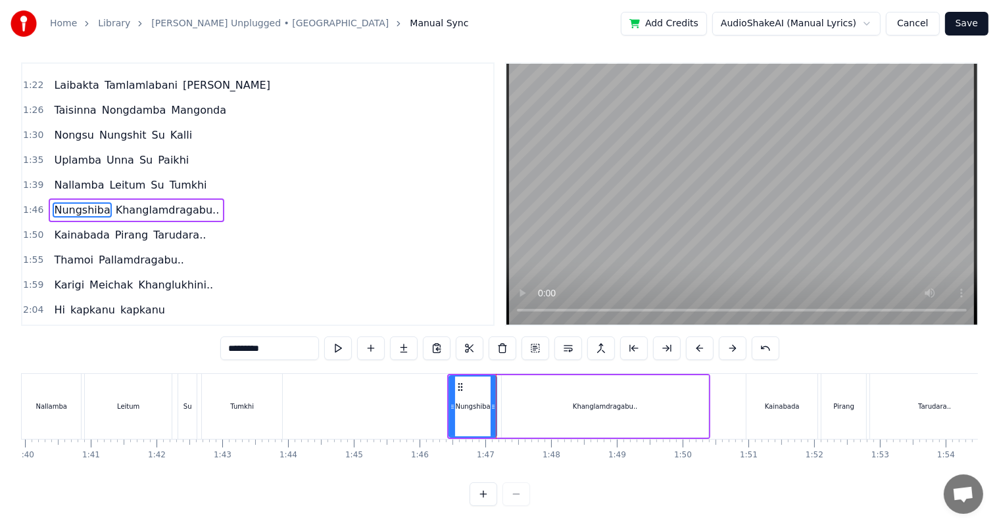
click at [516, 404] on div "Khanglamdragabu.." at bounding box center [605, 406] width 206 height 62
type input "**********"
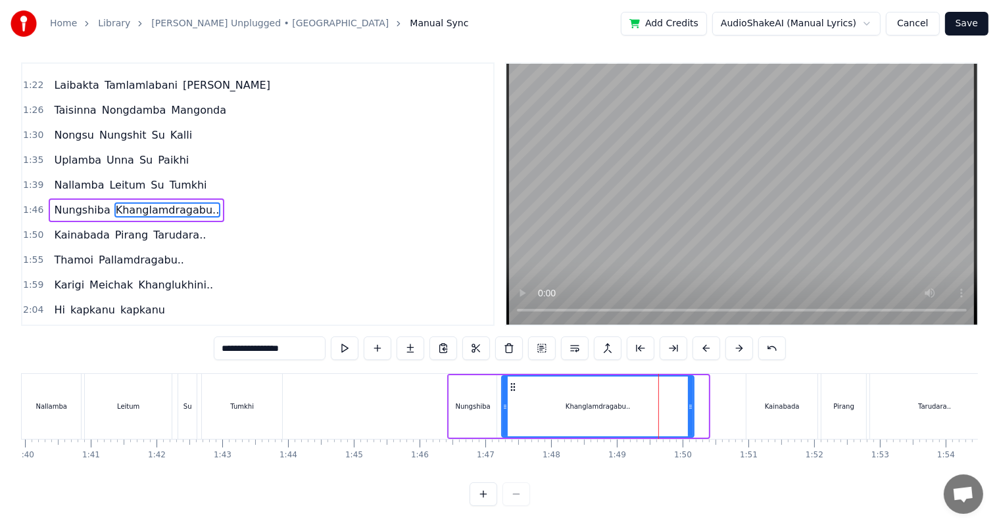
drag, startPoint x: 706, startPoint y: 398, endPoint x: 692, endPoint y: 398, distance: 14.5
click at [692, 402] on icon at bounding box center [690, 407] width 5 height 11
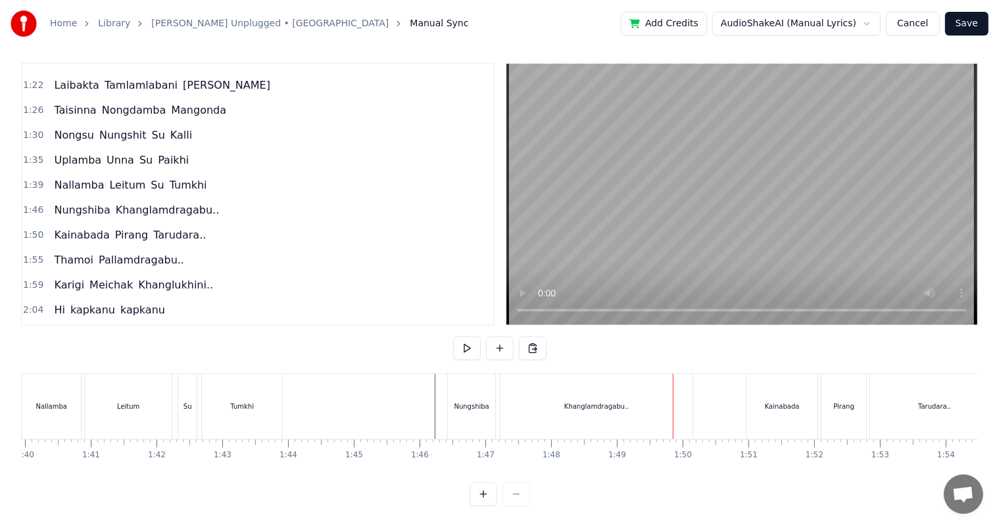
click at [600, 402] on div "Khanglamdragabu.." at bounding box center [596, 407] width 64 height 10
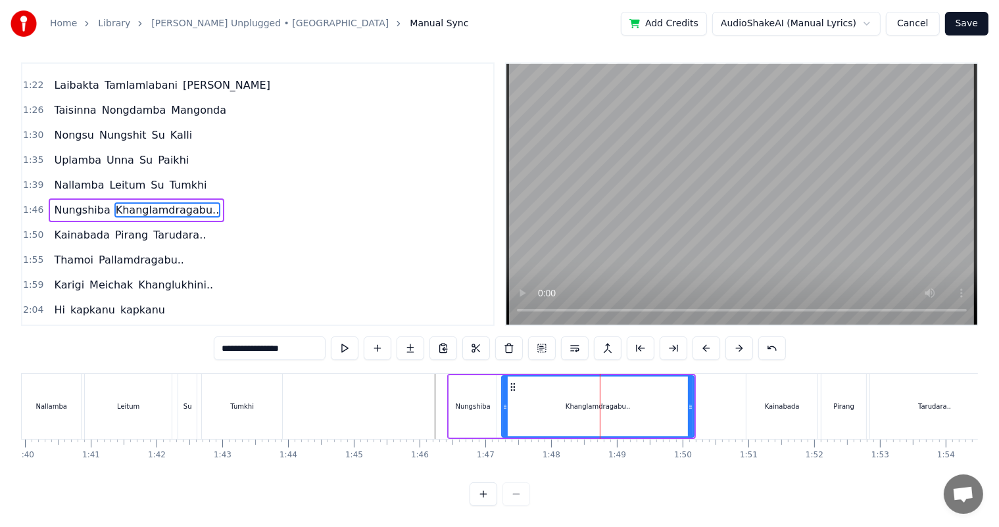
scroll to position [0, 0]
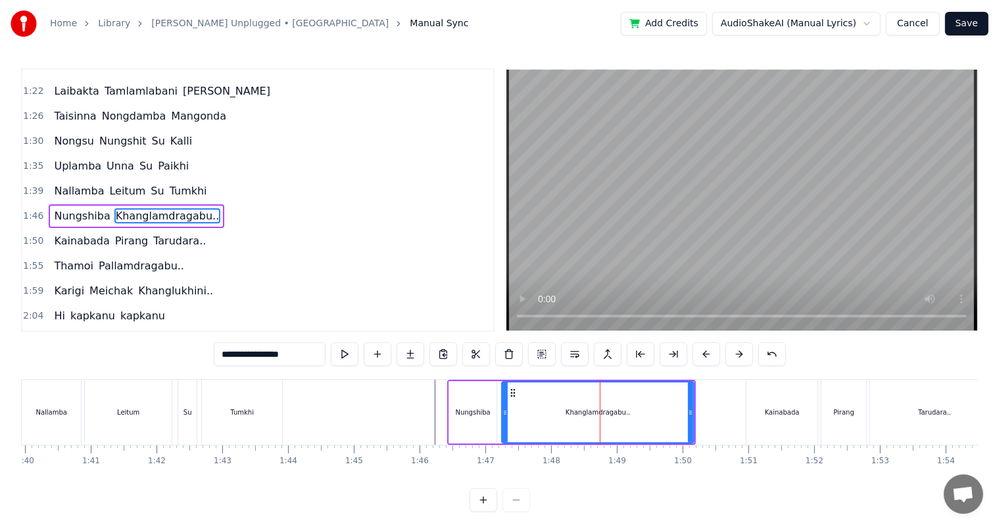
click at [315, 349] on input "**********" at bounding box center [270, 355] width 112 height 24
type input "**********"
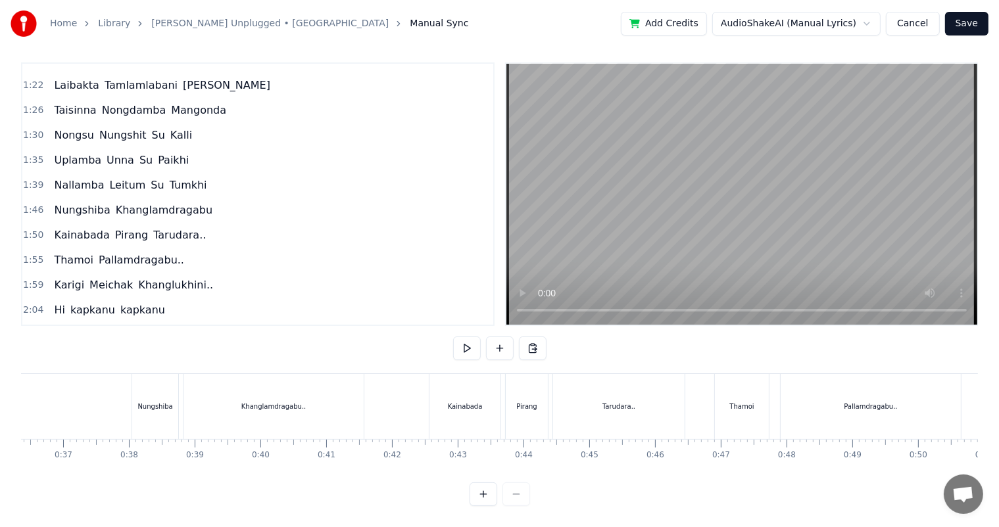
scroll to position [0, 2368]
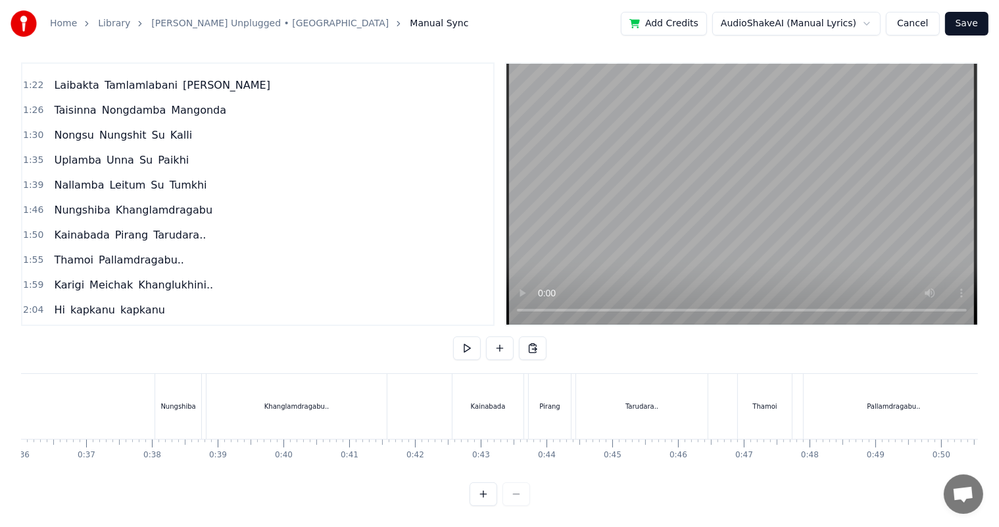
click at [297, 402] on div "Khanglamdragabu.." at bounding box center [296, 407] width 64 height 10
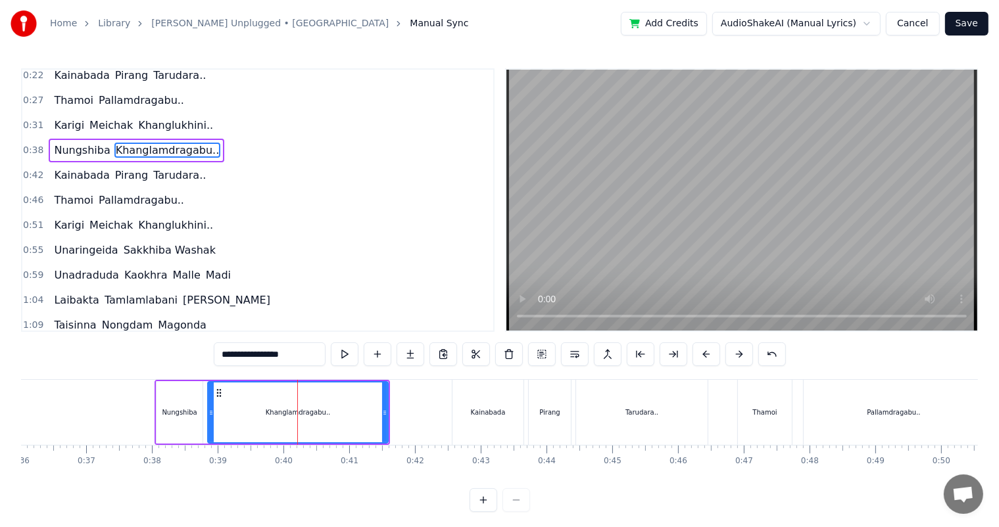
scroll to position [0, 0]
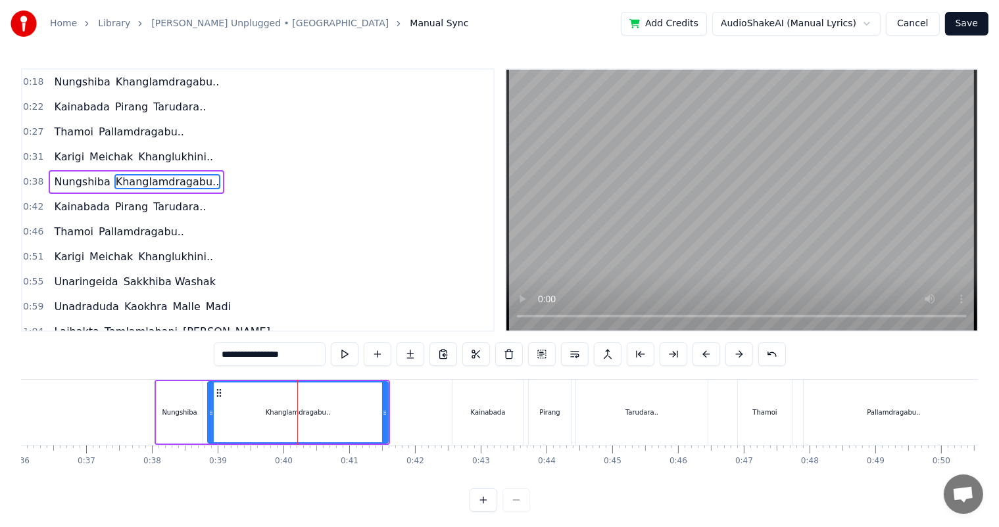
click at [310, 355] on input "**********" at bounding box center [270, 355] width 112 height 24
type input "**********"
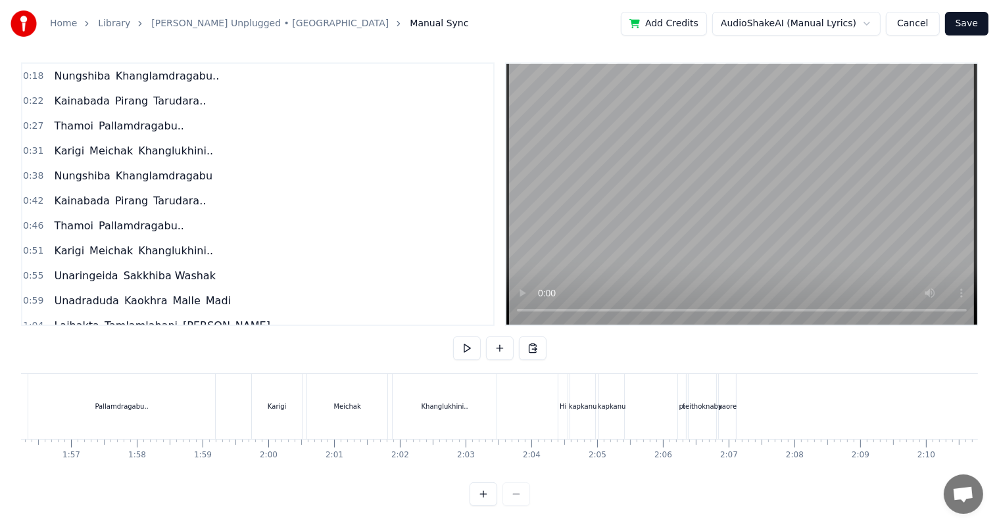
scroll to position [0, 7599]
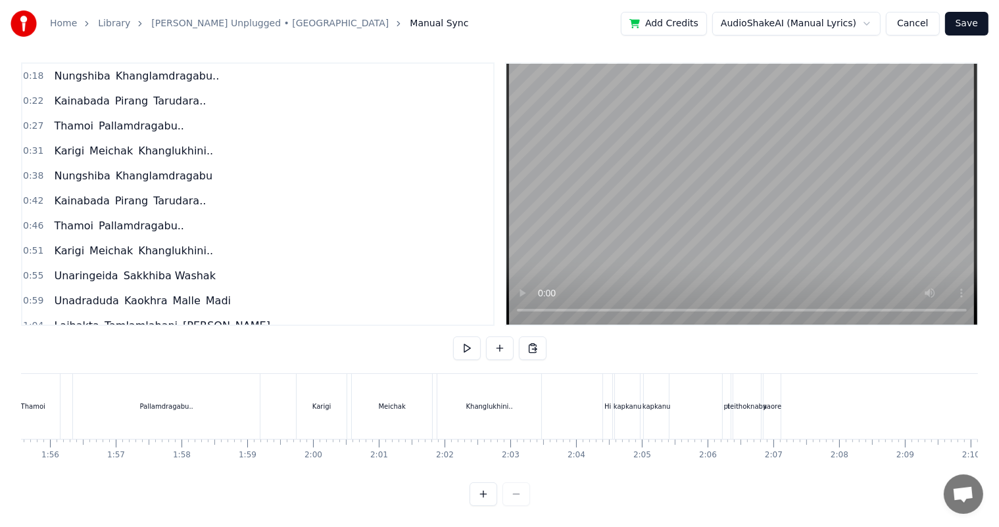
click at [103, 395] on div "Pallamdragabu.." at bounding box center [166, 406] width 187 height 65
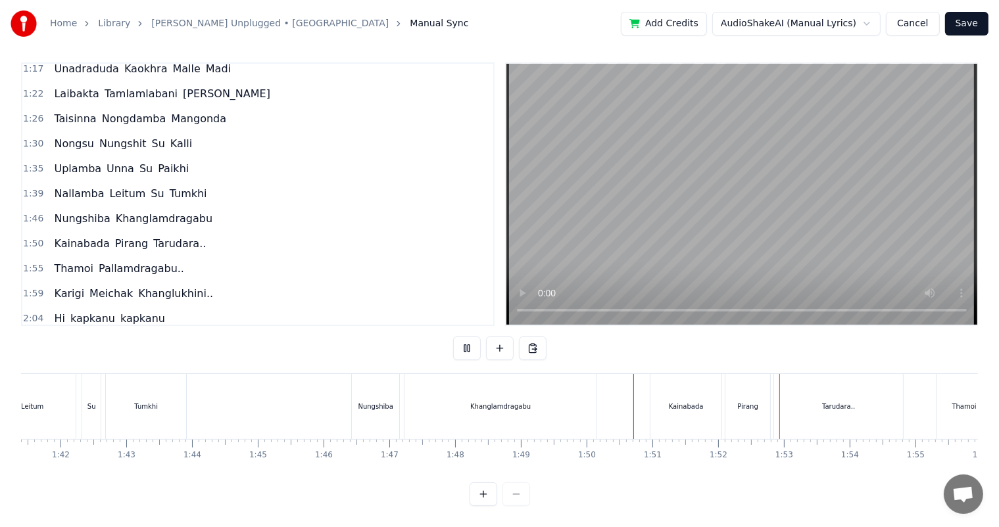
scroll to position [0, 6623]
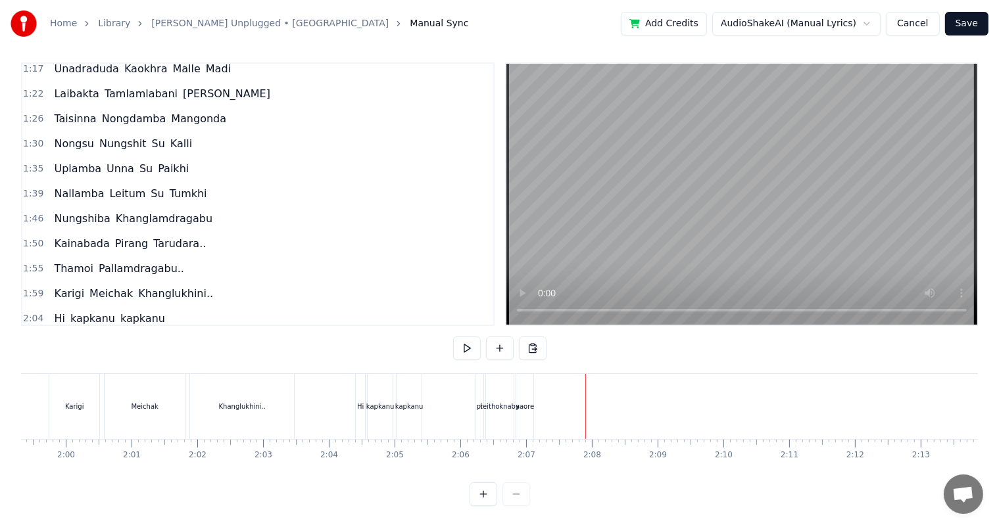
scroll to position [0, 7745]
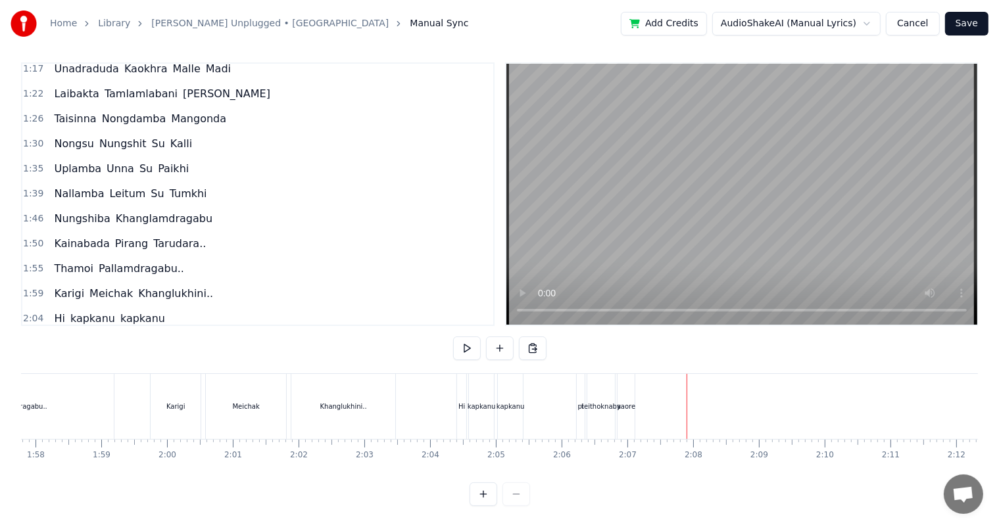
click at [481, 408] on div "kapkanu" at bounding box center [481, 406] width 25 height 65
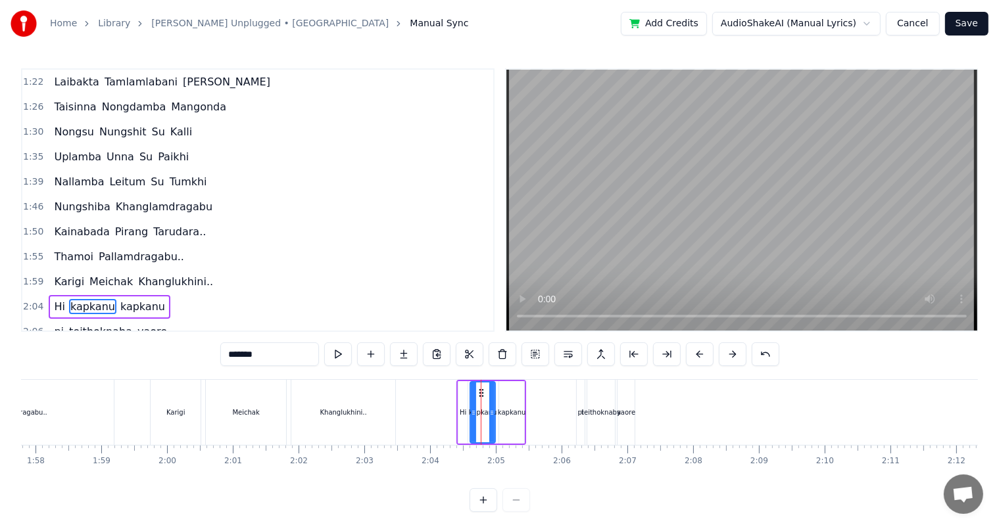
scroll to position [437, 0]
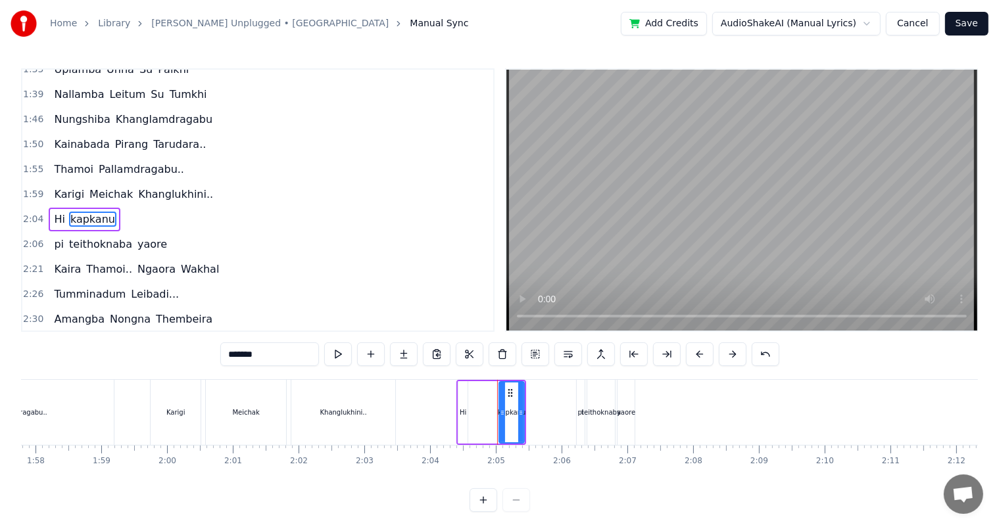
click at [463, 413] on div "Hi" at bounding box center [463, 413] width 7 height 10
click at [511, 412] on div "kapkanu" at bounding box center [512, 413] width 28 height 10
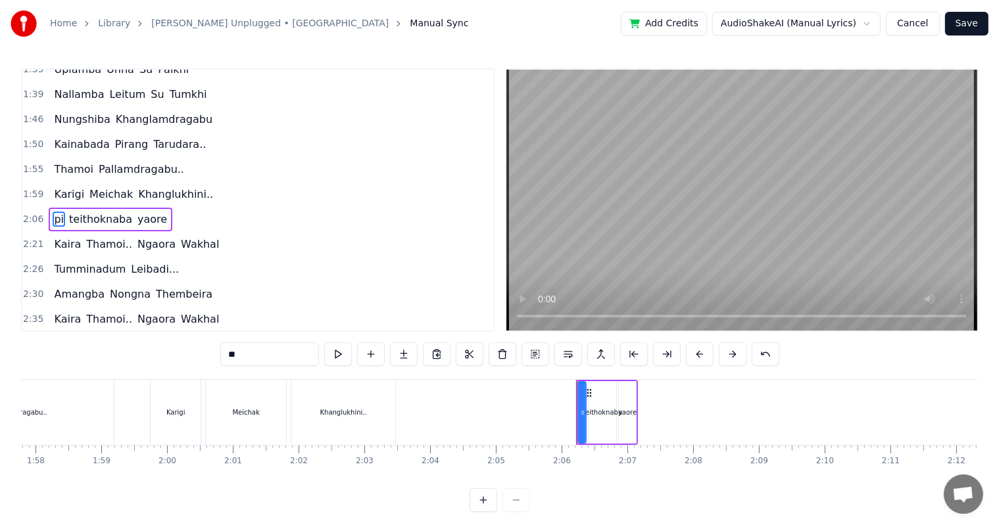
click at [596, 413] on div "teithoknaba" at bounding box center [602, 413] width 39 height 10
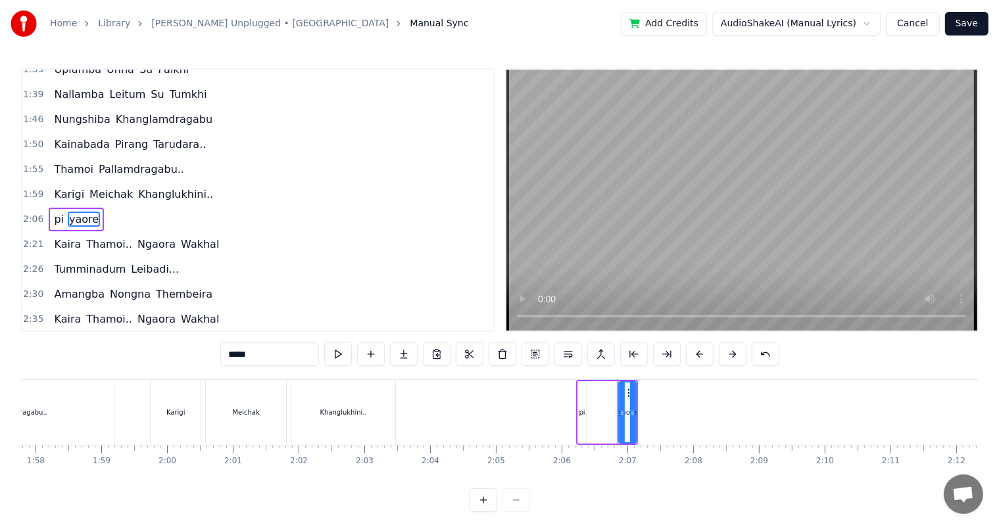
click at [586, 413] on div "pi" at bounding box center [581, 412] width 9 height 62
click at [623, 414] on icon at bounding box center [621, 413] width 5 height 11
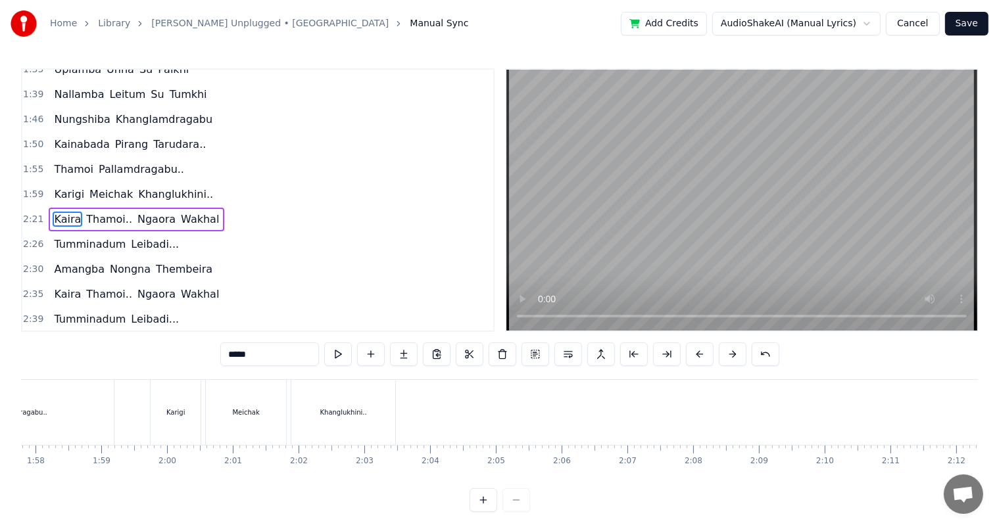
type input "*****"
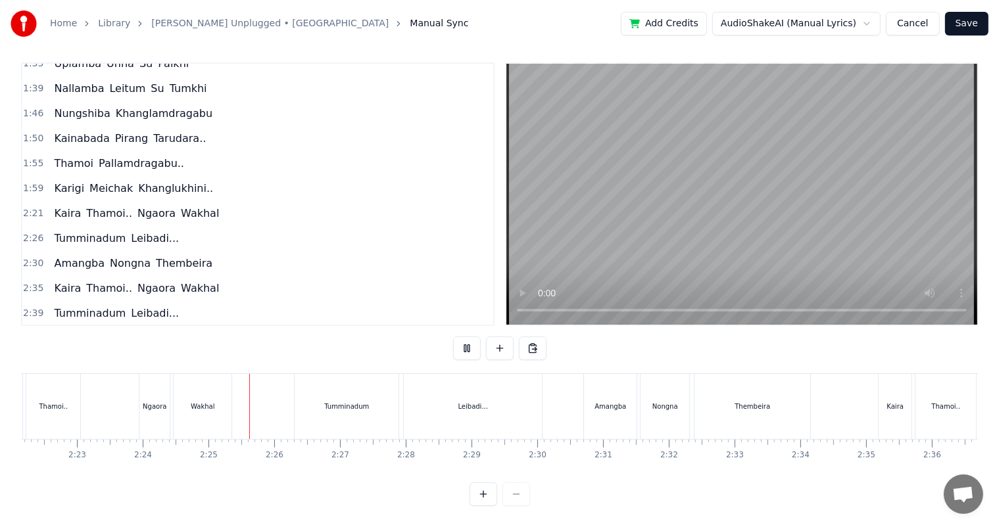
scroll to position [0, 9479]
click at [242, 402] on div "Tumminadum" at bounding box center [215, 406] width 104 height 65
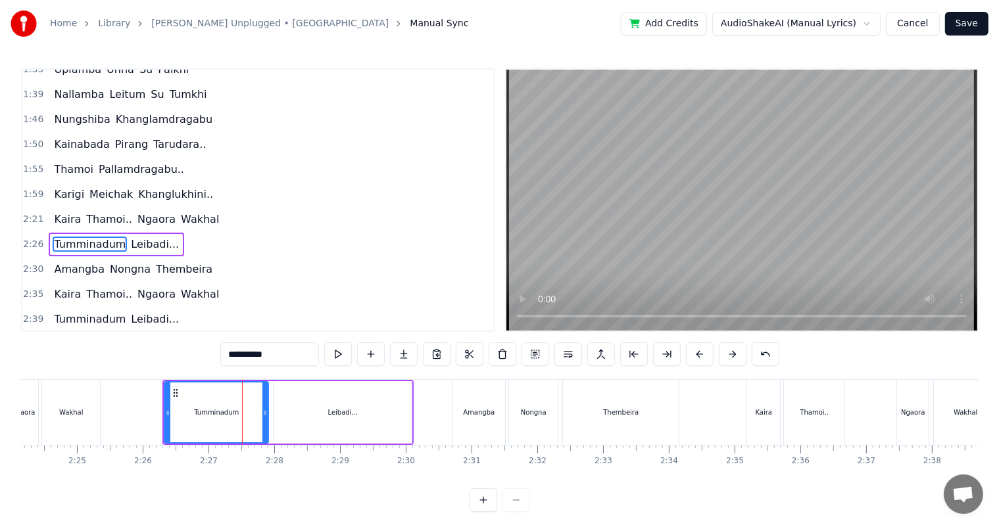
scroll to position [462, 0]
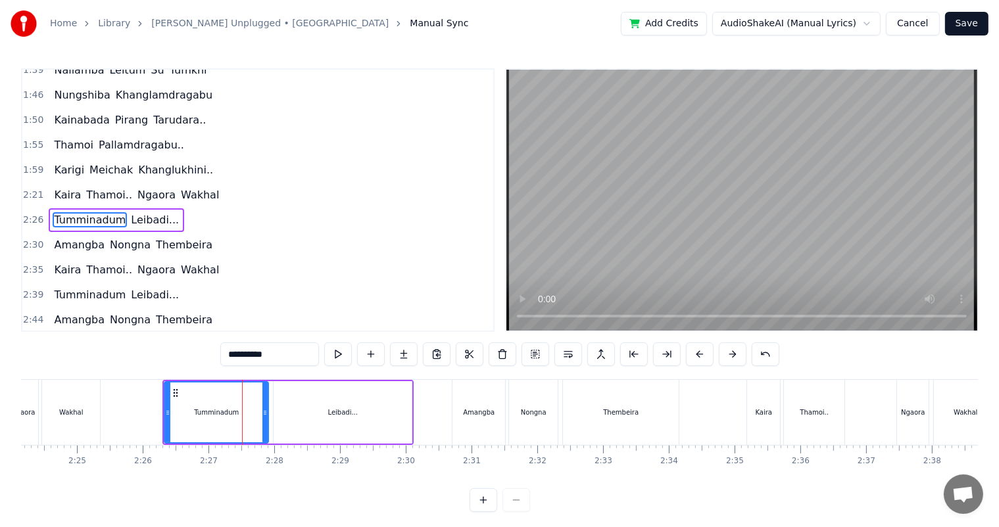
click at [276, 355] on input "**********" at bounding box center [269, 355] width 99 height 24
type input "**********"
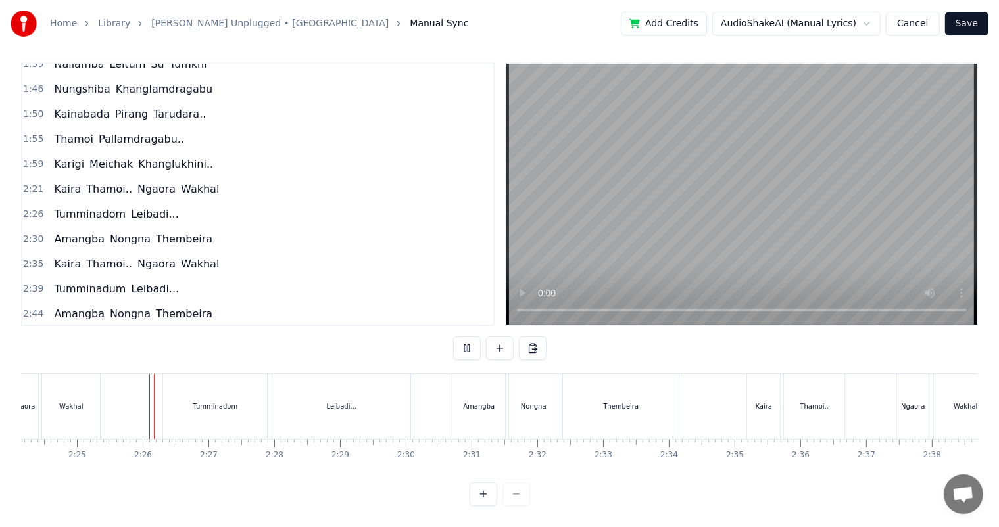
scroll to position [17, 0]
click at [616, 402] on div "Thembeira" at bounding box center [621, 407] width 36 height 10
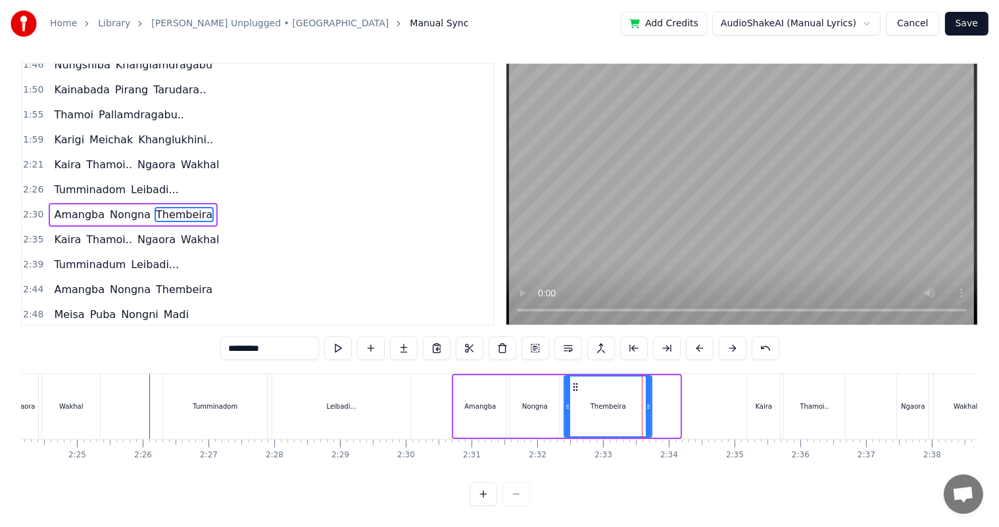
drag, startPoint x: 679, startPoint y: 397, endPoint x: 650, endPoint y: 393, distance: 29.2
click at [650, 402] on icon at bounding box center [648, 407] width 5 height 11
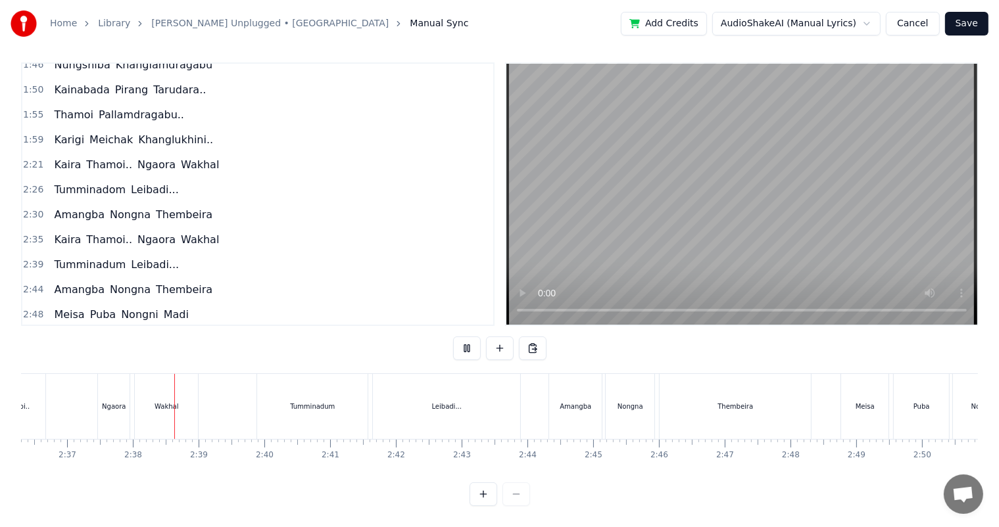
scroll to position [0, 10314]
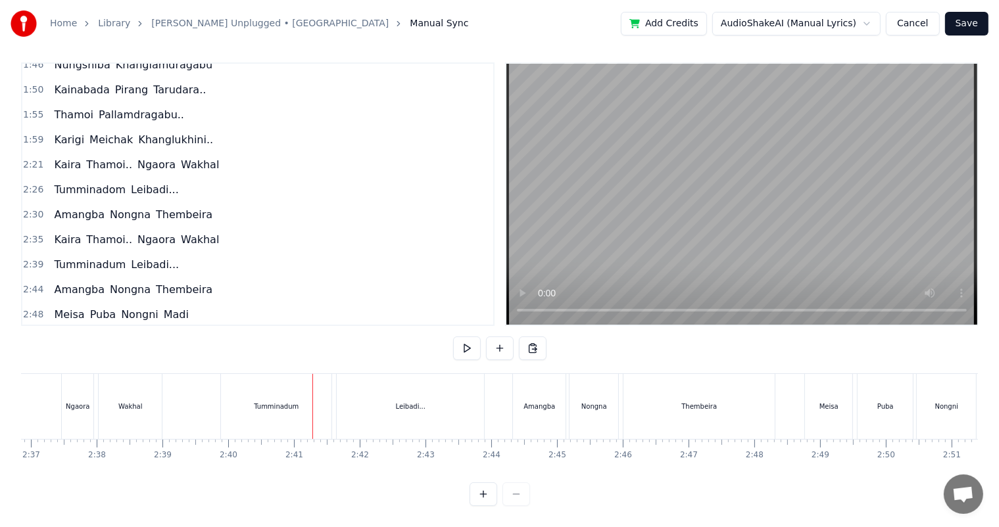
click at [274, 384] on div "Tumminadum" at bounding box center [276, 406] width 110 height 65
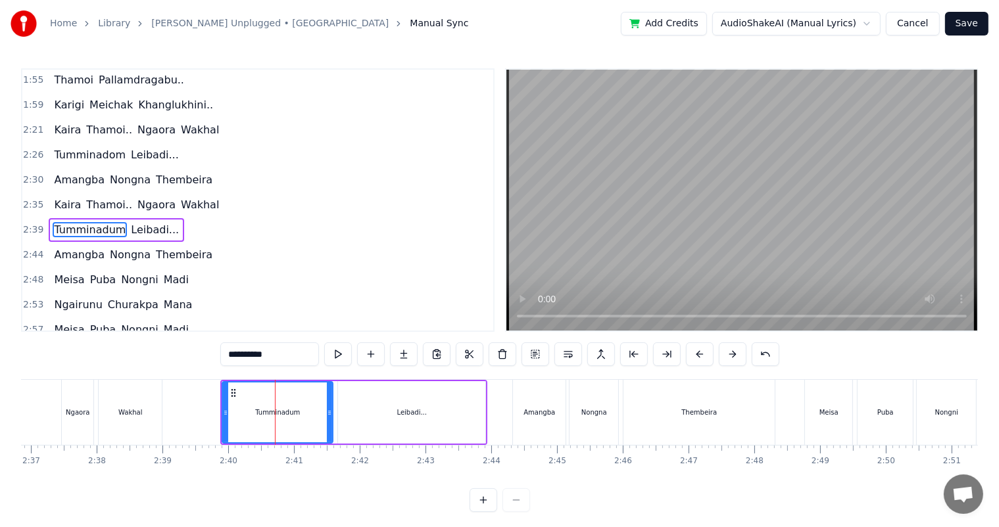
scroll to position [534, 0]
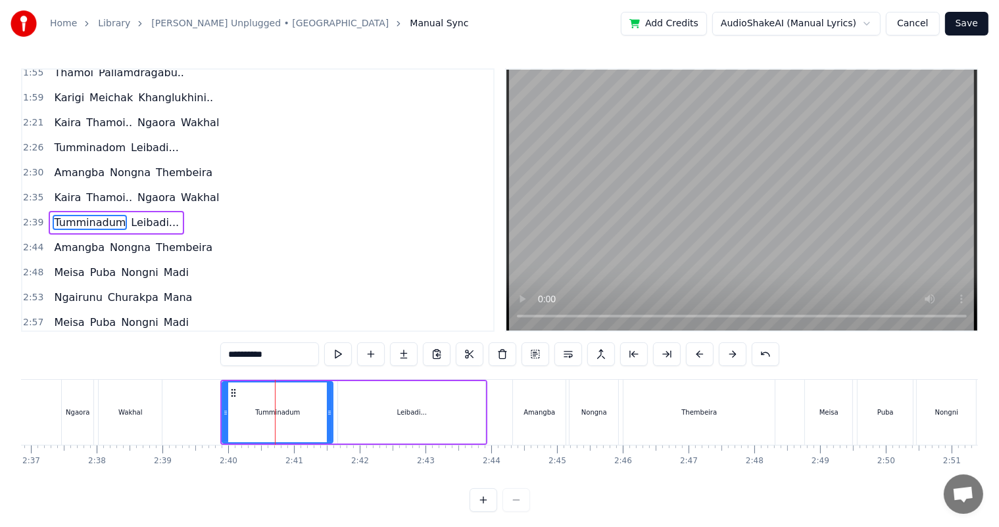
click at [279, 358] on input "**********" at bounding box center [269, 355] width 99 height 24
click at [286, 356] on input "**********" at bounding box center [269, 355] width 99 height 24
type input "**********"
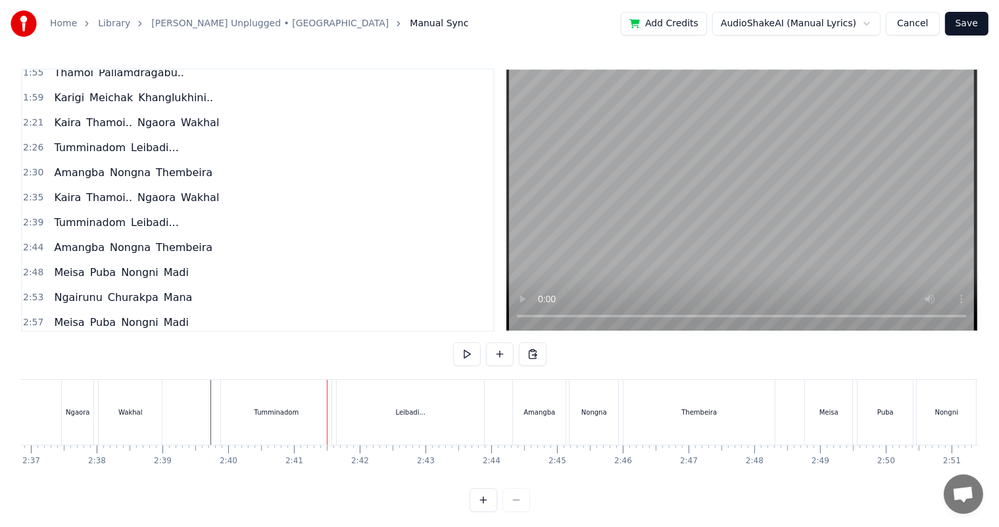
click at [269, 418] on div "Tumminadom" at bounding box center [276, 412] width 110 height 65
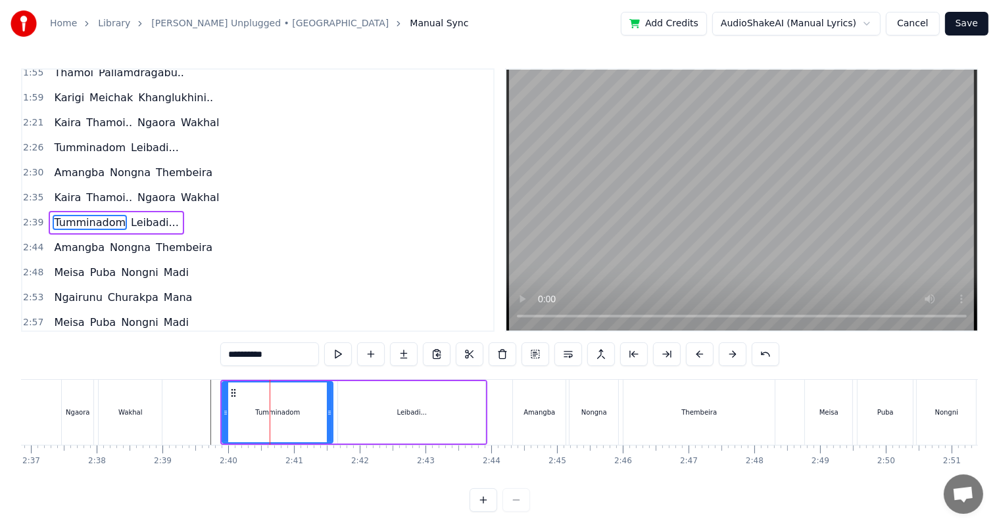
scroll to position [17, 0]
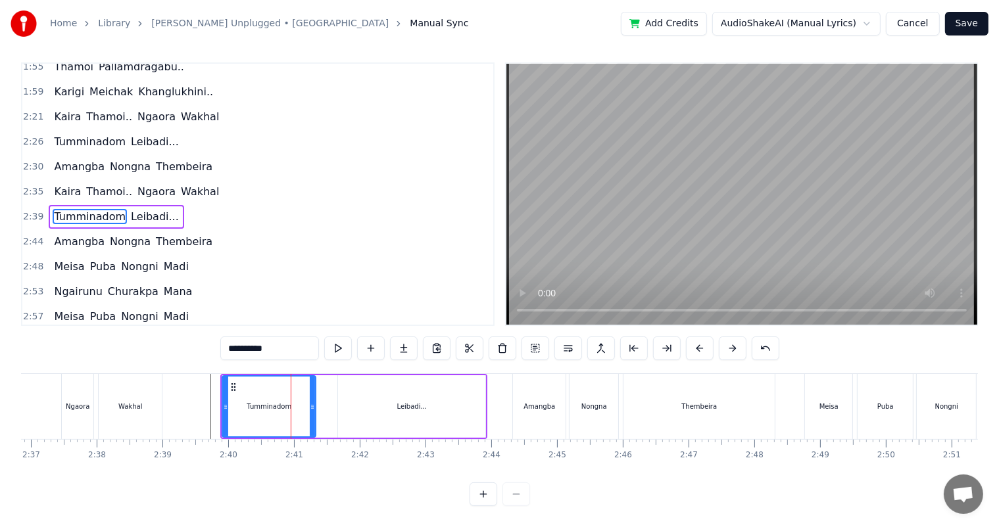
drag, startPoint x: 328, startPoint y: 397, endPoint x: 311, endPoint y: 389, distance: 18.8
click at [311, 389] on div at bounding box center [312, 407] width 5 height 60
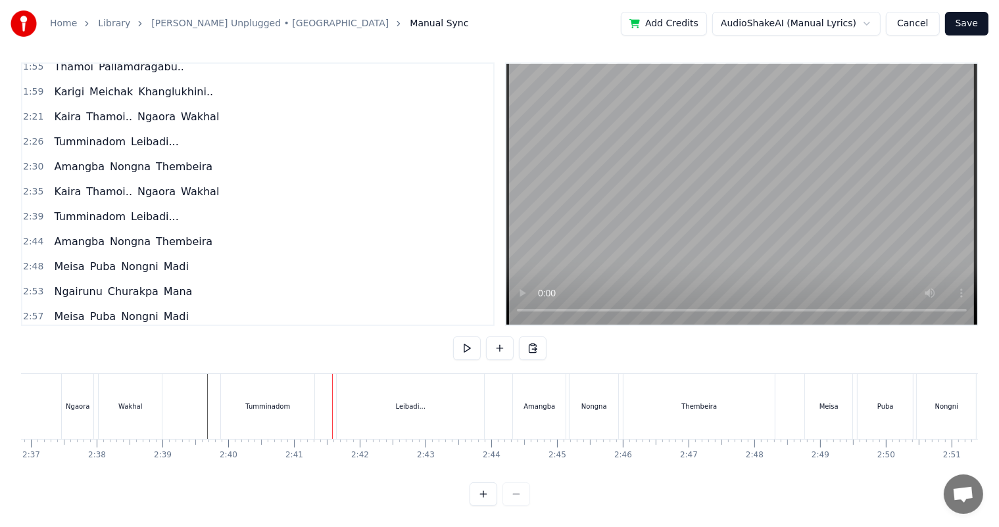
click at [370, 394] on div "Leibadi..." at bounding box center [410, 406] width 147 height 65
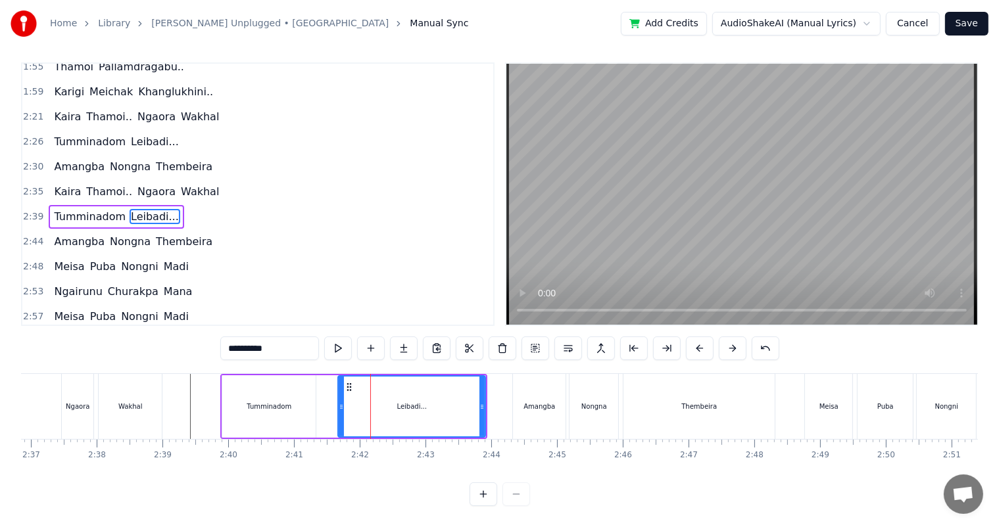
scroll to position [0, 0]
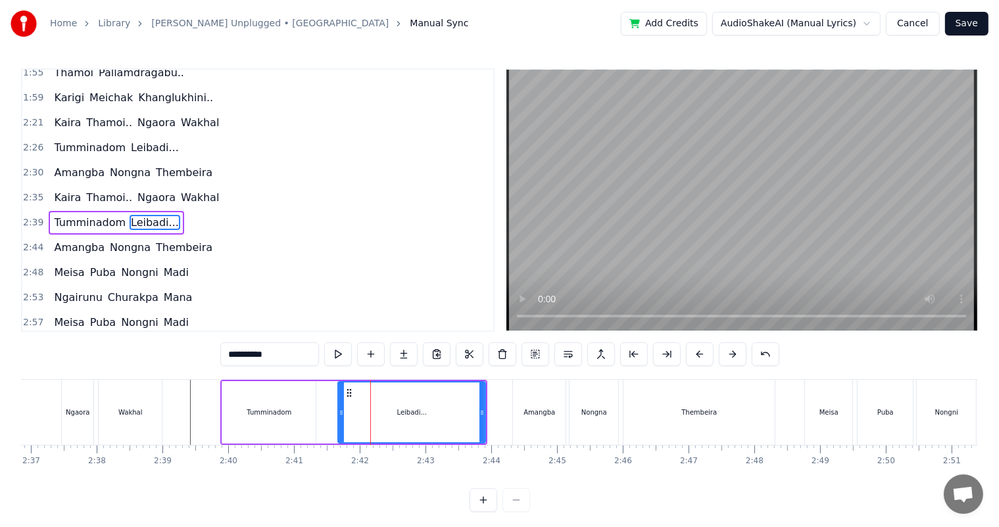
click at [280, 408] on div "Tumminadom" at bounding box center [269, 413] width 45 height 10
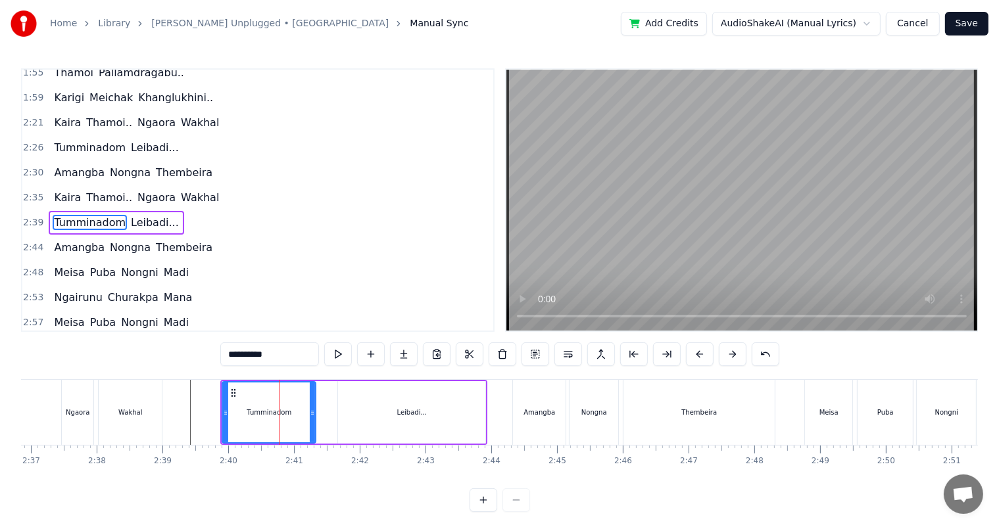
click at [292, 360] on input "**********" at bounding box center [269, 355] width 99 height 24
click at [404, 410] on div "Leibadi..." at bounding box center [412, 413] width 30 height 10
type input "**********"
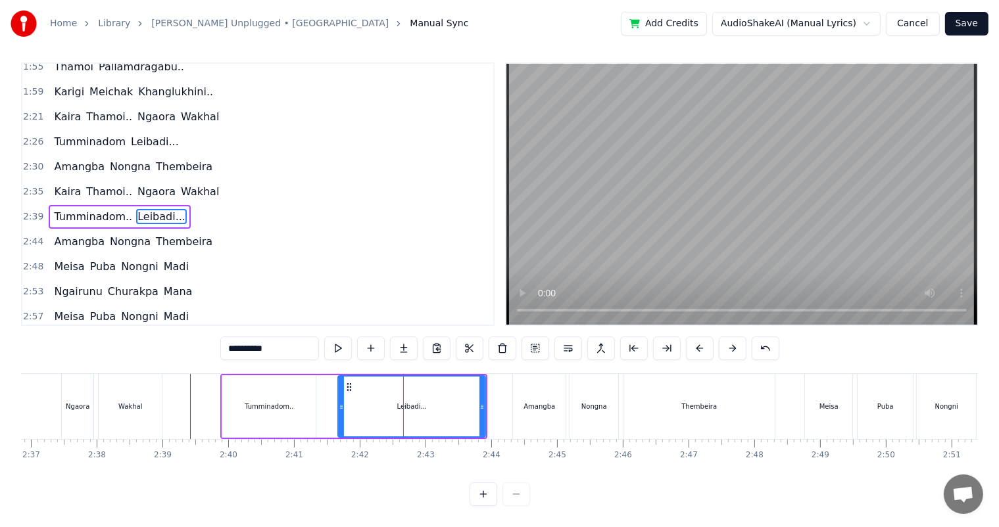
scroll to position [17, 0]
click at [334, 402] on icon at bounding box center [335, 407] width 5 height 11
drag, startPoint x: 481, startPoint y: 403, endPoint x: 451, endPoint y: 400, distance: 30.4
click at [451, 400] on div at bounding box center [451, 407] width 5 height 60
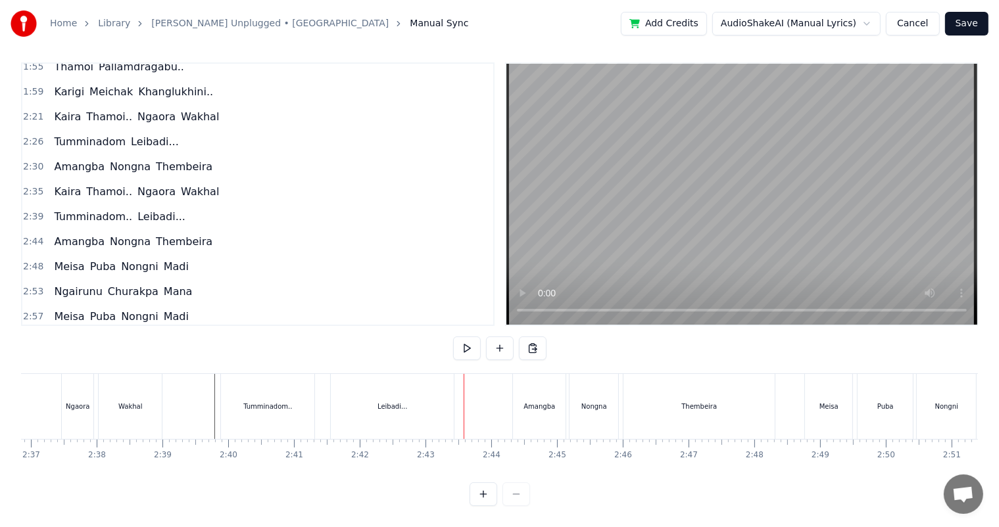
click at [406, 405] on div "Leibadi..." at bounding box center [392, 406] width 123 height 65
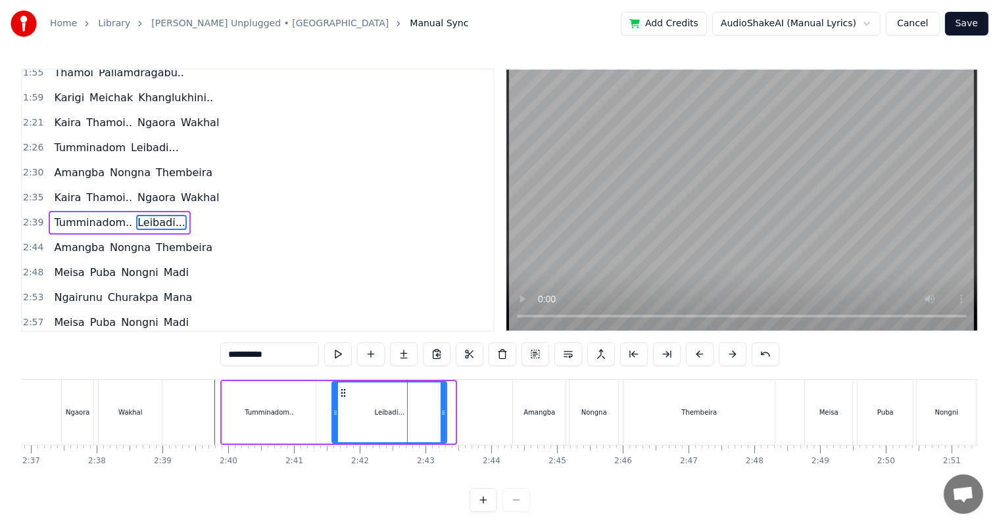
drag, startPoint x: 450, startPoint y: 416, endPoint x: 439, endPoint y: 410, distance: 12.1
click at [441, 410] on icon at bounding box center [443, 413] width 5 height 11
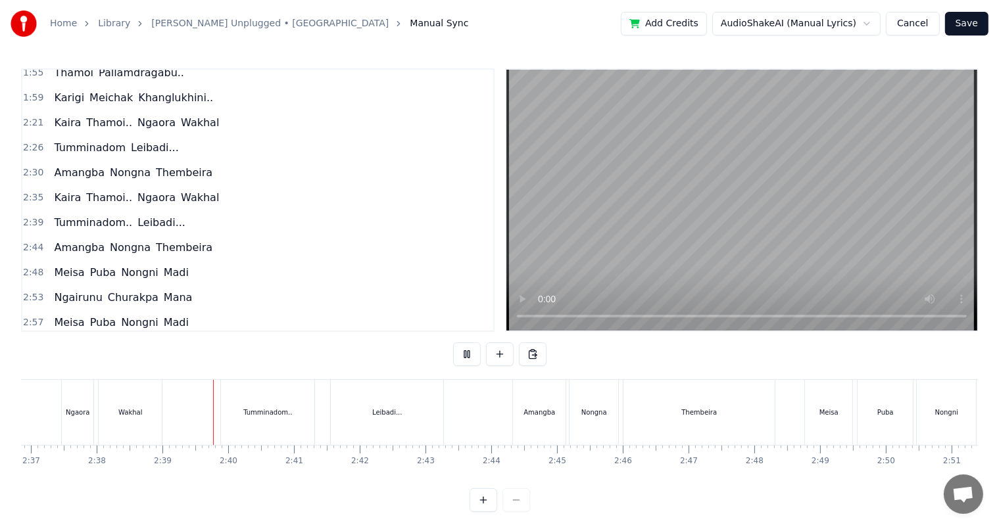
scroll to position [17, 0]
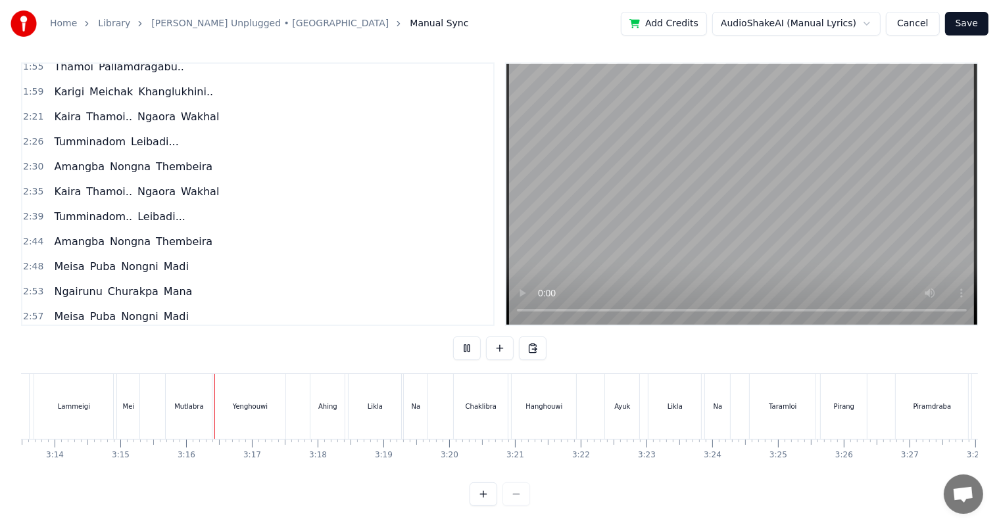
scroll to position [0, 12805]
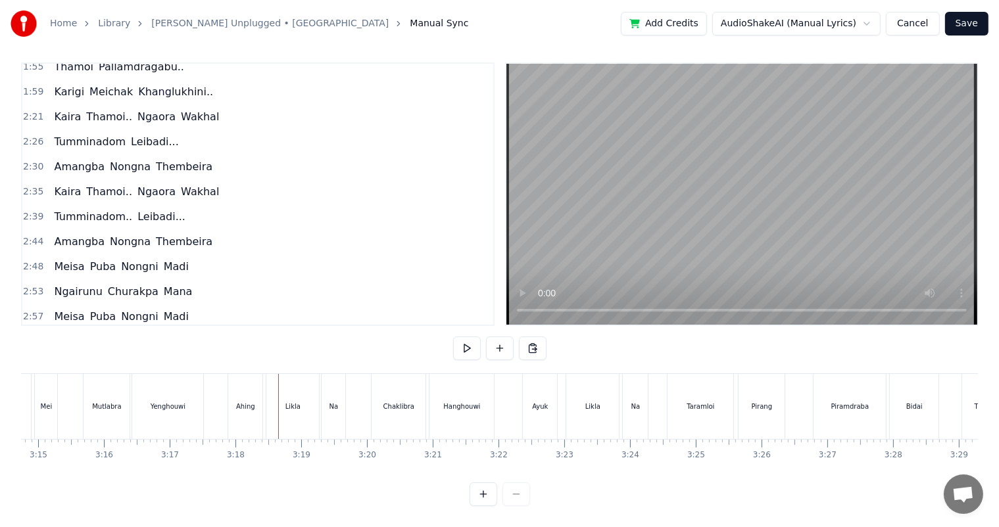
click at [183, 405] on div "Yenghouwi" at bounding box center [167, 406] width 71 height 65
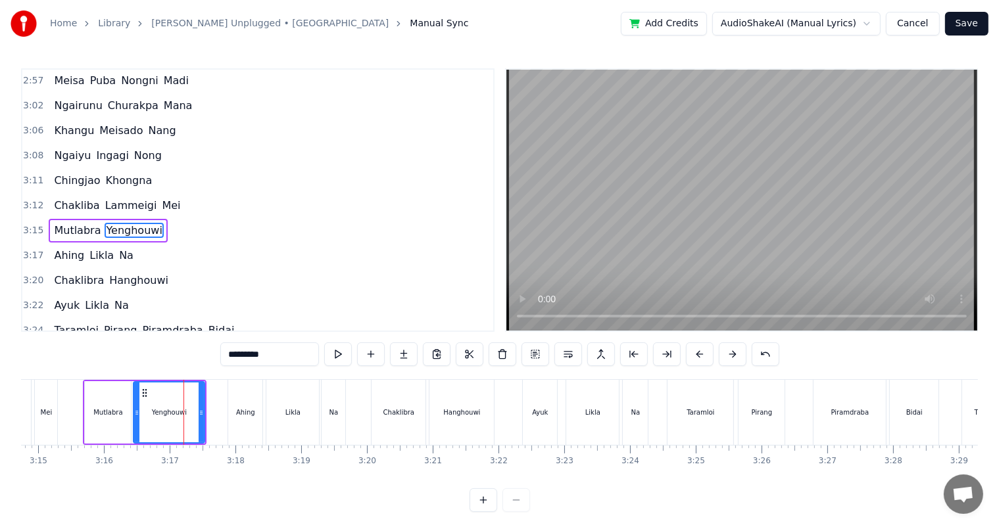
scroll to position [776, 0]
click at [279, 352] on input "*********" at bounding box center [269, 355] width 99 height 24
click at [486, 408] on div "Hanghouwi" at bounding box center [461, 412] width 64 height 65
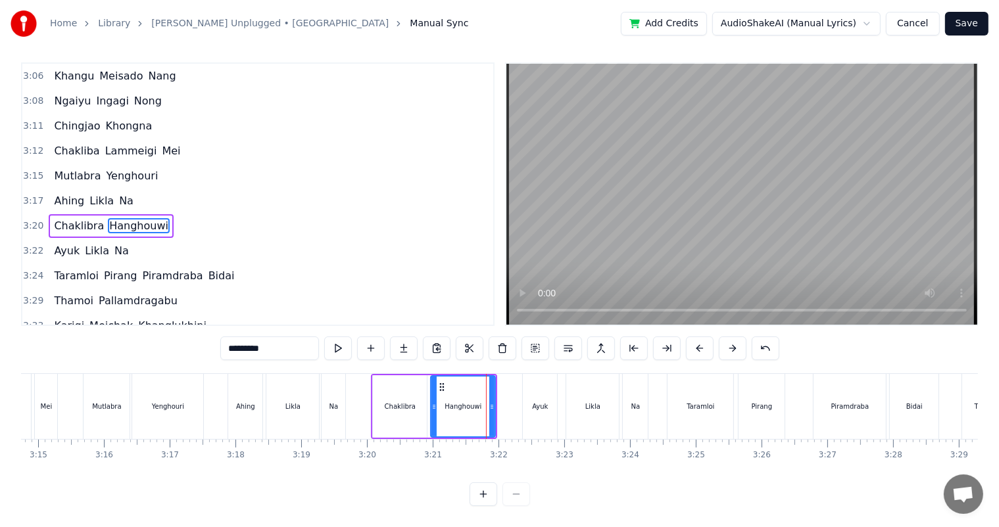
scroll to position [17, 0]
click at [289, 337] on input "*********" at bounding box center [269, 349] width 99 height 24
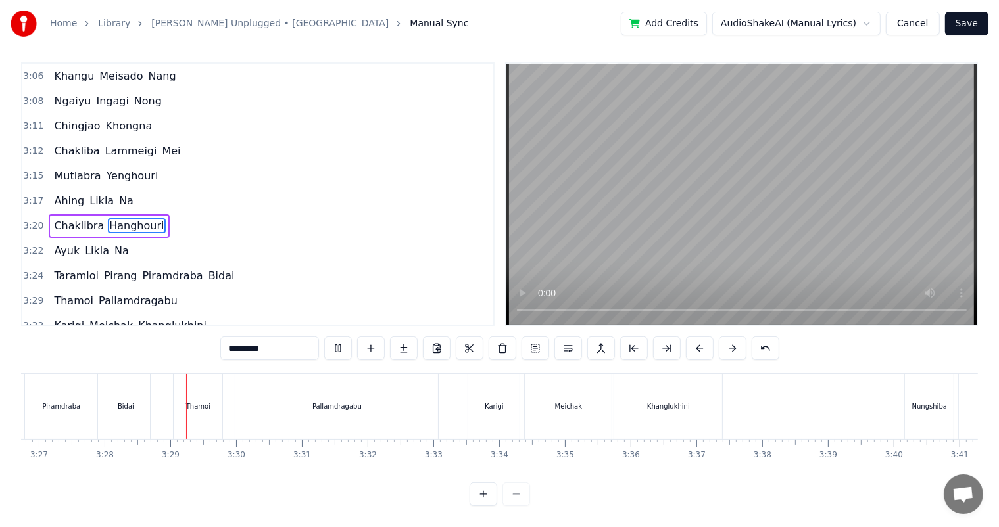
scroll to position [0, 13646]
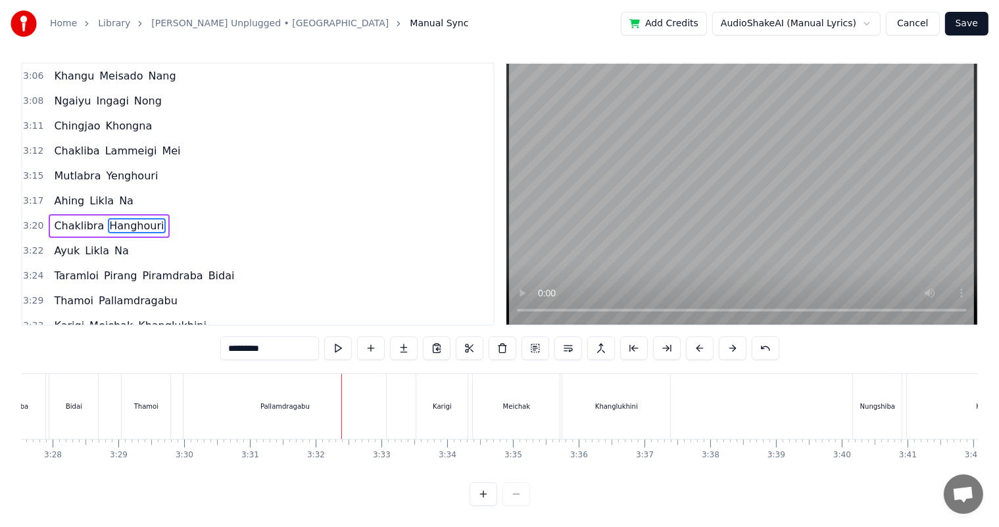
click at [316, 410] on div "Pallamdragabu" at bounding box center [284, 406] width 203 height 65
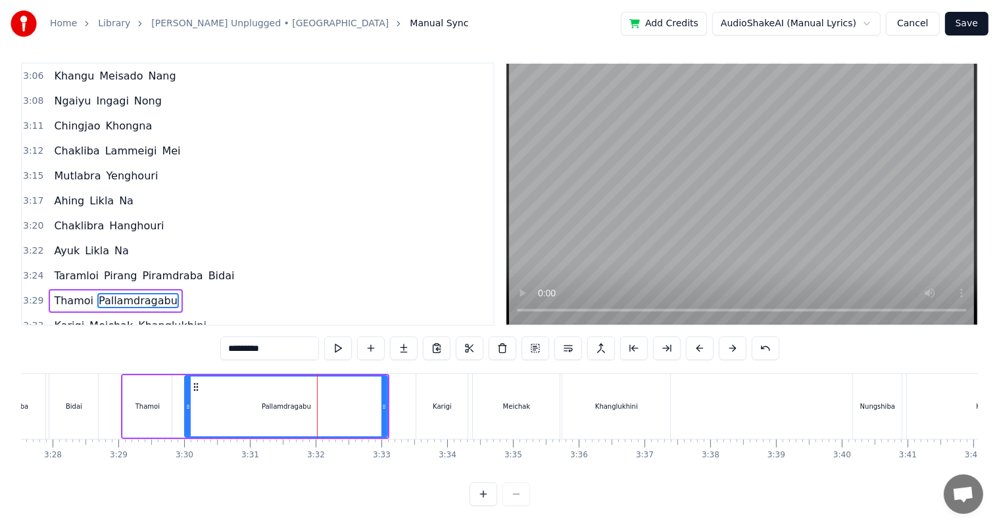
type input "**********"
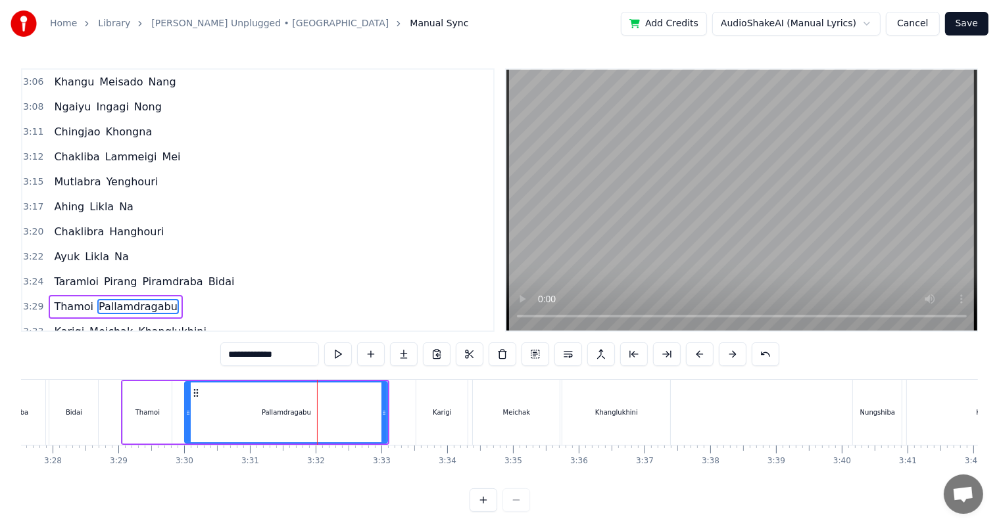
scroll to position [897, 0]
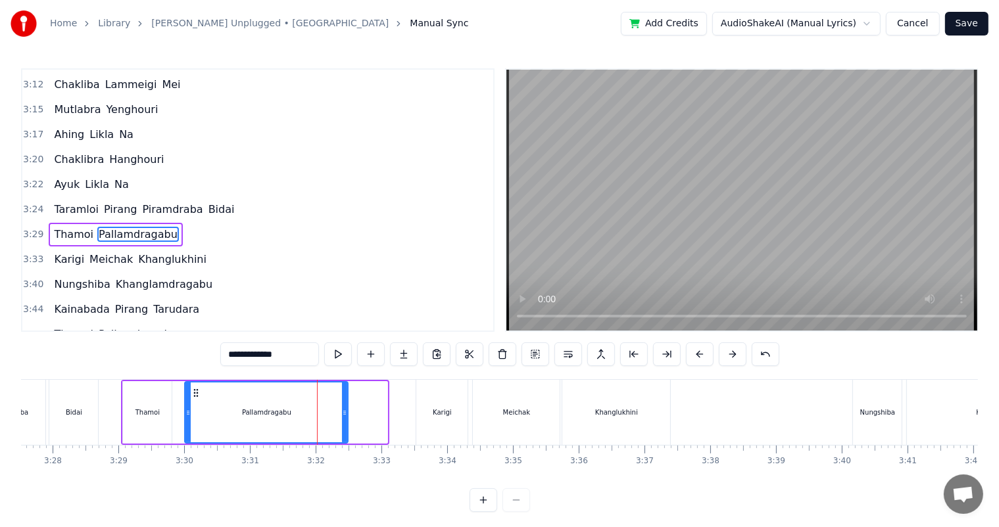
drag, startPoint x: 386, startPoint y: 410, endPoint x: 345, endPoint y: 411, distance: 41.4
click at [345, 411] on div "Pallamdragabu" at bounding box center [266, 412] width 164 height 62
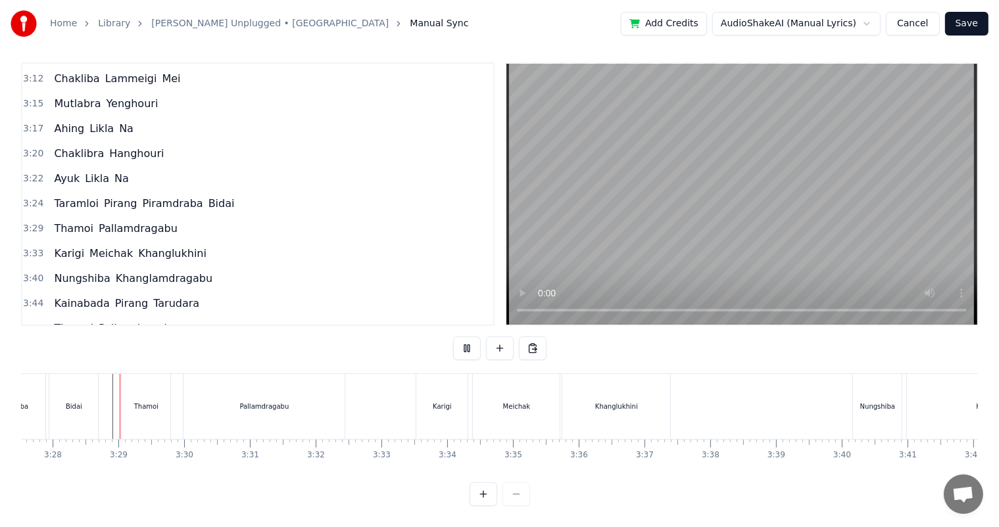
scroll to position [17, 0]
click at [611, 412] on div "Khanglukhini" at bounding box center [616, 406] width 108 height 65
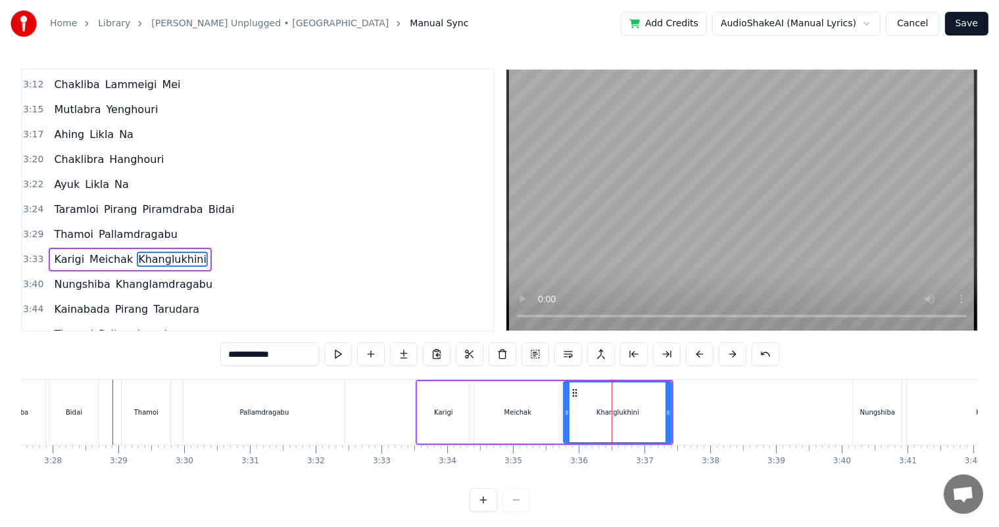
scroll to position [921, 0]
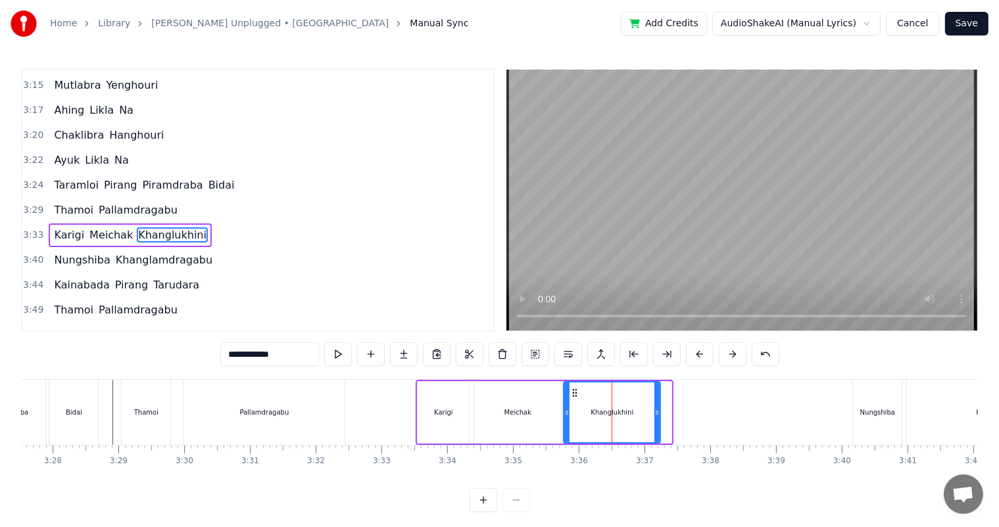
drag, startPoint x: 667, startPoint y: 412, endPoint x: 629, endPoint y: 414, distance: 38.2
click at [655, 408] on icon at bounding box center [656, 413] width 5 height 11
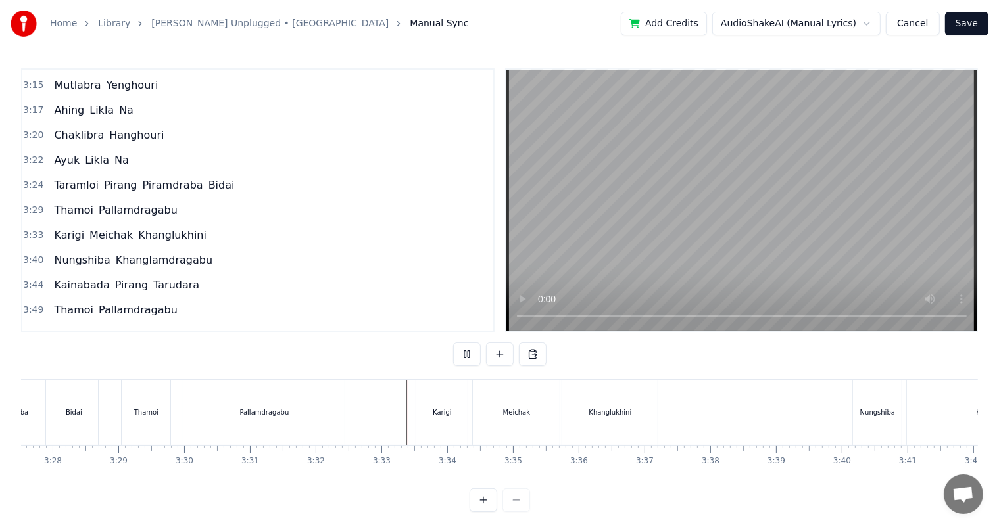
scroll to position [17, 0]
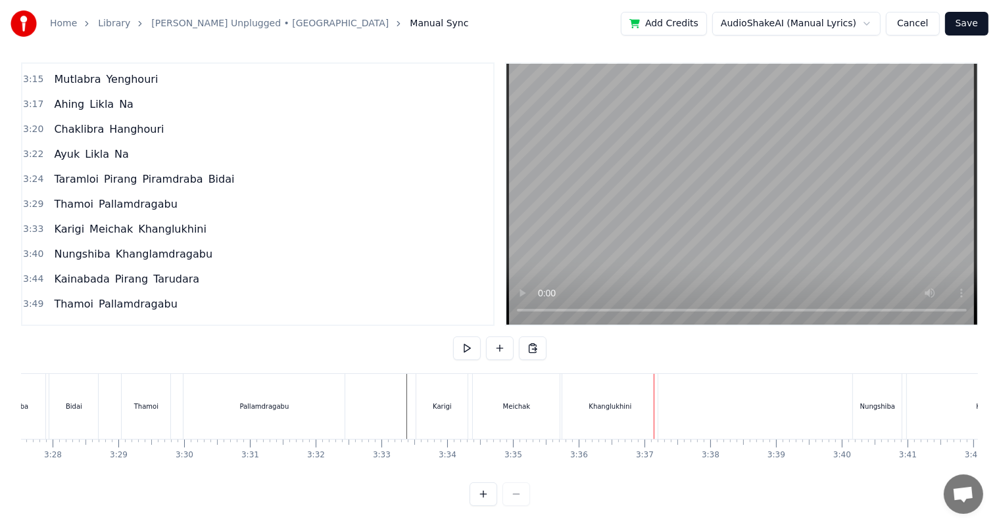
click at [622, 413] on div "Khanglukhini" at bounding box center [609, 406] width 95 height 65
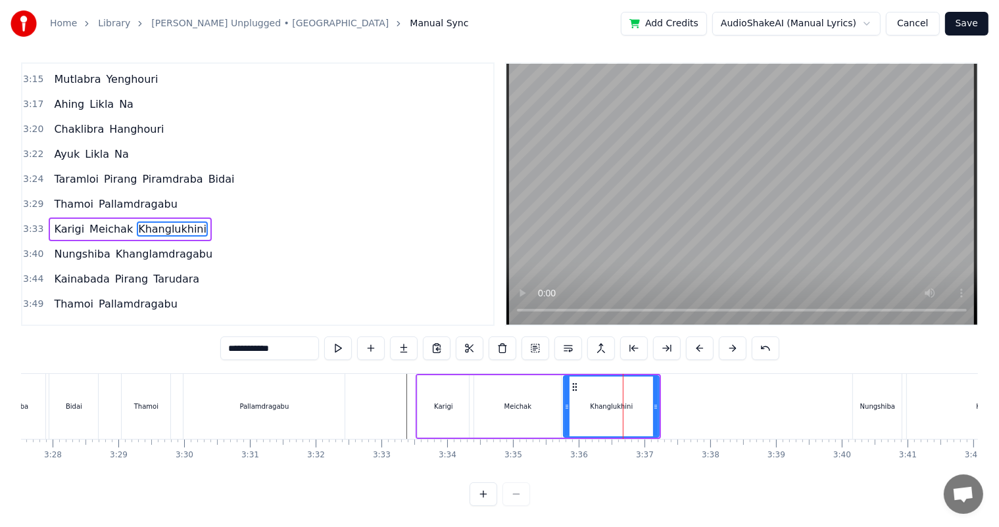
scroll to position [0, 0]
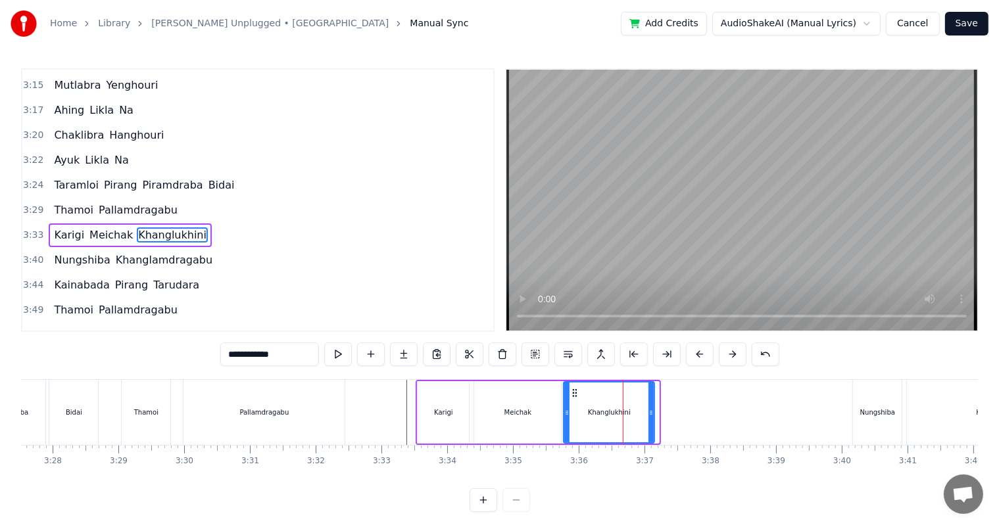
click at [650, 409] on icon at bounding box center [650, 413] width 5 height 11
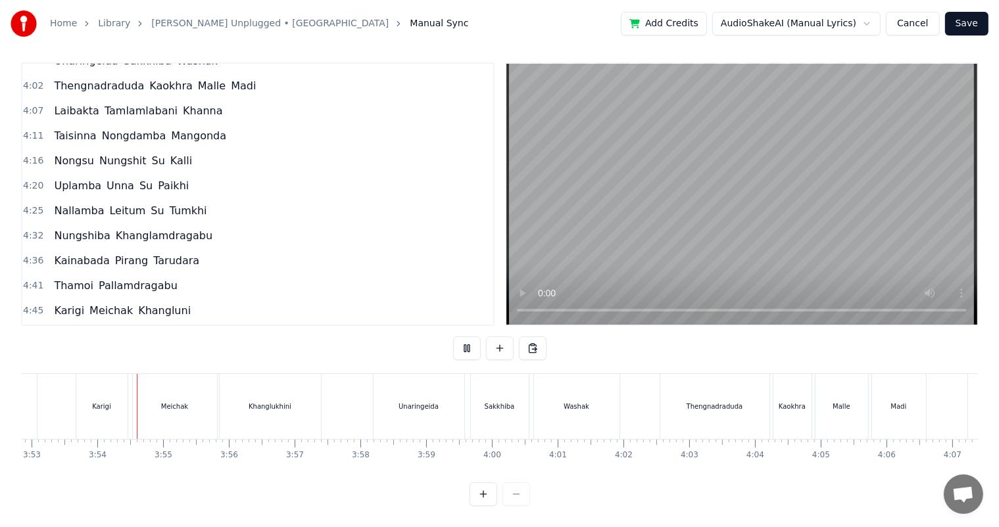
scroll to position [0, 15311]
click at [289, 391] on div "Khanglukhini" at bounding box center [269, 406] width 101 height 65
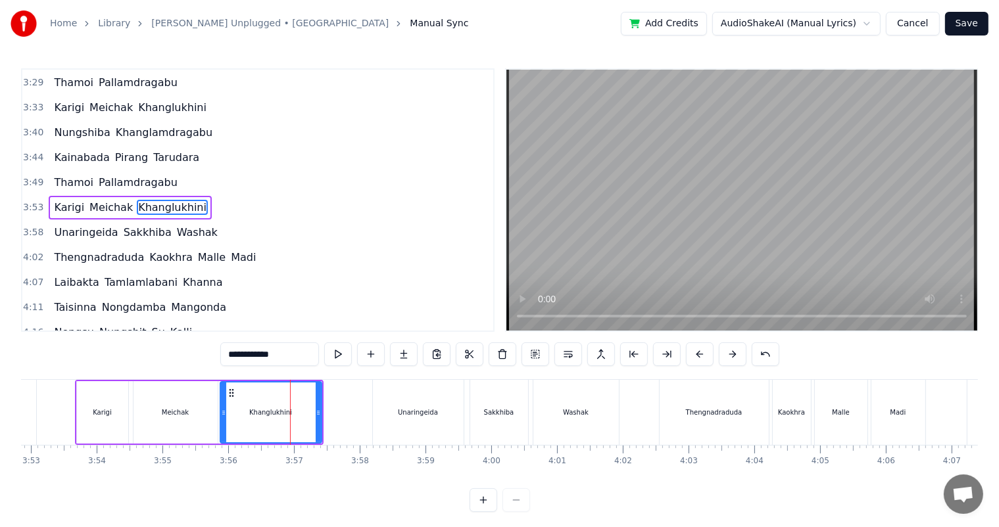
scroll to position [1018, 0]
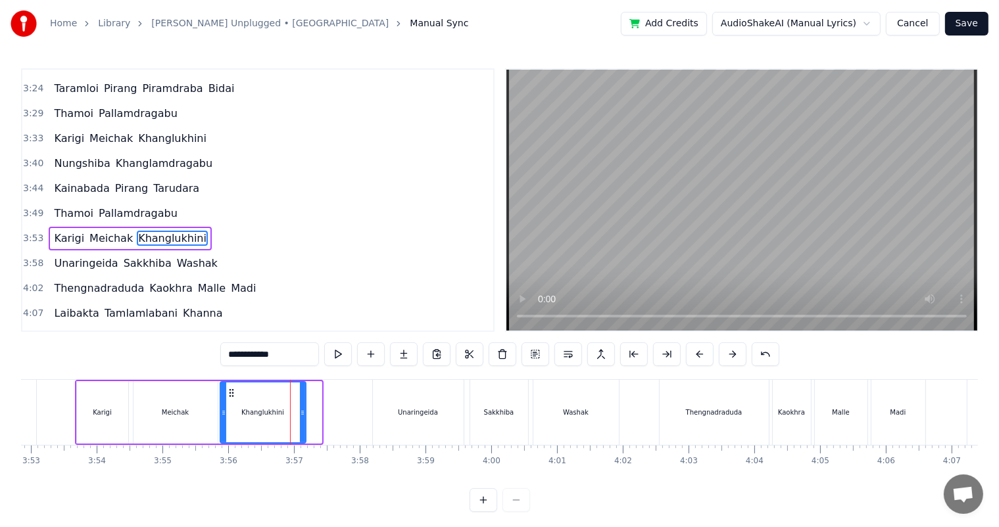
drag, startPoint x: 319, startPoint y: 408, endPoint x: 302, endPoint y: 409, distance: 17.1
click at [302, 409] on icon at bounding box center [302, 413] width 5 height 11
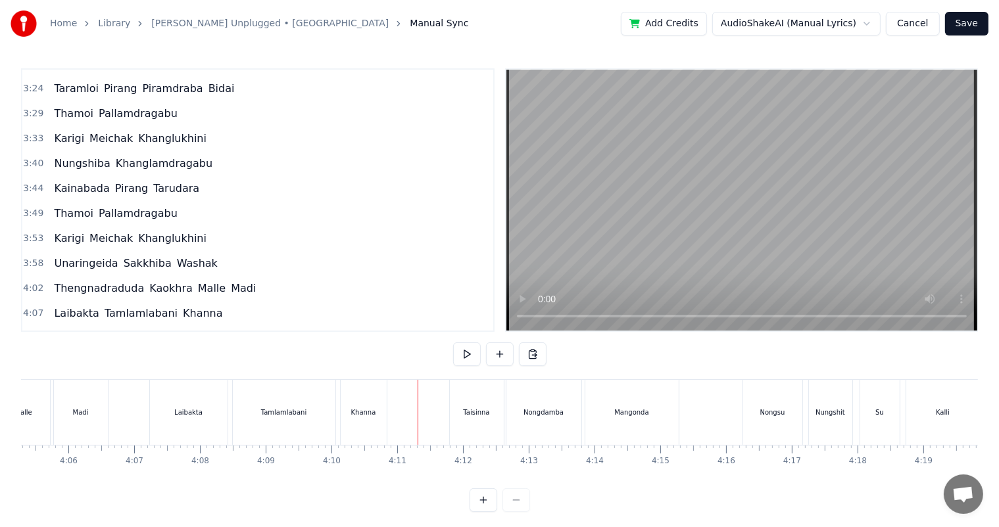
scroll to position [17, 0]
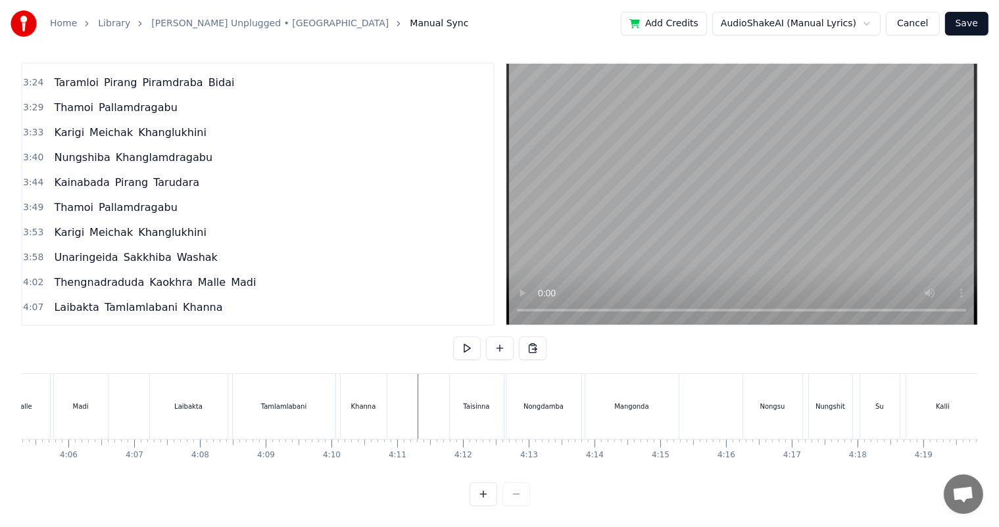
click at [343, 399] on div "Khanna" at bounding box center [364, 406] width 46 height 65
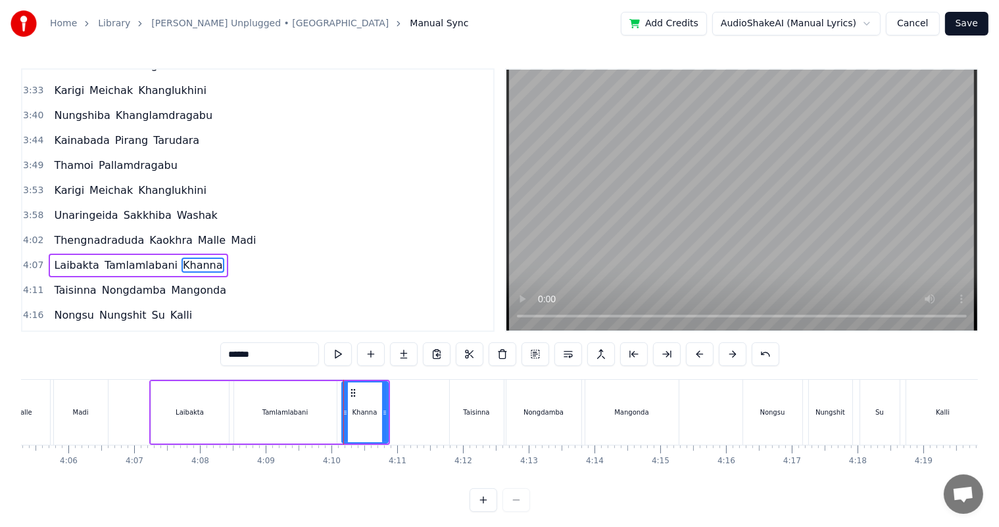
scroll to position [1091, 0]
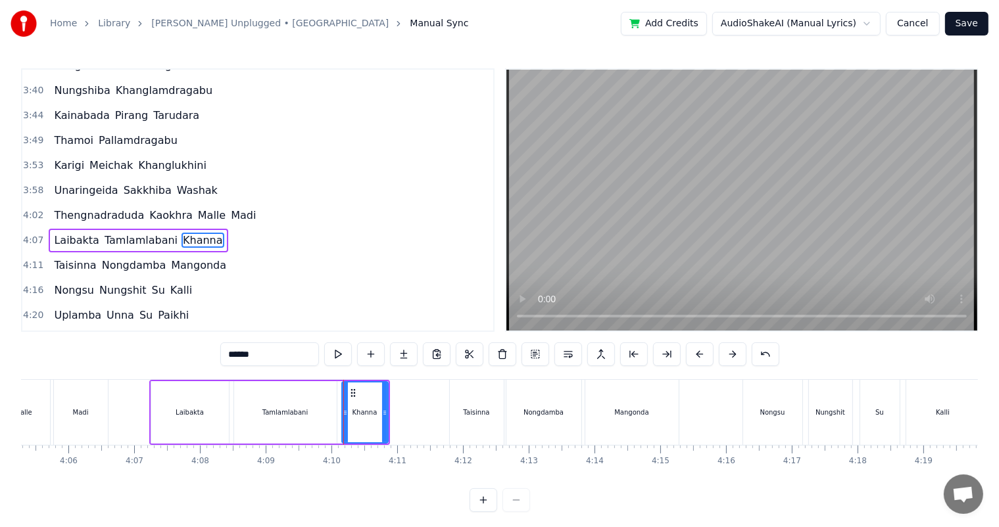
click at [296, 356] on input "******" at bounding box center [269, 355] width 99 height 24
click at [195, 408] on div "Laibakta" at bounding box center [190, 413] width 28 height 10
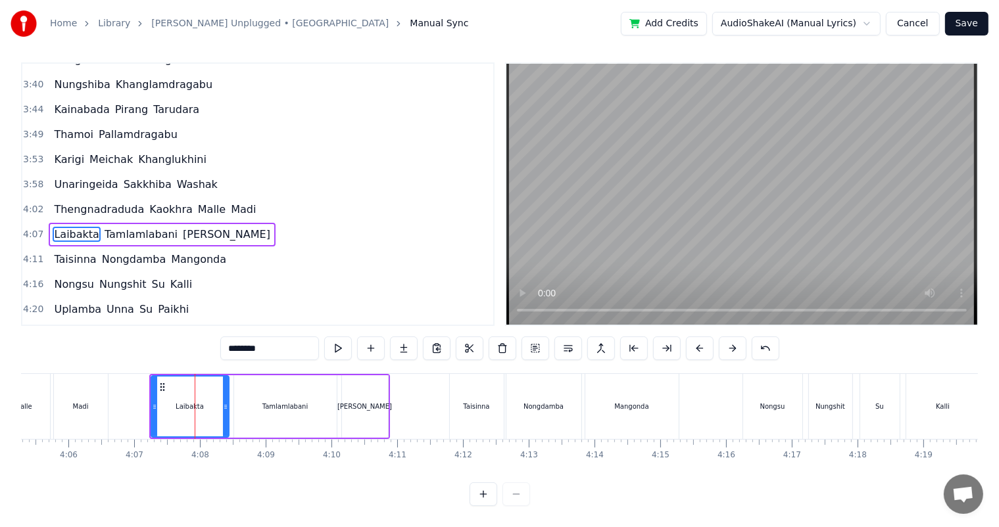
scroll to position [17, 0]
click at [218, 402] on icon at bounding box center [220, 407] width 5 height 11
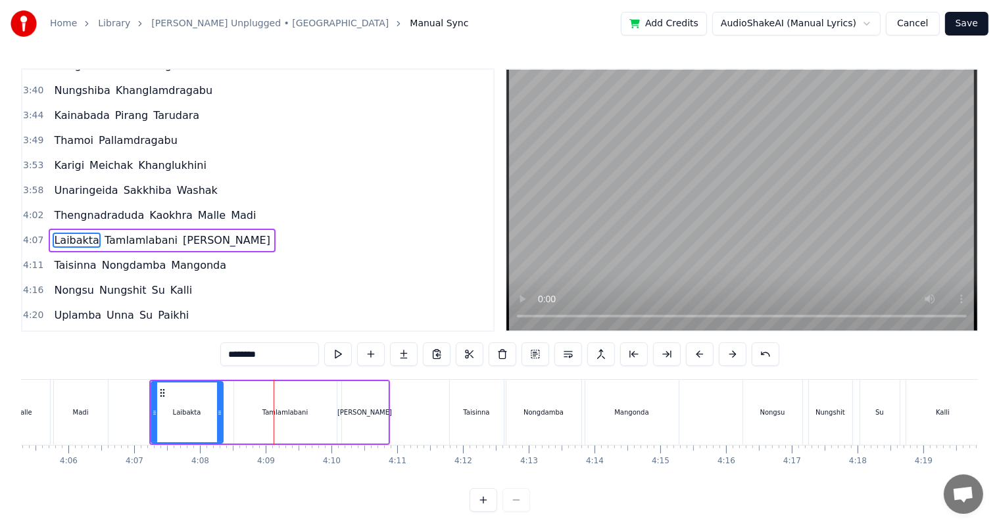
click at [305, 416] on div "Tamlamlabani" at bounding box center [285, 412] width 103 height 62
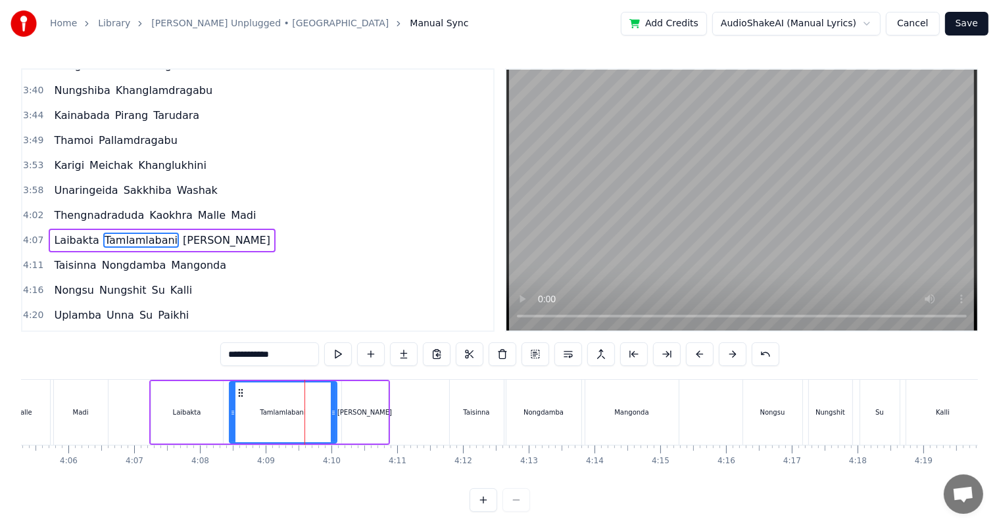
click at [231, 411] on icon at bounding box center [232, 413] width 5 height 11
click at [195, 415] on div "Laibakta" at bounding box center [187, 413] width 28 height 10
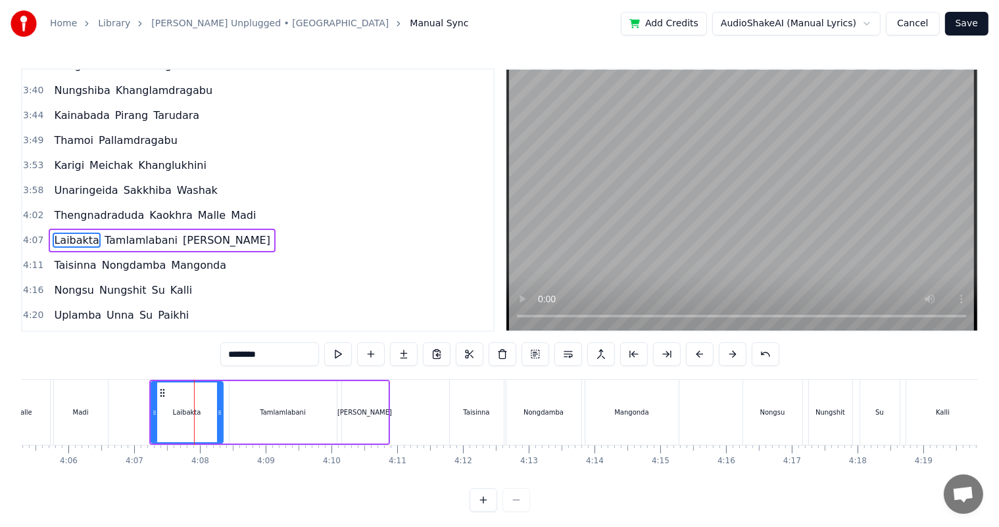
click at [268, 415] on div "Tamlamlabani" at bounding box center [282, 413] width 45 height 10
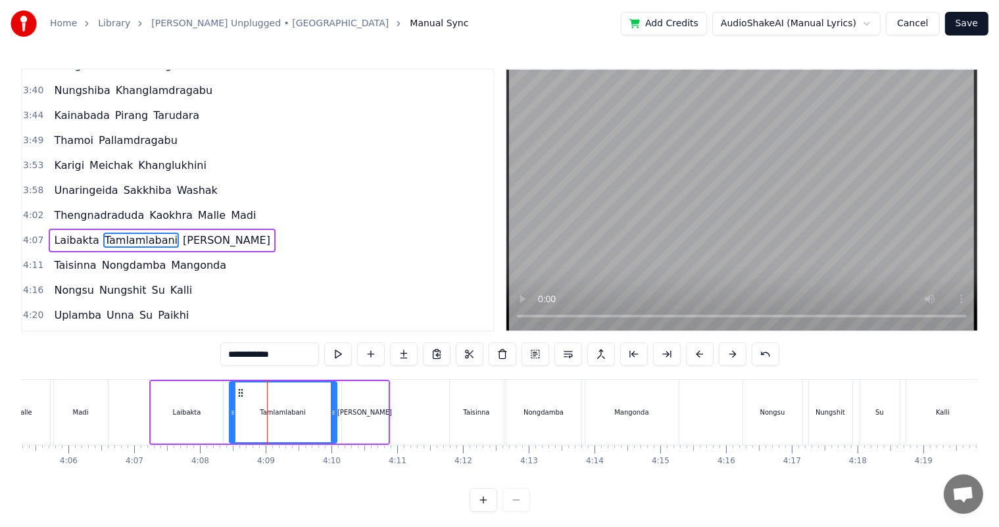
scroll to position [17, 0]
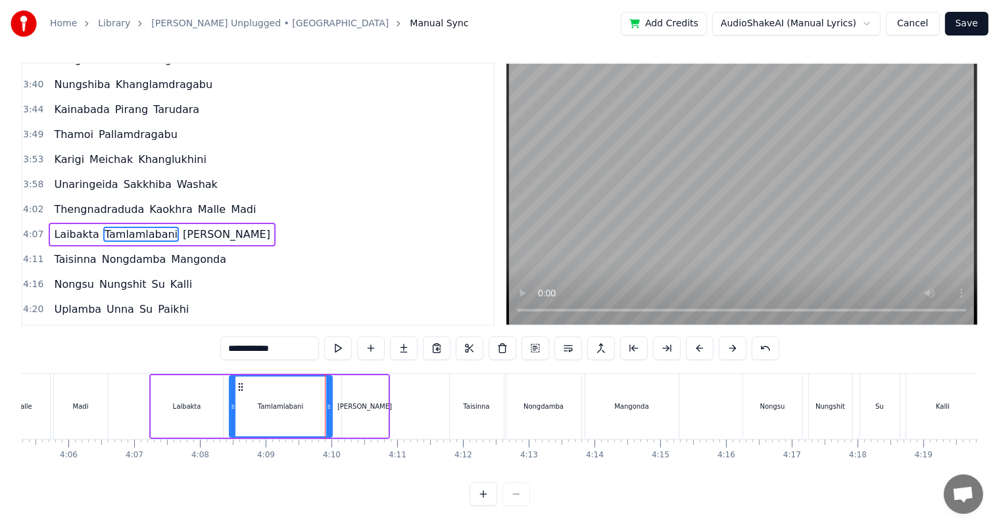
click at [329, 402] on icon at bounding box center [328, 407] width 5 height 11
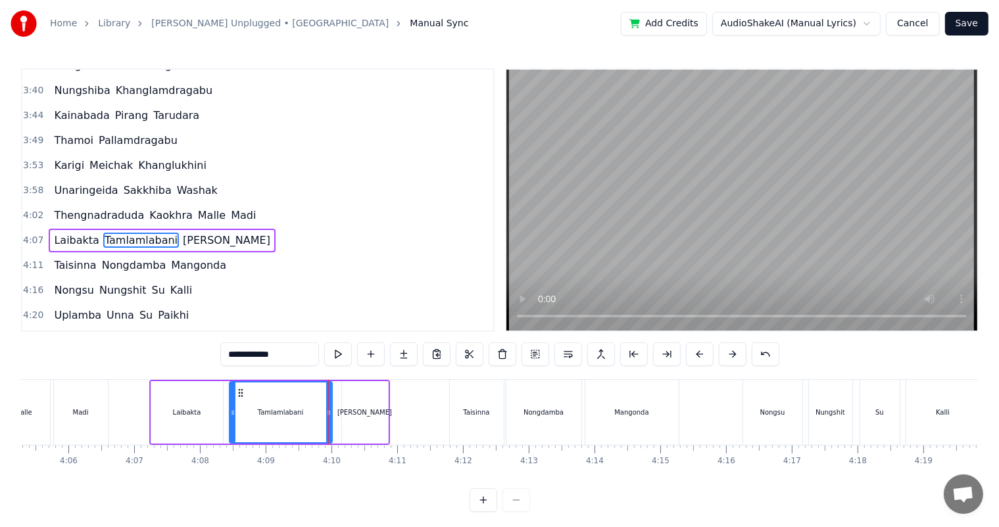
click at [363, 400] on div "[PERSON_NAME]" at bounding box center [365, 412] width 46 height 62
type input "*****"
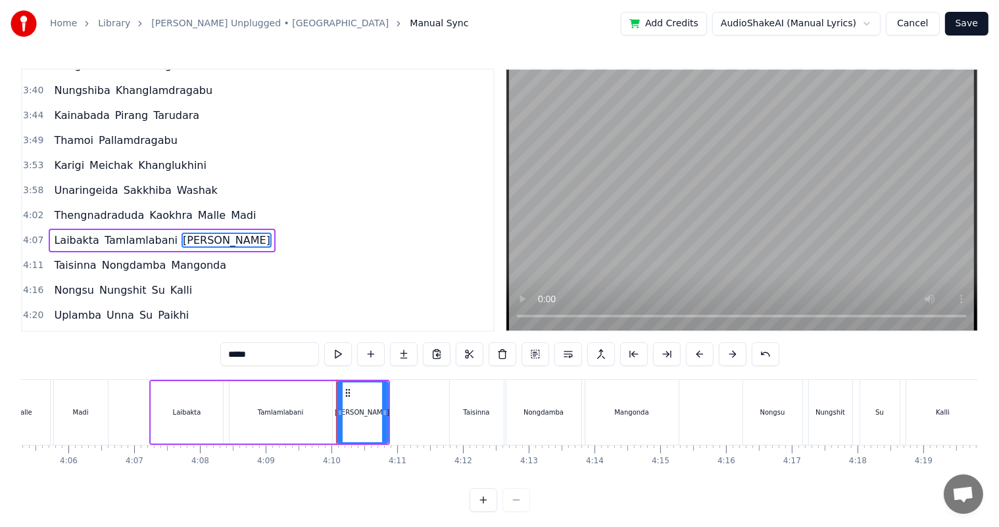
click at [337, 405] on div at bounding box center [339, 413] width 5 height 60
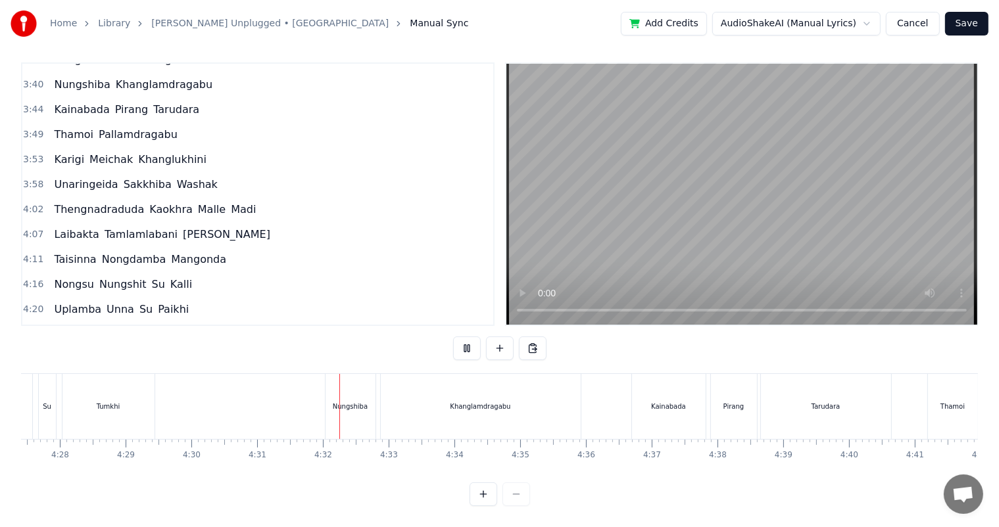
scroll to position [0, 17799]
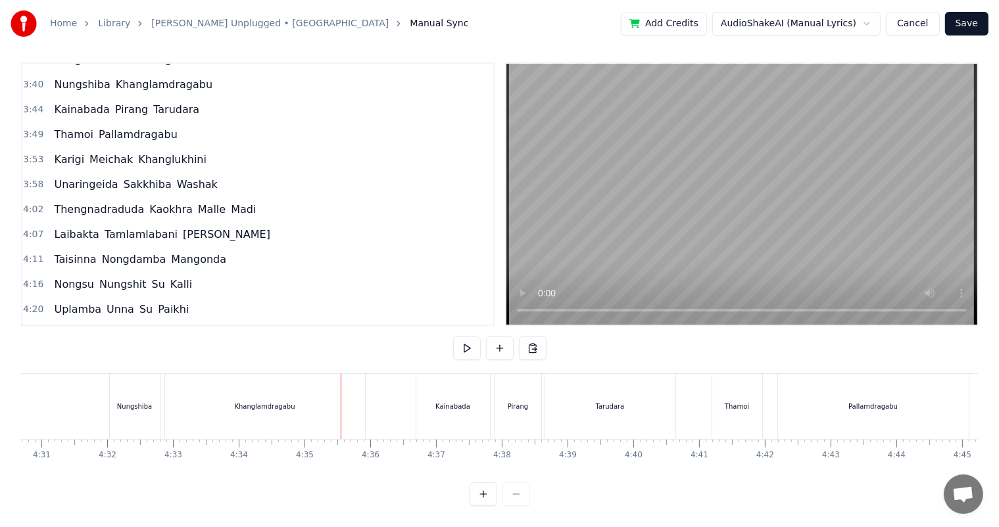
click at [316, 402] on div "Khanglamdragabu" at bounding box center [265, 406] width 200 height 65
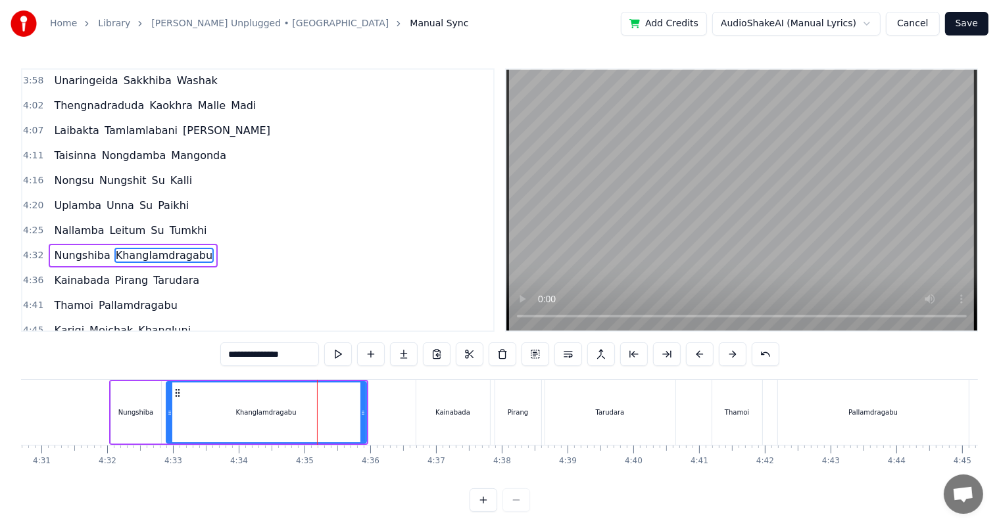
scroll to position [1212, 0]
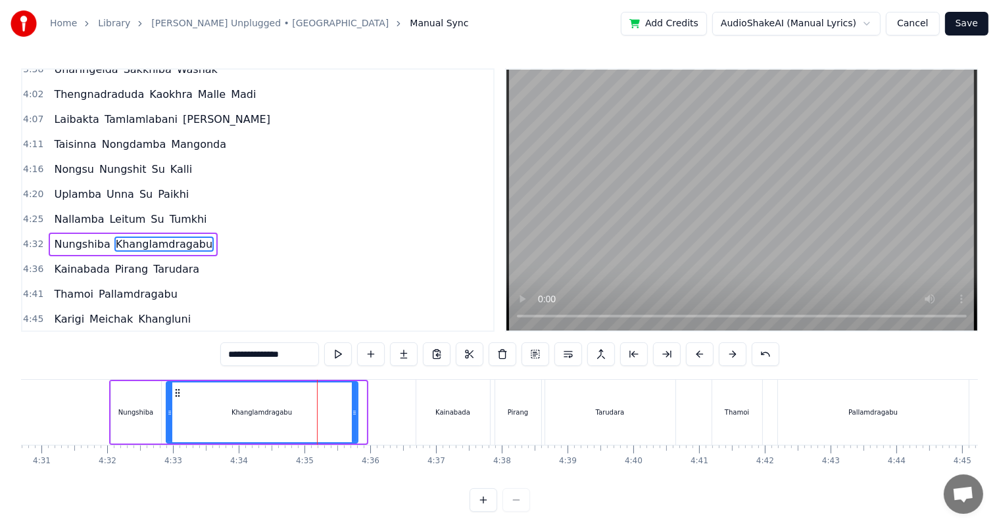
drag, startPoint x: 362, startPoint y: 415, endPoint x: 354, endPoint y: 411, distance: 9.4
click at [354, 411] on icon at bounding box center [354, 413] width 5 height 11
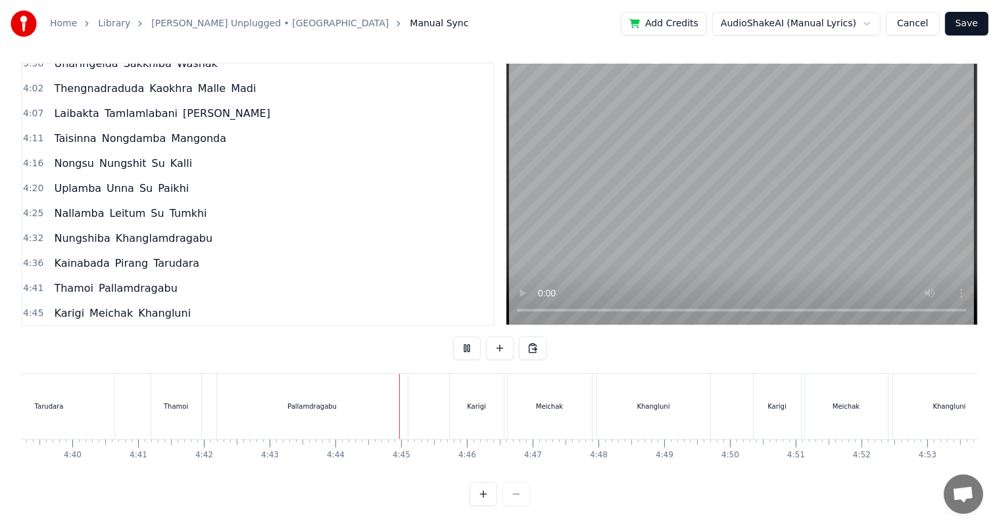
scroll to position [0, 18635]
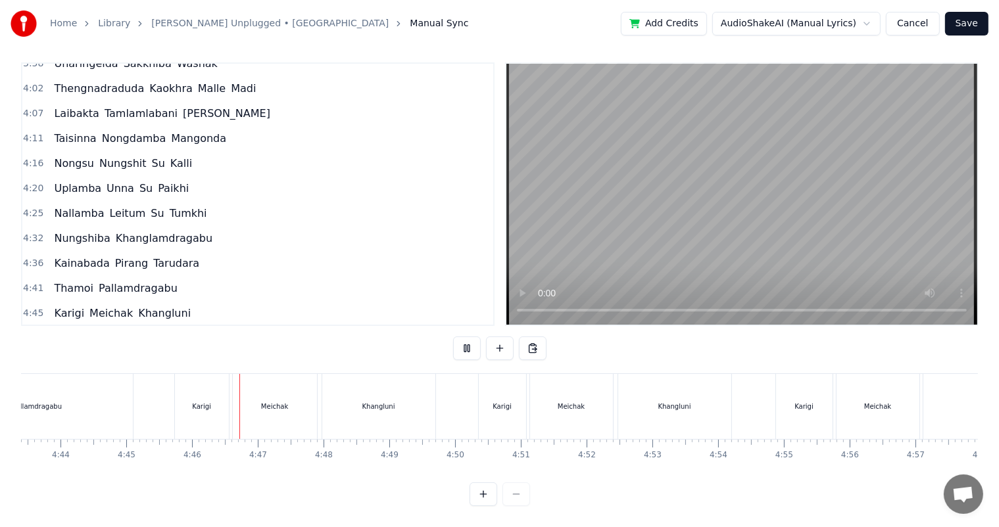
click at [65, 405] on div "Pallamdragabu" at bounding box center [37, 406] width 191 height 65
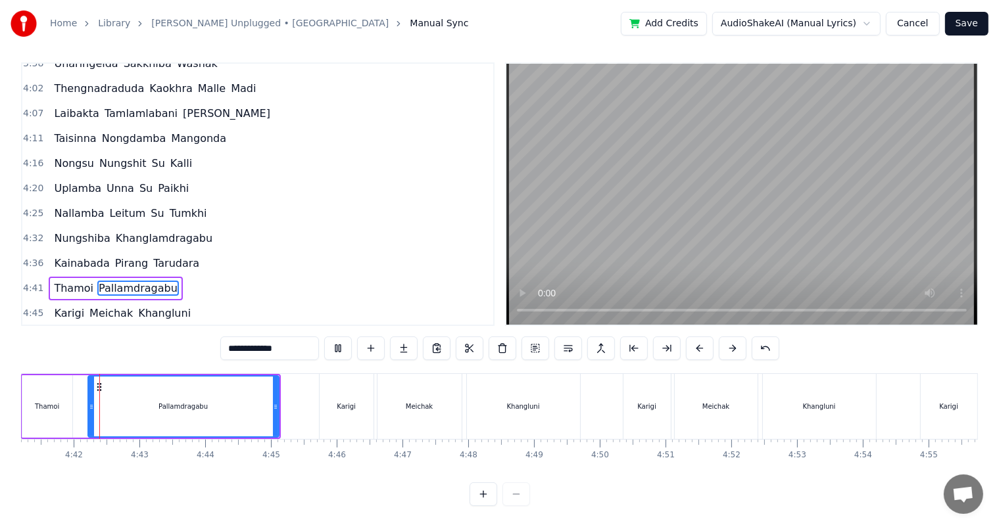
scroll to position [0, 18489]
drag, startPoint x: 275, startPoint y: 399, endPoint x: 256, endPoint y: 391, distance: 20.3
click at [256, 402] on icon at bounding box center [258, 407] width 5 height 11
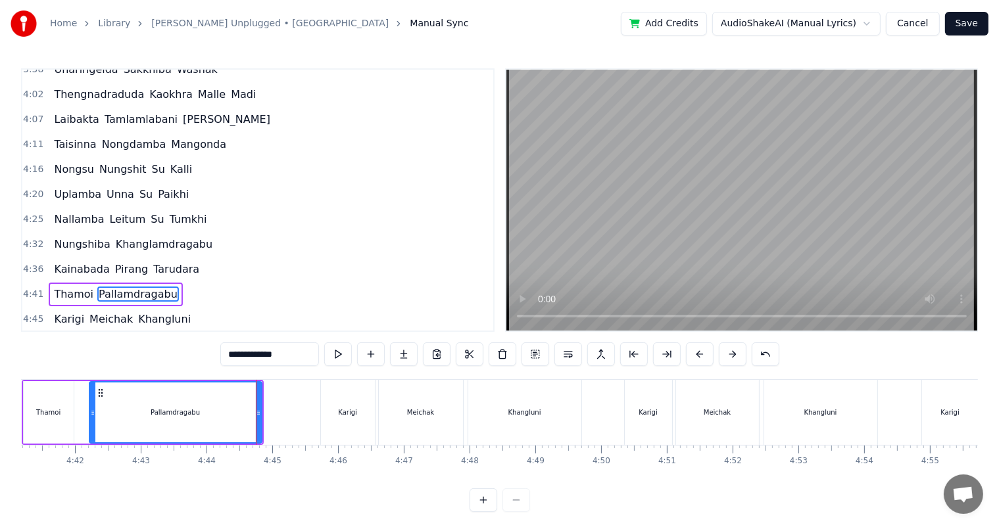
scroll to position [1214, 0]
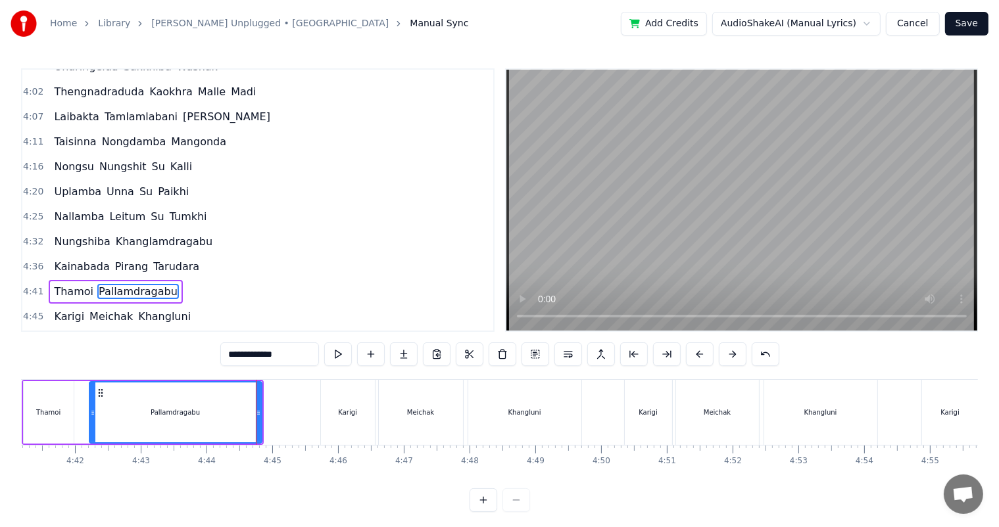
click at [13, 405] on div "Home Library [PERSON_NAME] Unplugged • Nungsiba Manual Sync Add Credits AudioSh…" at bounding box center [499, 256] width 999 height 512
click at [32, 406] on div "Thamoi" at bounding box center [49, 412] width 50 height 62
type input "******"
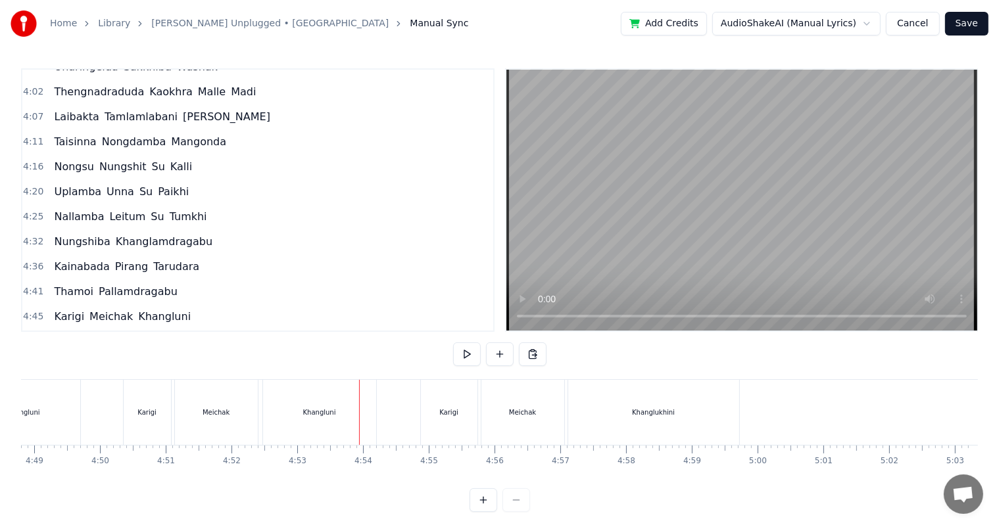
scroll to position [0, 18992]
click at [359, 407] on div "Khangluni" at bounding box center [317, 412] width 113 height 65
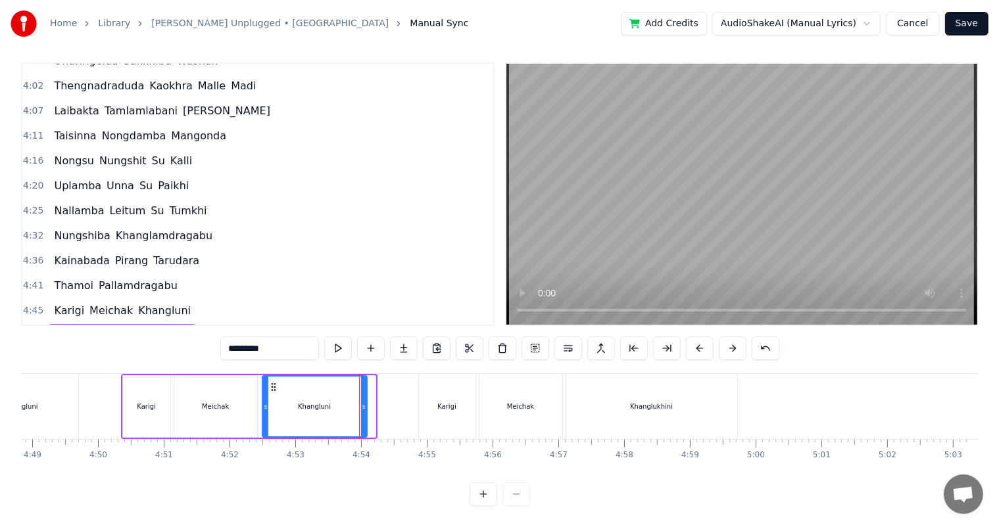
drag, startPoint x: 373, startPoint y: 404, endPoint x: 364, endPoint y: 400, distance: 9.4
click at [364, 400] on div at bounding box center [363, 407] width 5 height 60
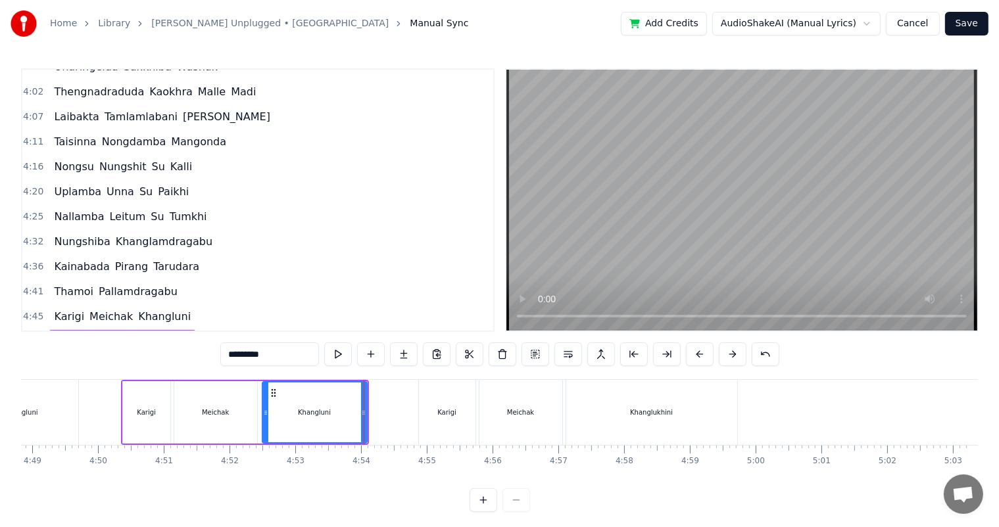
click at [48, 418] on div "Khangluni" at bounding box center [21, 412] width 113 height 65
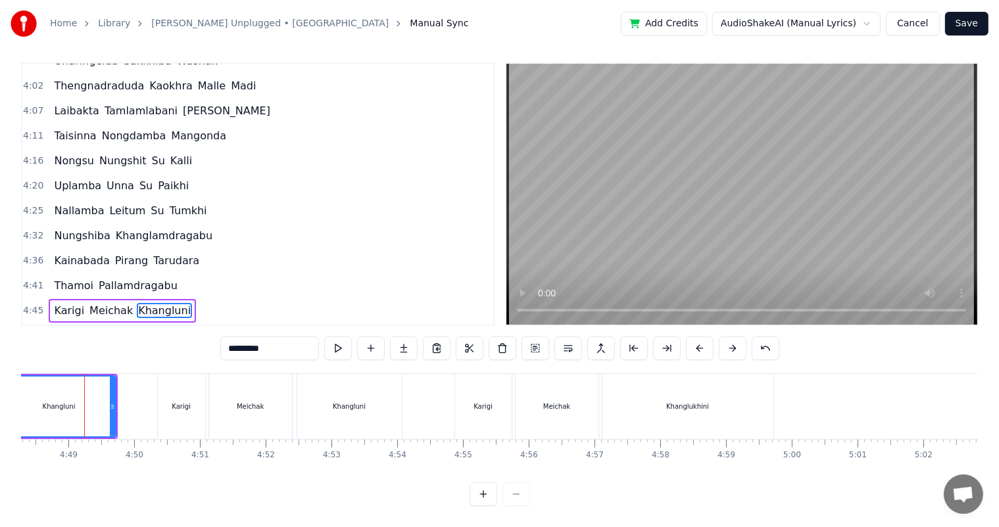
scroll to position [0, 18953]
click at [102, 397] on div "Khangluni" at bounding box center [62, 407] width 112 height 60
drag, startPoint x: 113, startPoint y: 404, endPoint x: 105, endPoint y: 401, distance: 8.3
click at [105, 402] on icon at bounding box center [107, 407] width 5 height 11
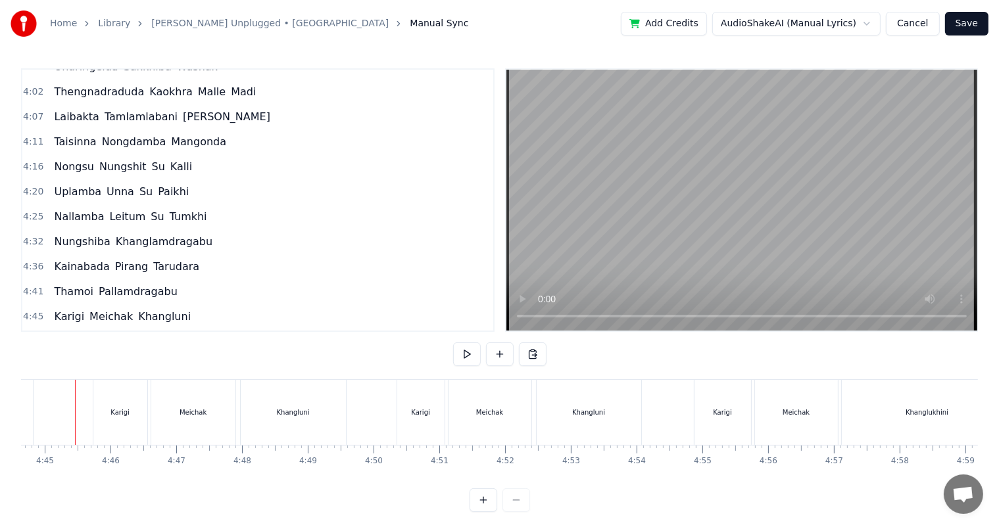
scroll to position [0, 18704]
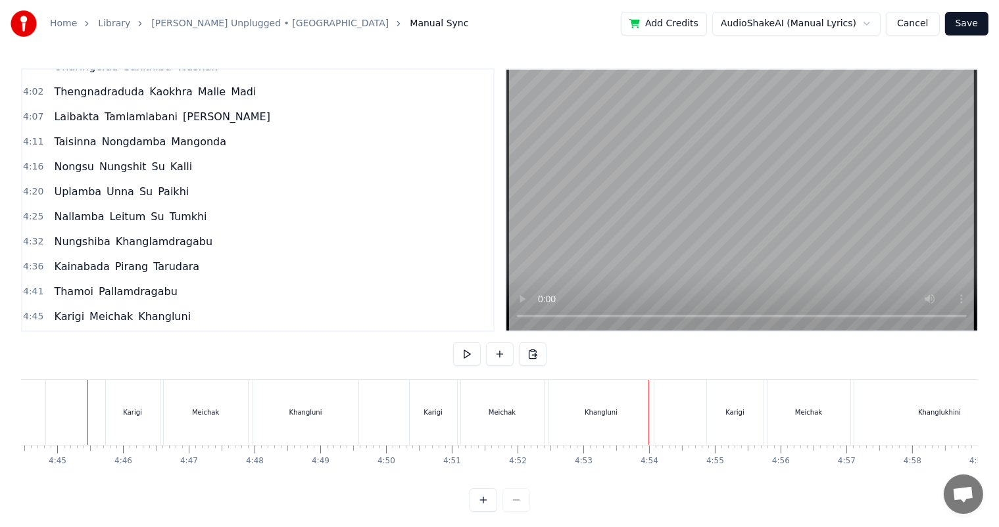
click at [623, 418] on div "Khangluni" at bounding box center [601, 412] width 105 height 65
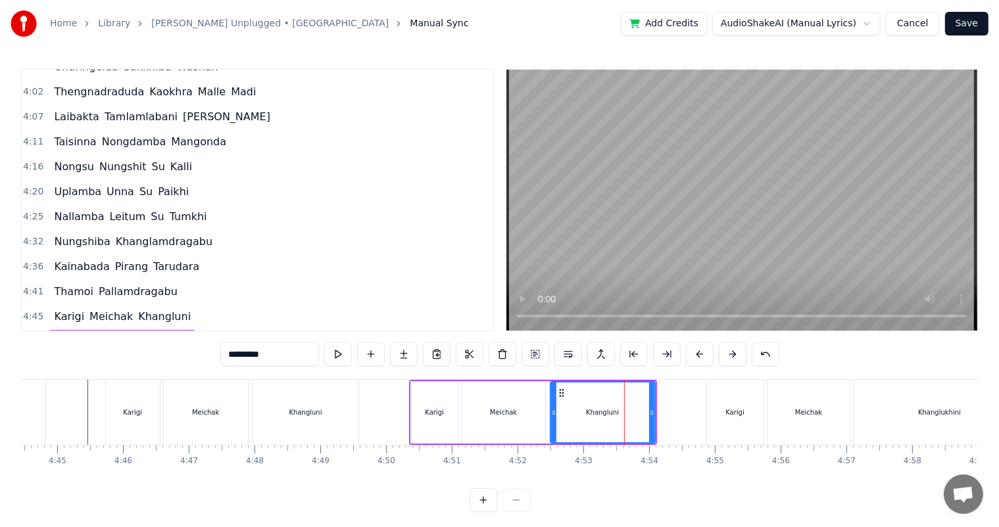
scroll to position [17, 0]
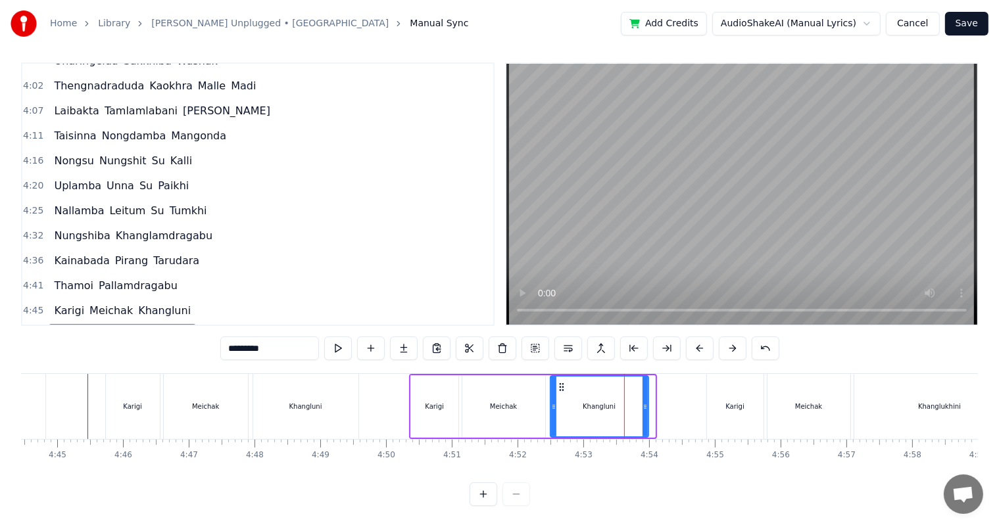
drag, startPoint x: 649, startPoint y: 395, endPoint x: 642, endPoint y: 389, distance: 8.8
click at [642, 389] on div at bounding box center [644, 407] width 5 height 60
click at [306, 402] on div "Khangluni" at bounding box center [305, 407] width 33 height 10
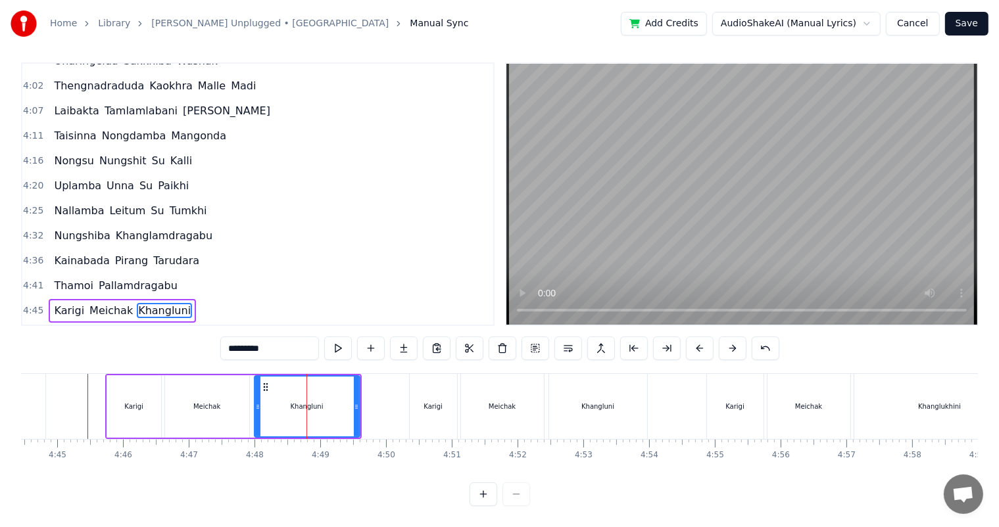
scroll to position [6, 0]
drag, startPoint x: 355, startPoint y: 402, endPoint x: 347, endPoint y: 400, distance: 8.0
click at [347, 402] on icon at bounding box center [348, 407] width 5 height 11
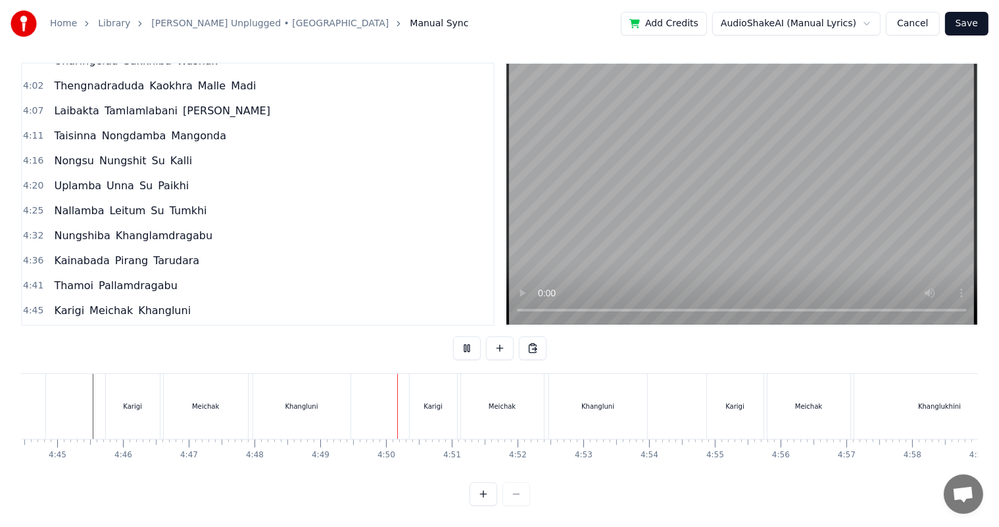
click at [352, 394] on div "[PERSON_NAME]" at bounding box center [229, 406] width 249 height 65
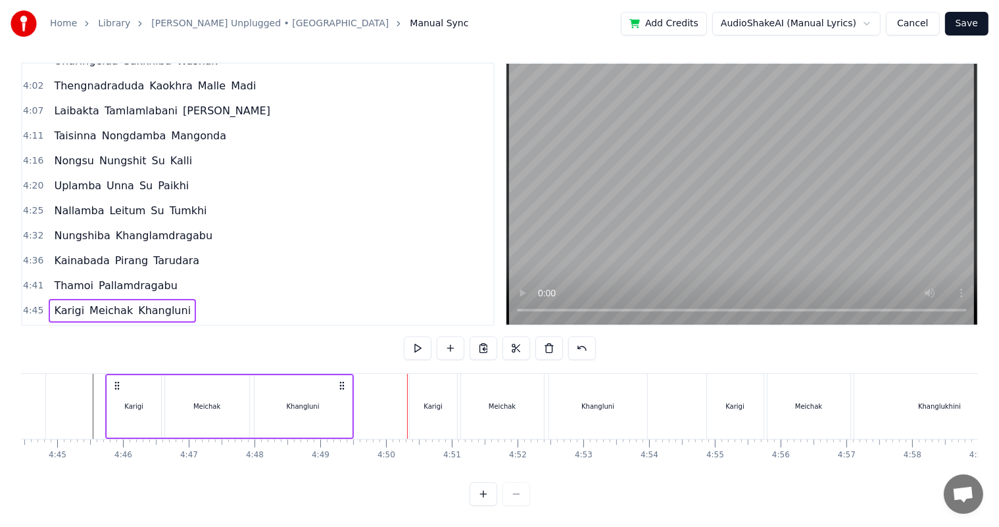
click at [328, 401] on div "Khangluni" at bounding box center [302, 406] width 97 height 62
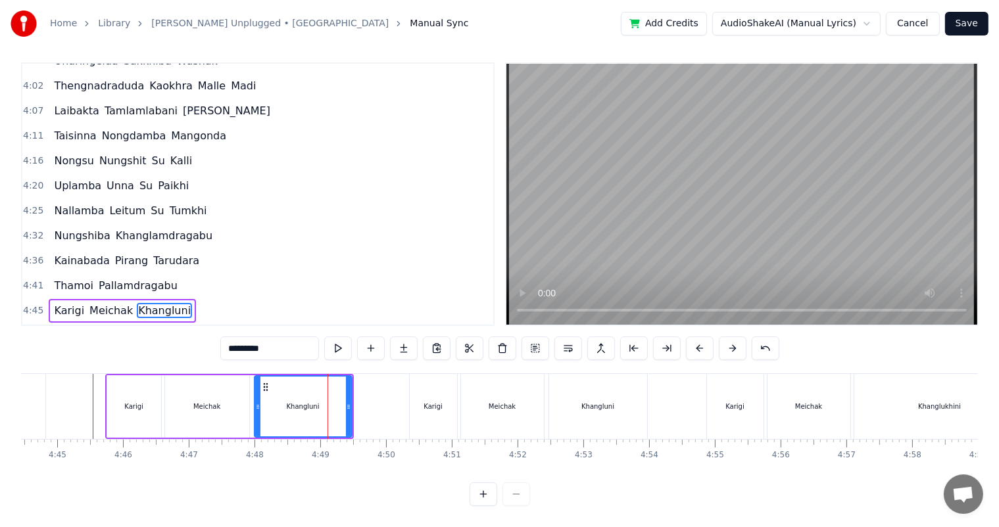
scroll to position [17, 0]
drag, startPoint x: 350, startPoint y: 400, endPoint x: 343, endPoint y: 395, distance: 8.6
click at [343, 395] on div at bounding box center [341, 407] width 5 height 60
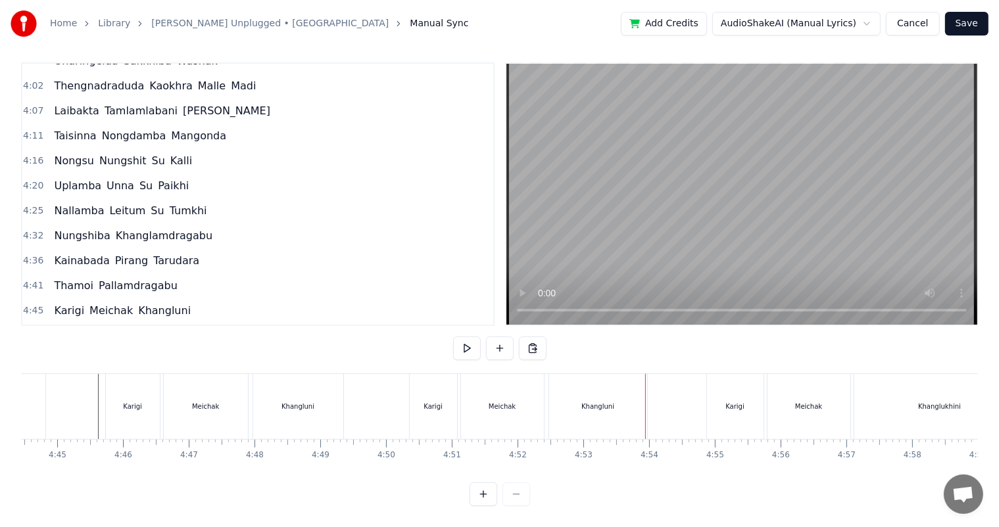
click at [636, 407] on div "Khangluni" at bounding box center [598, 406] width 98 height 65
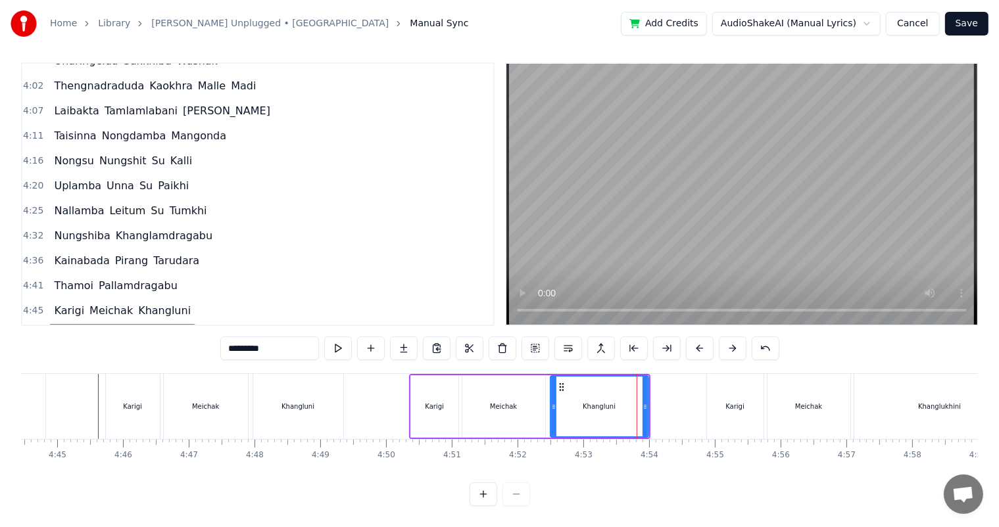
scroll to position [17, 0]
click at [644, 405] on div at bounding box center [642, 407] width 5 height 60
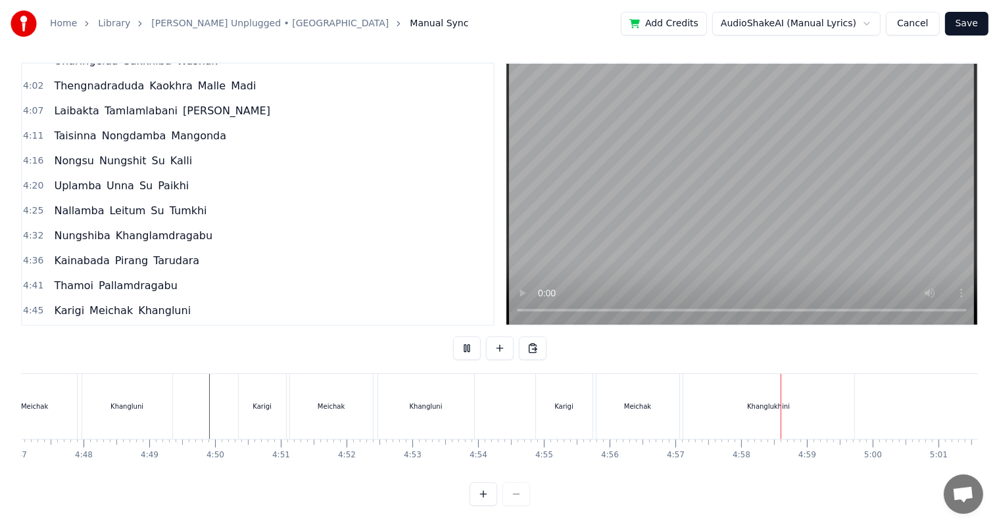
scroll to position [0, 18992]
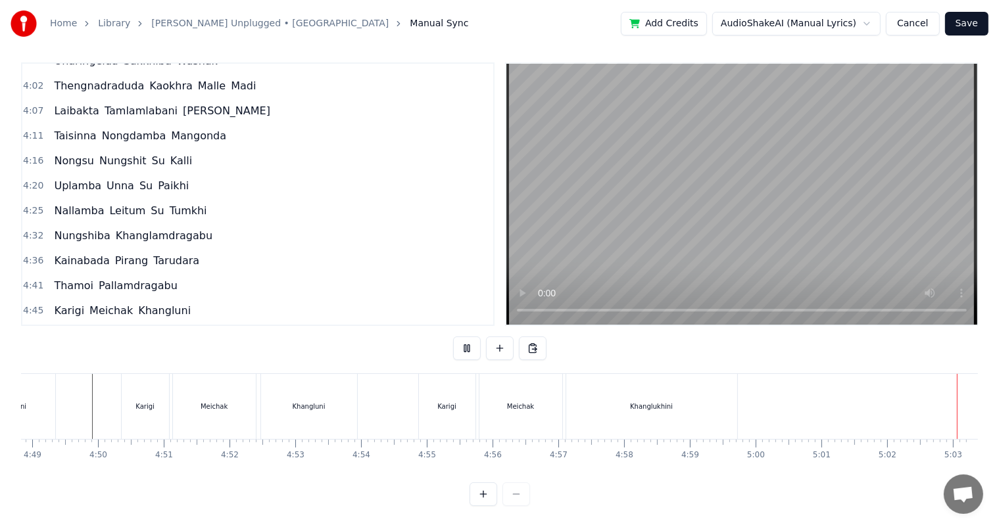
click at [973, 24] on button "Save" at bounding box center [966, 24] width 43 height 24
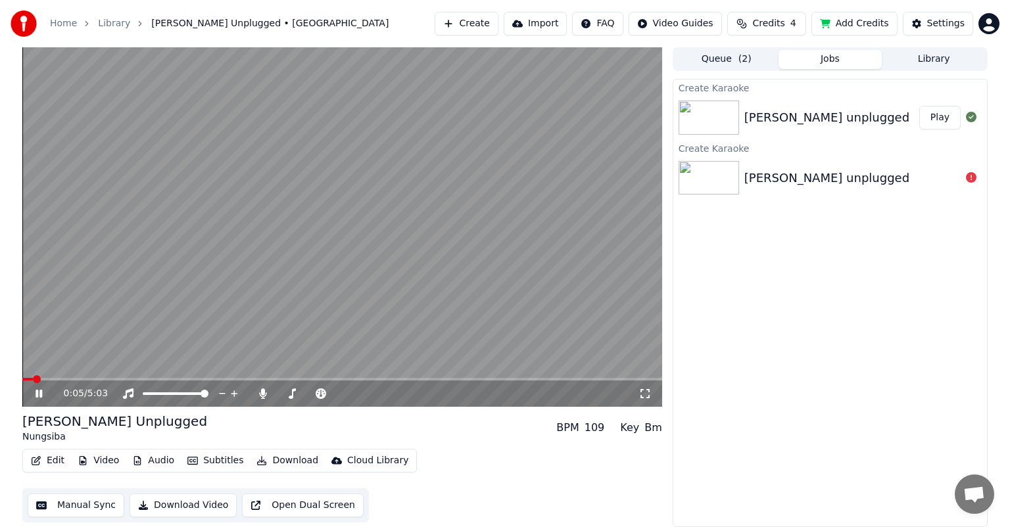
click at [37, 395] on icon at bounding box center [39, 394] width 7 height 8
click at [38, 389] on icon at bounding box center [48, 394] width 31 height 11
click at [22, 379] on span at bounding box center [26, 379] width 8 height 8
click at [260, 395] on icon at bounding box center [262, 394] width 7 height 11
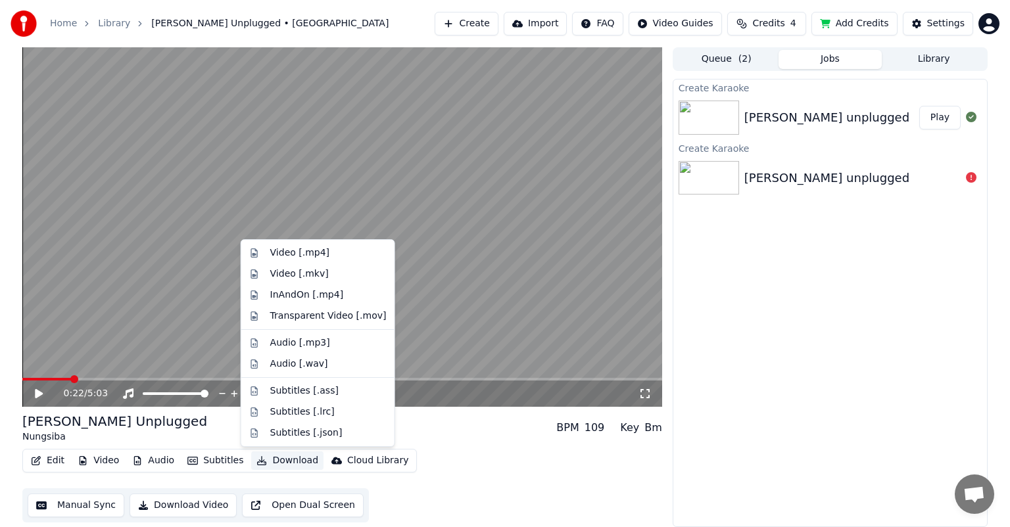
click at [287, 464] on button "Download" at bounding box center [287, 461] width 72 height 18
click at [310, 251] on div "Video [.mp4]" at bounding box center [299, 253] width 59 height 13
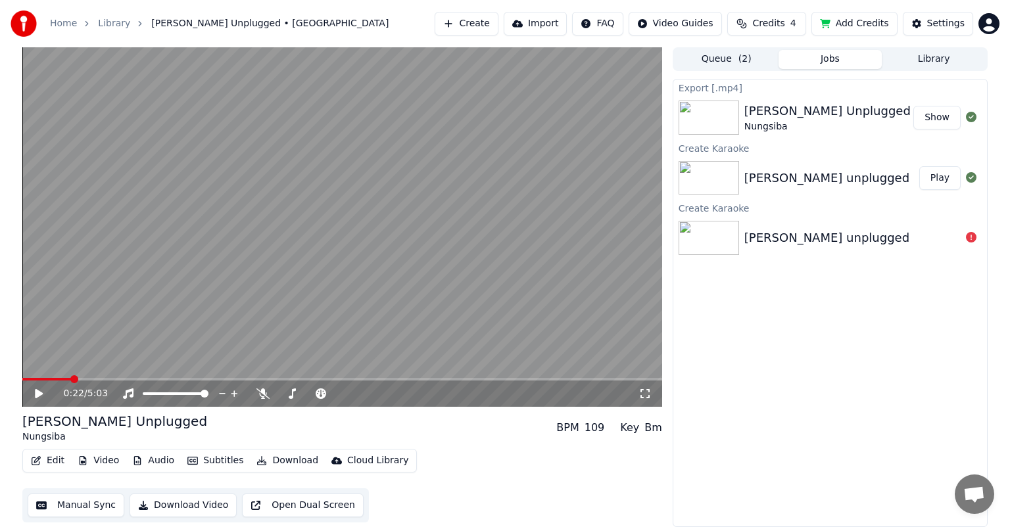
click at [947, 115] on button "Show" at bounding box center [936, 118] width 47 height 24
click at [771, 29] on span "Credits" at bounding box center [768, 23] width 32 height 13
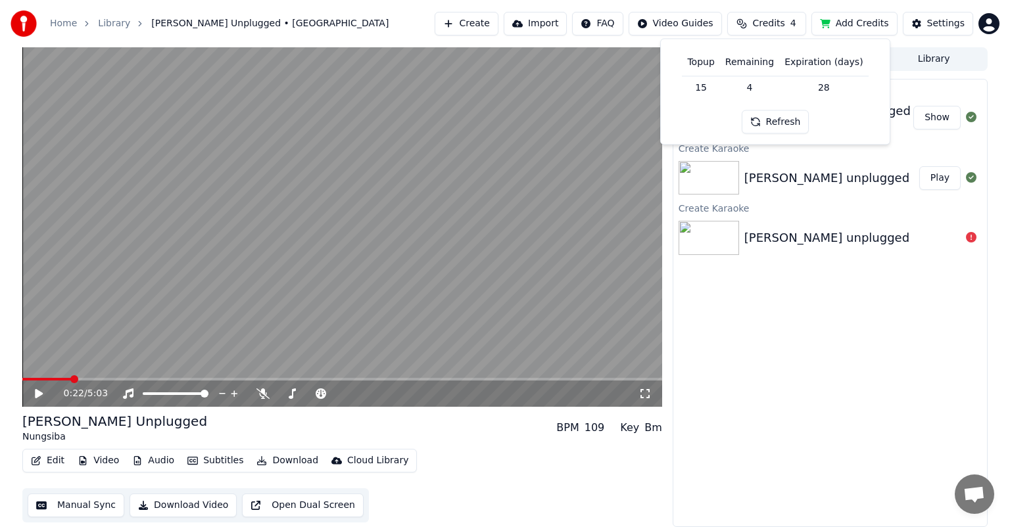
click at [778, 122] on button "Refresh" at bounding box center [776, 122] width 68 height 24
click at [939, 335] on div "Export [.mp4] [PERSON_NAME] Unplugged Nungsiba Show Create Karaoke nungsiba [PE…" at bounding box center [830, 303] width 315 height 448
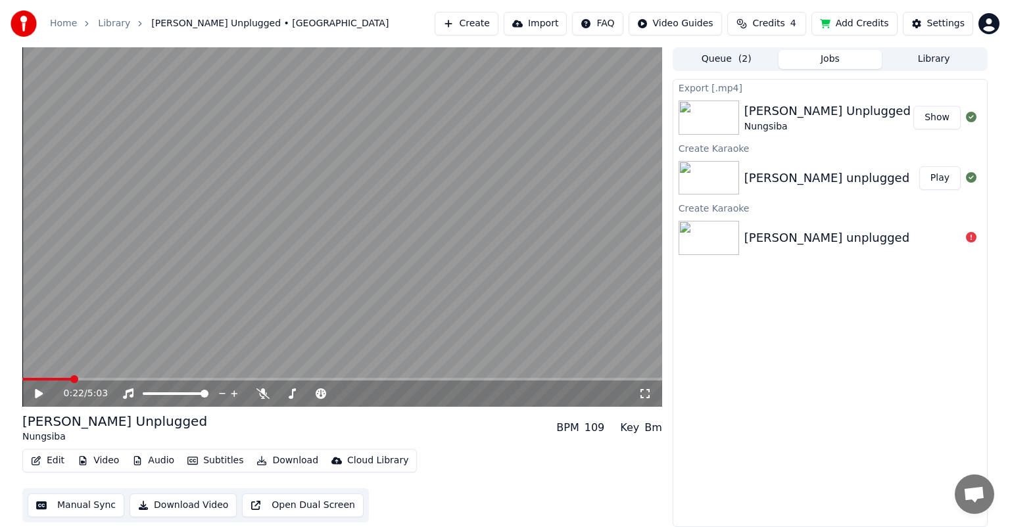
click at [488, 30] on button "Create" at bounding box center [467, 24] width 64 height 24
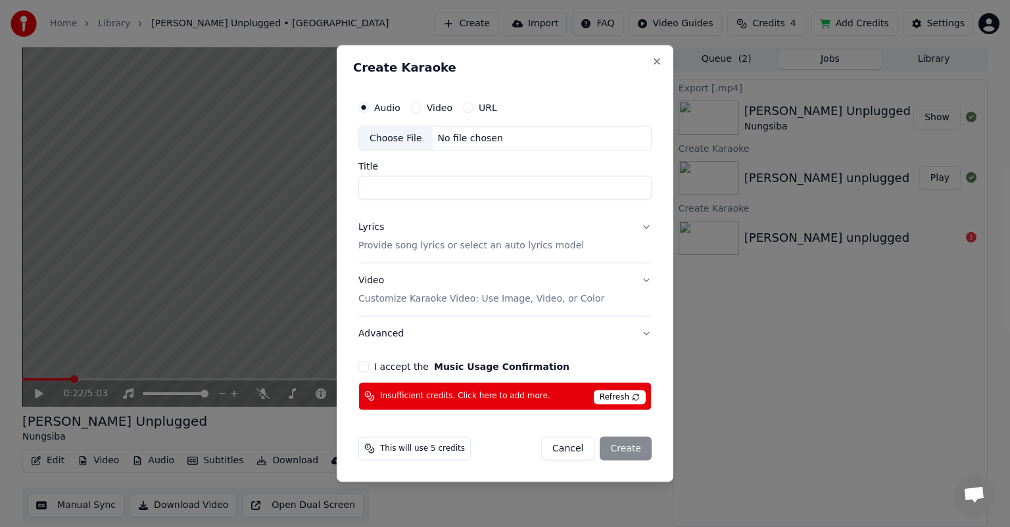
click at [400, 136] on div "Choose File" at bounding box center [396, 139] width 74 height 24
type input "**********"
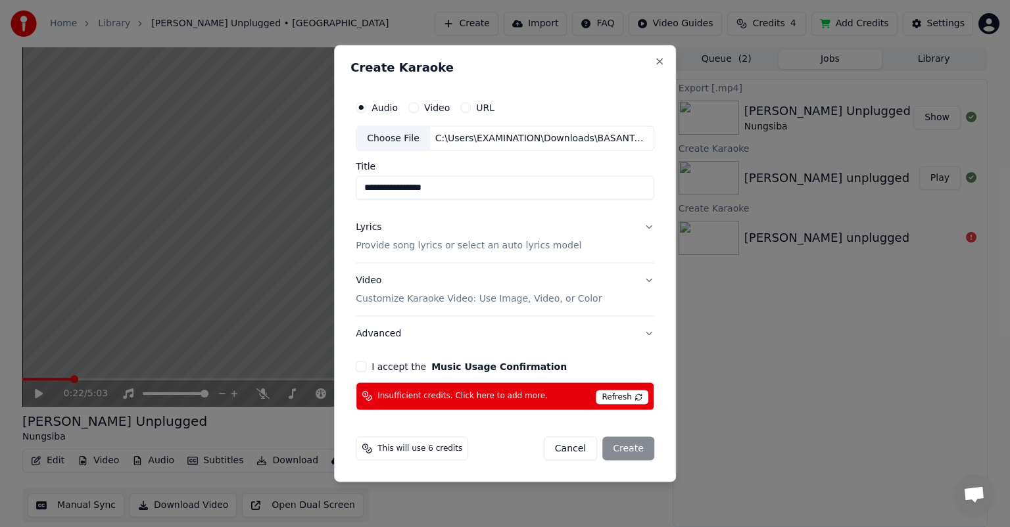
click at [626, 402] on span "Refresh" at bounding box center [622, 397] width 52 height 14
click at [657, 64] on button "Close" at bounding box center [659, 62] width 11 height 11
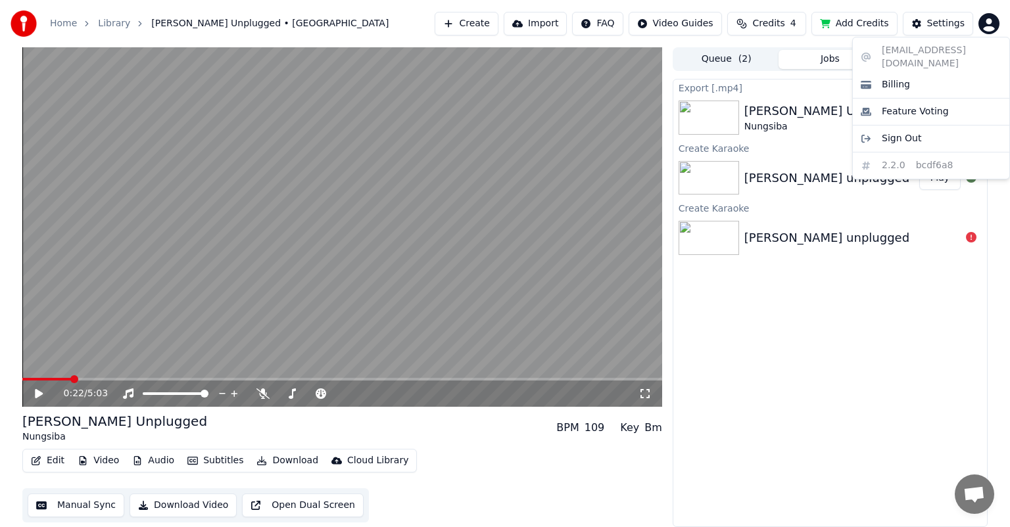
click at [987, 26] on html "Home Library [PERSON_NAME] Unplugged • Nungsiba Create Import FAQ Video Guides …" at bounding box center [505, 263] width 1010 height 527
click at [905, 132] on span "Sign Out" at bounding box center [901, 138] width 39 height 13
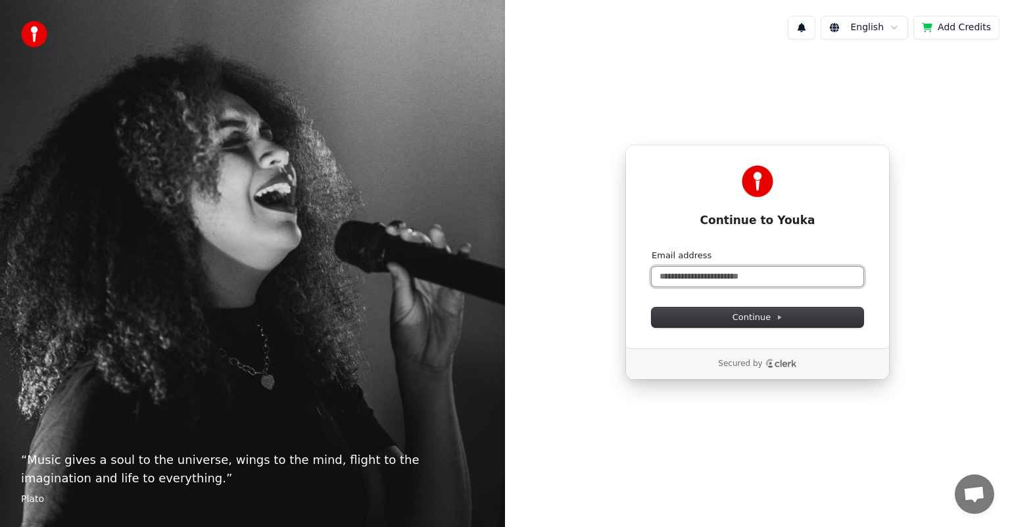
click at [714, 276] on input "Email address" at bounding box center [758, 277] width 212 height 20
click at [762, 318] on span "Continue" at bounding box center [758, 318] width 50 height 12
type input "**********"
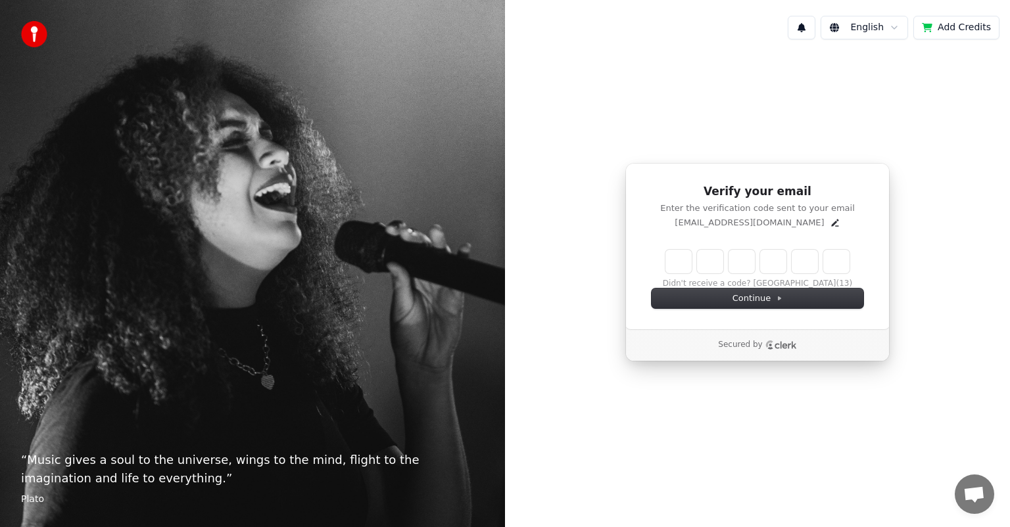
click at [678, 261] on input "Enter verification code" at bounding box center [757, 262] width 184 height 24
click at [831, 224] on icon "Edit" at bounding box center [834, 222] width 7 height 7
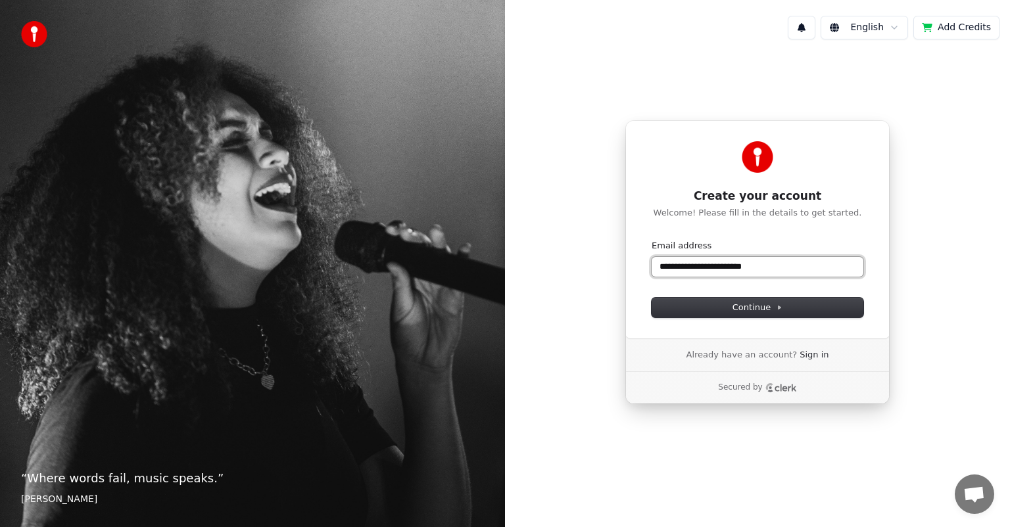
click at [677, 267] on input "**********" at bounding box center [758, 267] width 212 height 20
click at [744, 306] on span "Continue" at bounding box center [758, 308] width 50 height 12
type input "**********"
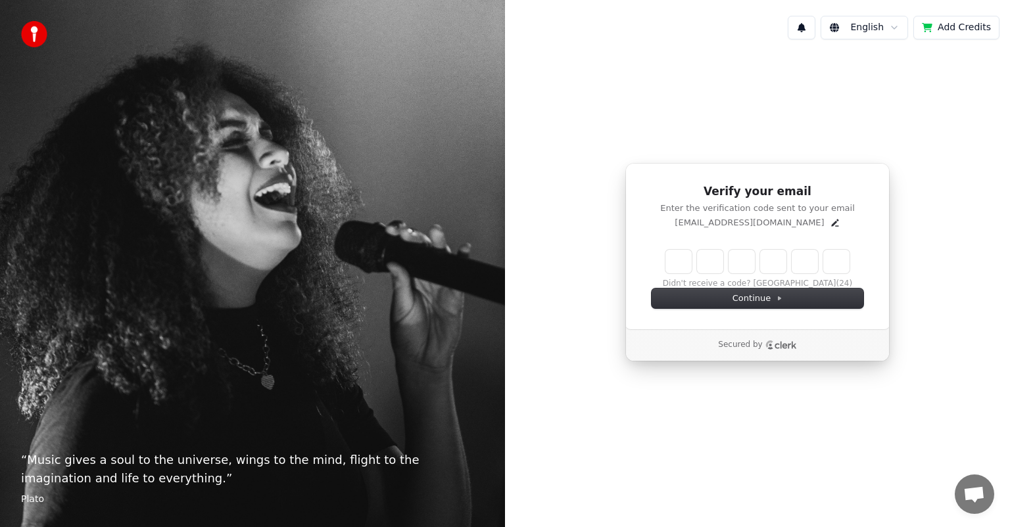
drag, startPoint x: 671, startPoint y: 266, endPoint x: 680, endPoint y: 265, distance: 8.6
click at [673, 265] on input "Enter verification code" at bounding box center [757, 262] width 184 height 24
type input "******"
